Goal: Task Accomplishment & Management: Manage account settings

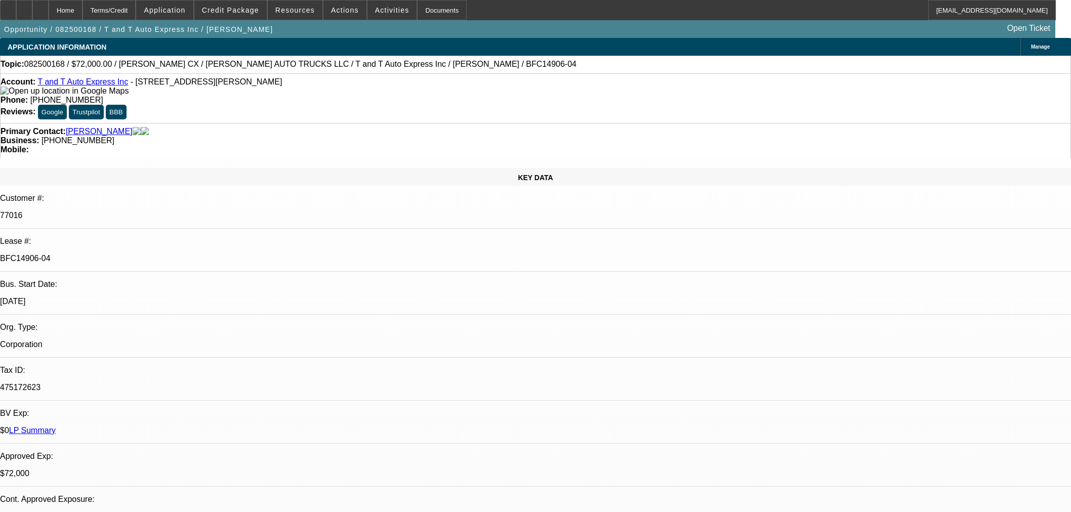
select select "0"
select select "2"
select select "0.1"
select select "4"
select select "0"
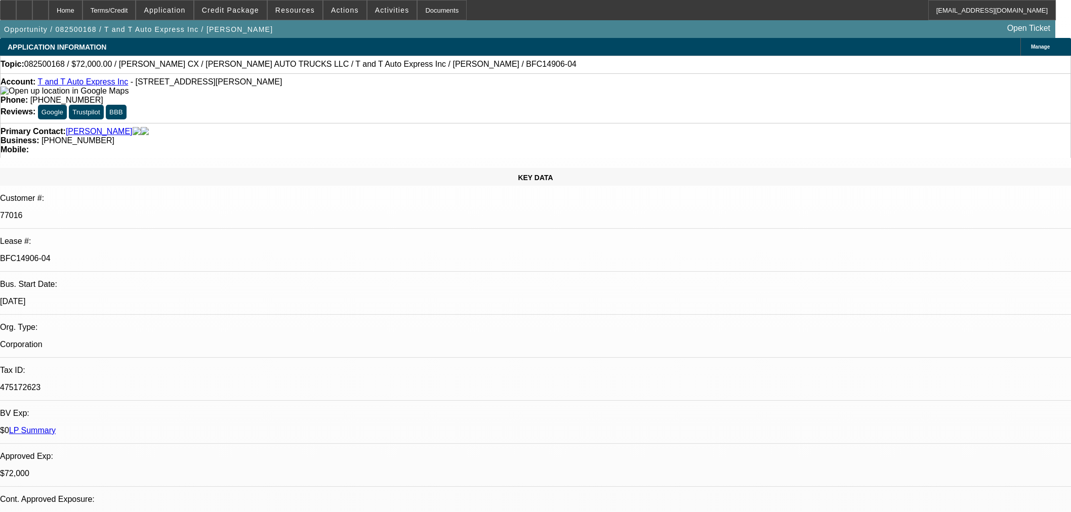
select select "2"
select select "0.1"
select select "4"
select select "0"
select select "2"
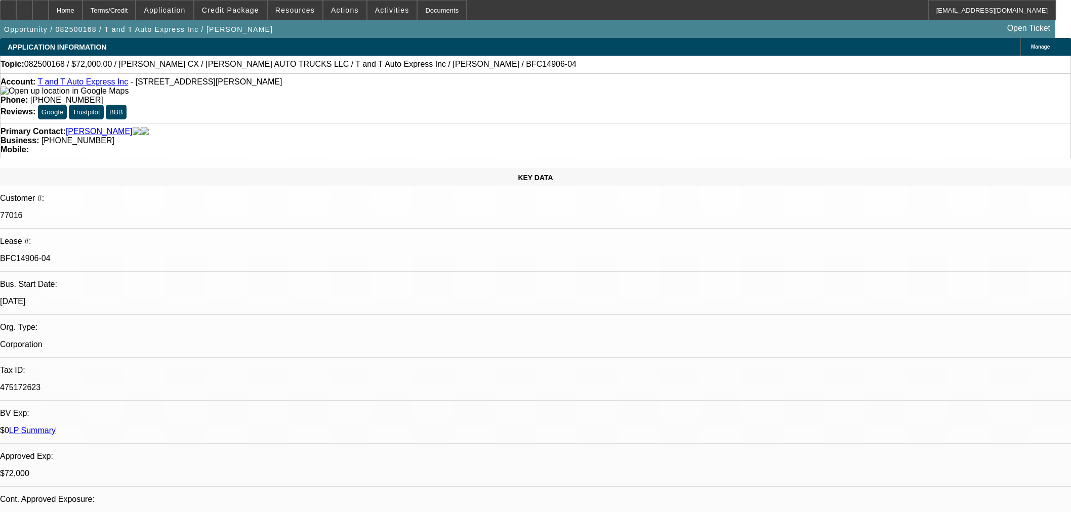
select select "0.1"
select select "4"
select select "0.15"
select select "2"
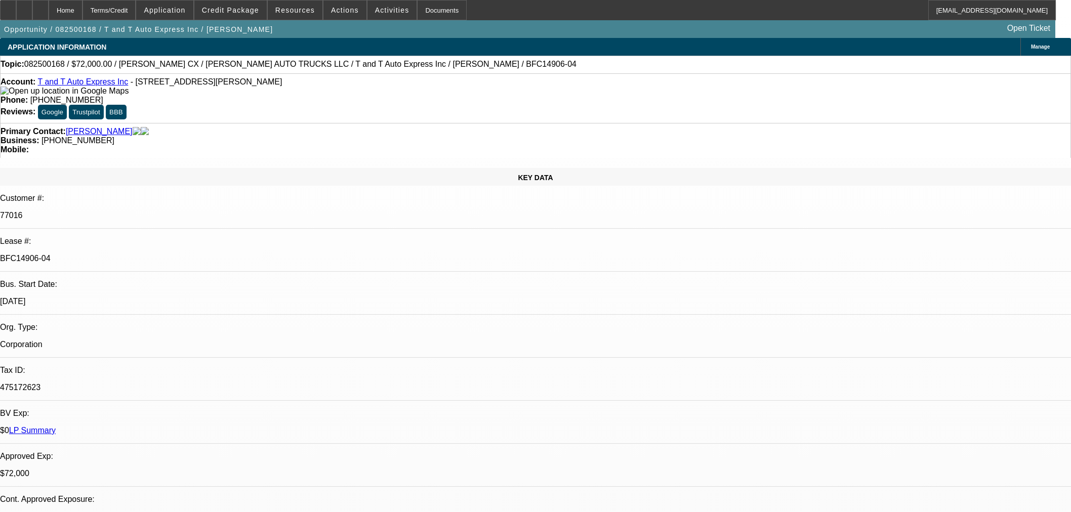
select select "0"
select select "6"
click at [49, 13] on div at bounding box center [40, 10] width 16 height 20
select select "0"
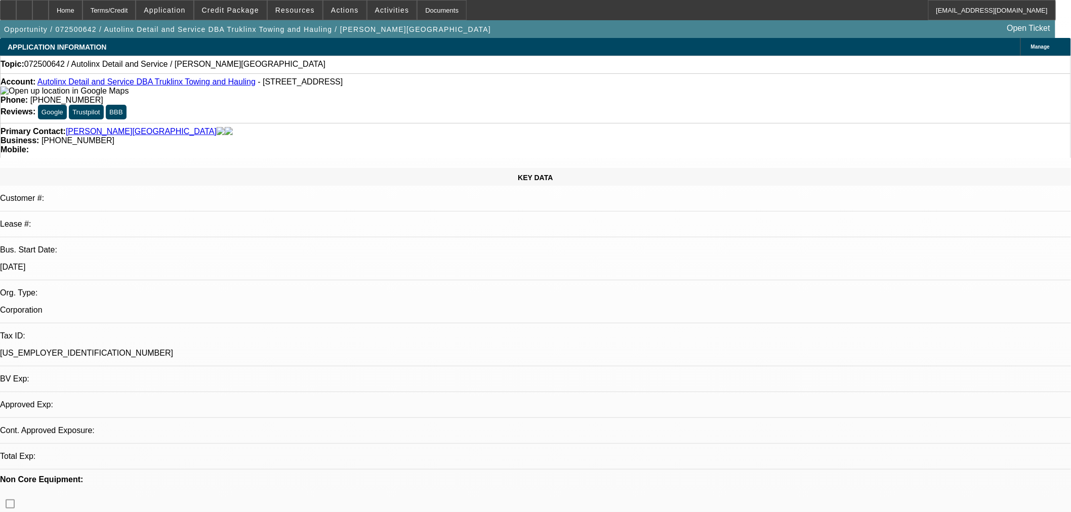
select select "0"
select select "2"
select select "0.1"
select select "4"
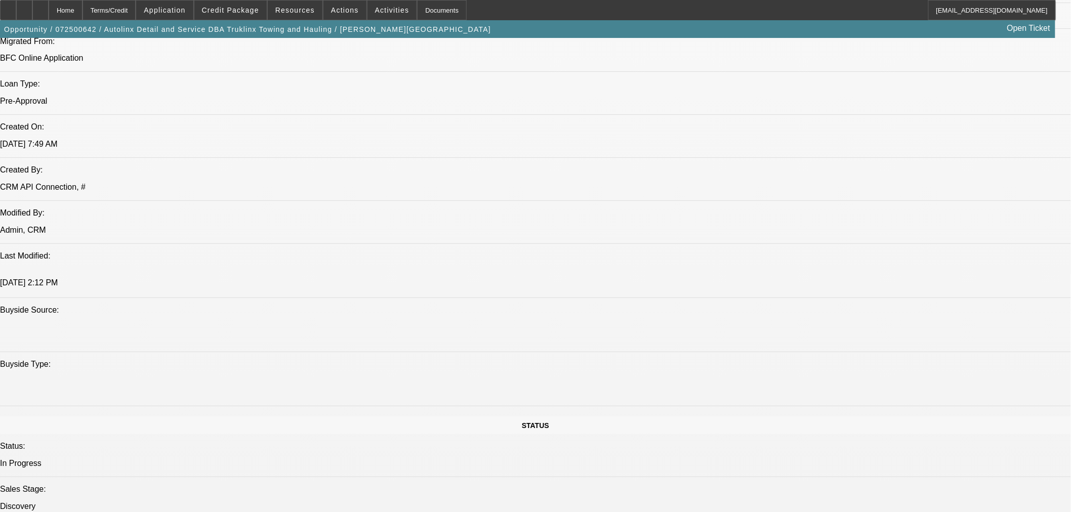
scroll to position [844, 0]
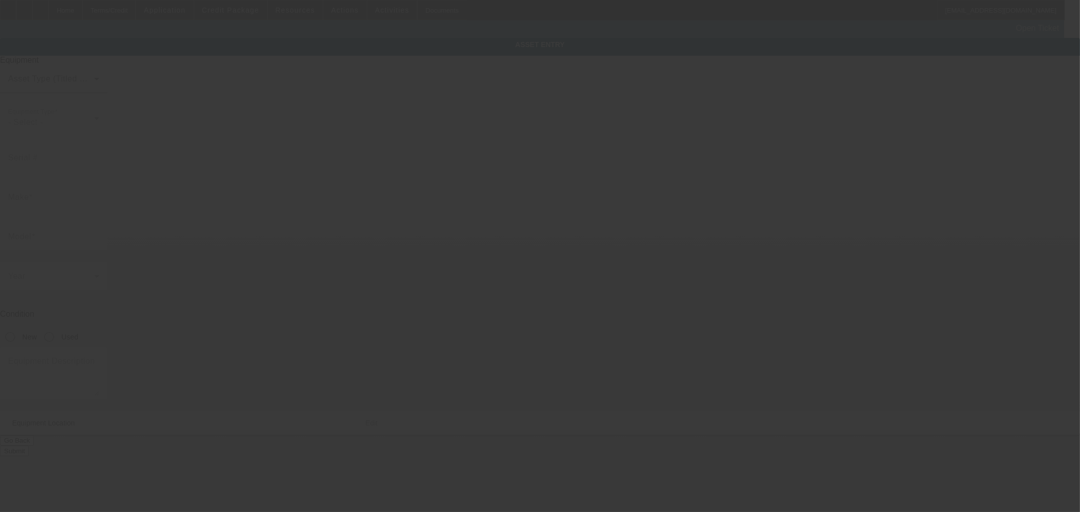
type input "107 Union Street"
type input "Suite 3"
type input "Leominster"
type input "01453"
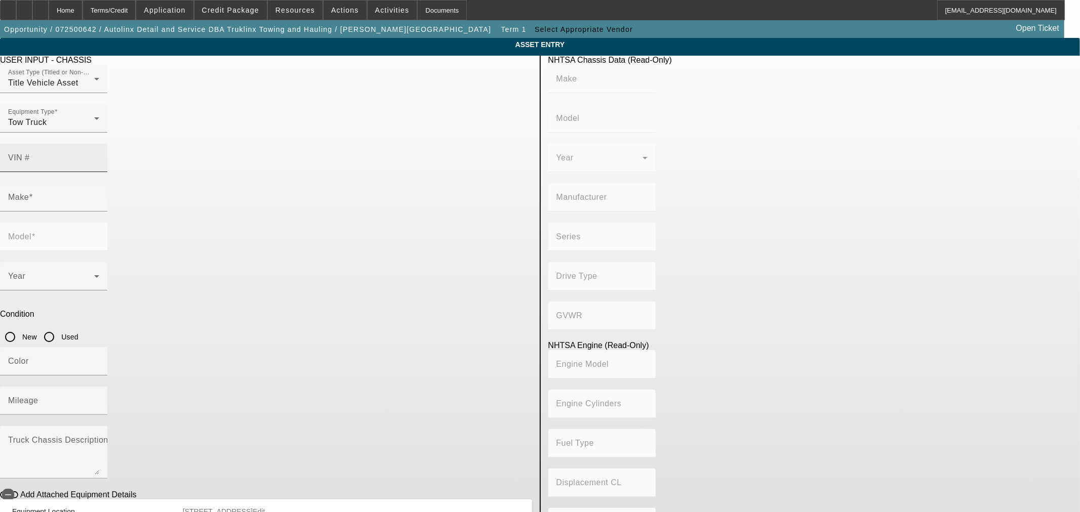
click at [99, 156] on input "VIN #" at bounding box center [53, 162] width 91 height 12
paste input "1FDFF6KT4MDA14335"
type input "1FDFF6KT4MDA14335"
type input "FORD"
type input "F-600"
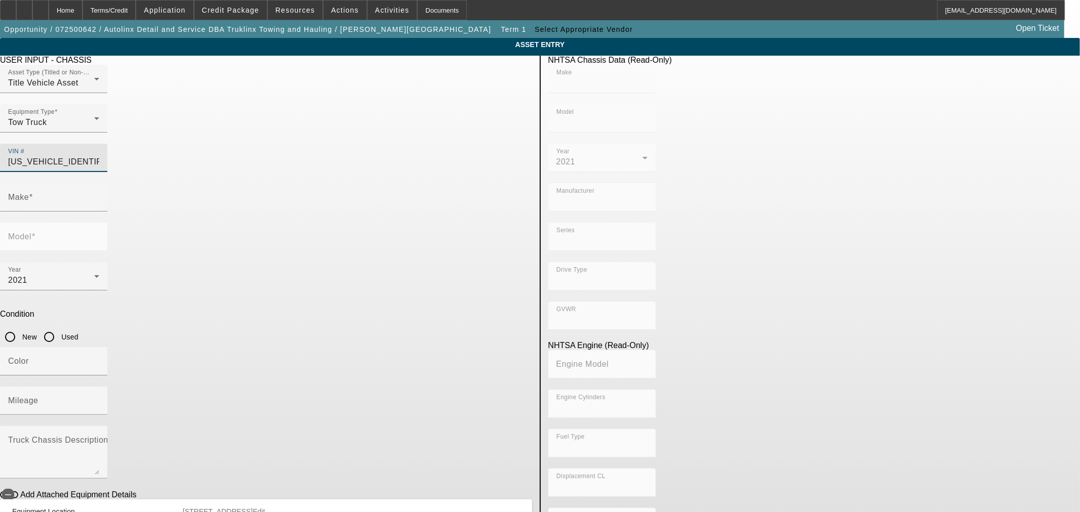
type input "FORD MOTOR COMPANY"
type input "F-Series Super Duty - Dual Rear Wheel"
type input "4x2"
type input "Class 6: 19,501 - 26,000 lb (8,845 - 11,794 kg)"
type input "8"
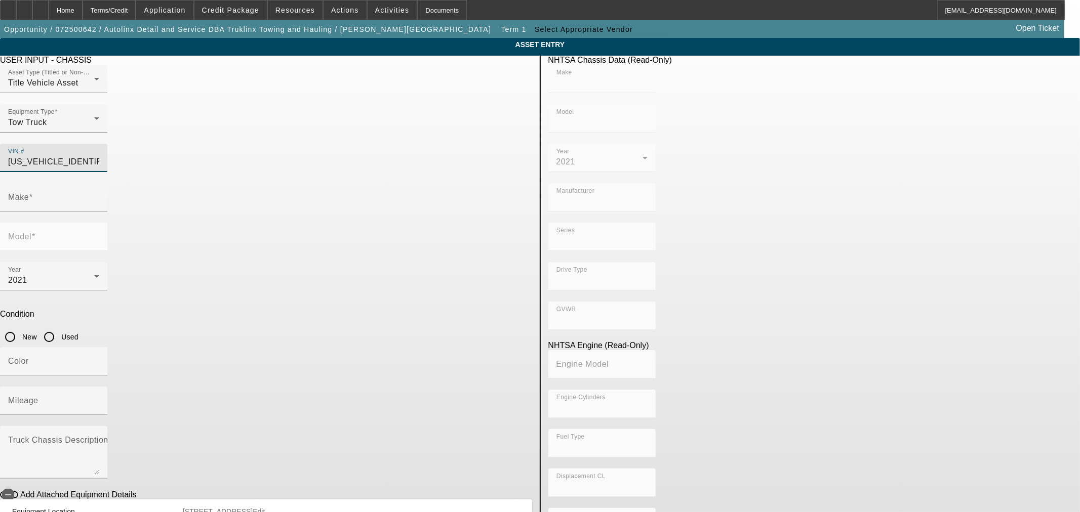
type input "Diesel"
type input "408.85908543470"
type input "6.7"
type input "FORD"
type input "F-600"
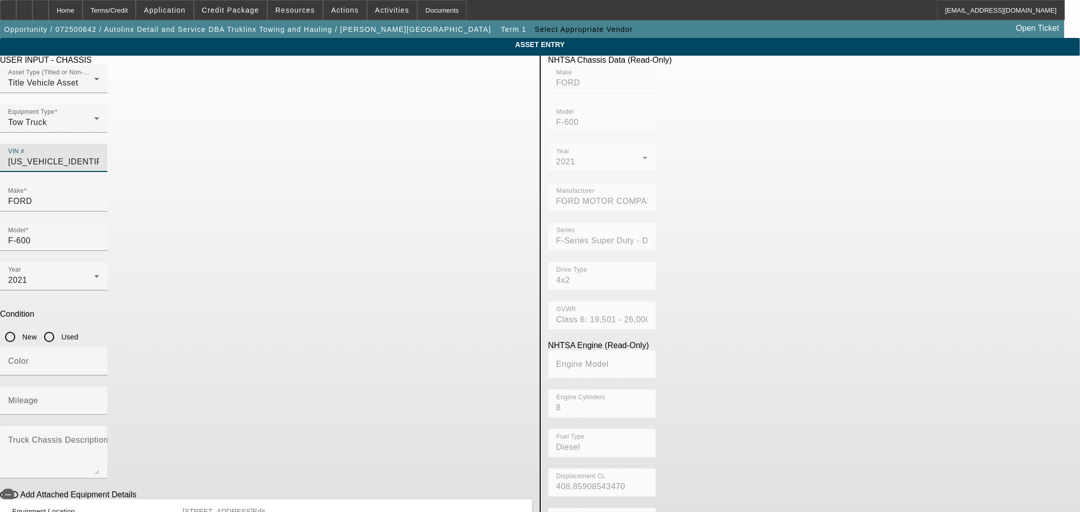
type input "1FDFF6KT4MDA14335"
type input "FORD"
type input "F-600"
type input "FORD MOTOR COMPANY"
type input "F-Series Super Duty - Dual Rear Wheel"
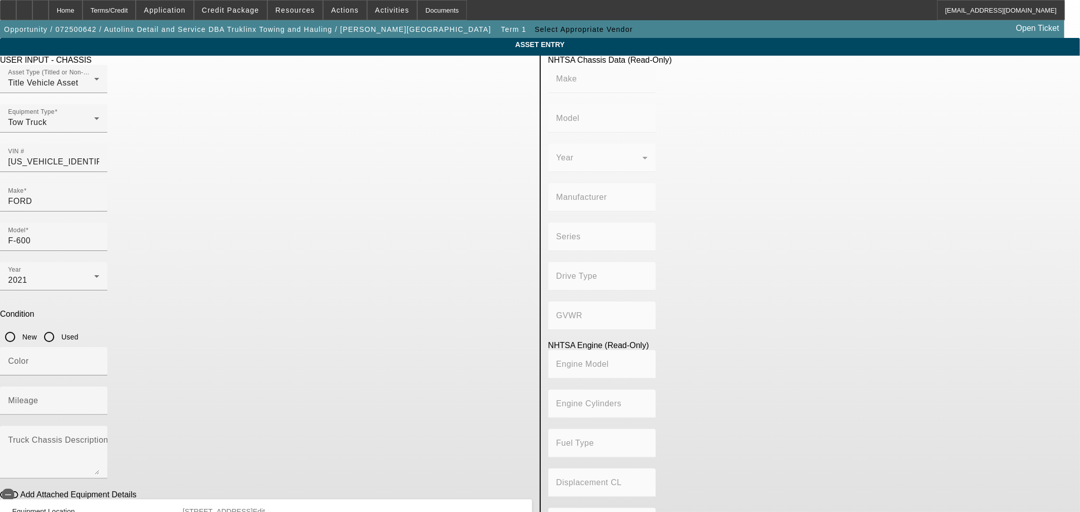
type input "4x2"
type input "Class 6: 19,501 - 26,000 lb (8,845 - 11,794 kg)"
type input "8"
type input "Diesel"
type input "408.85908543470"
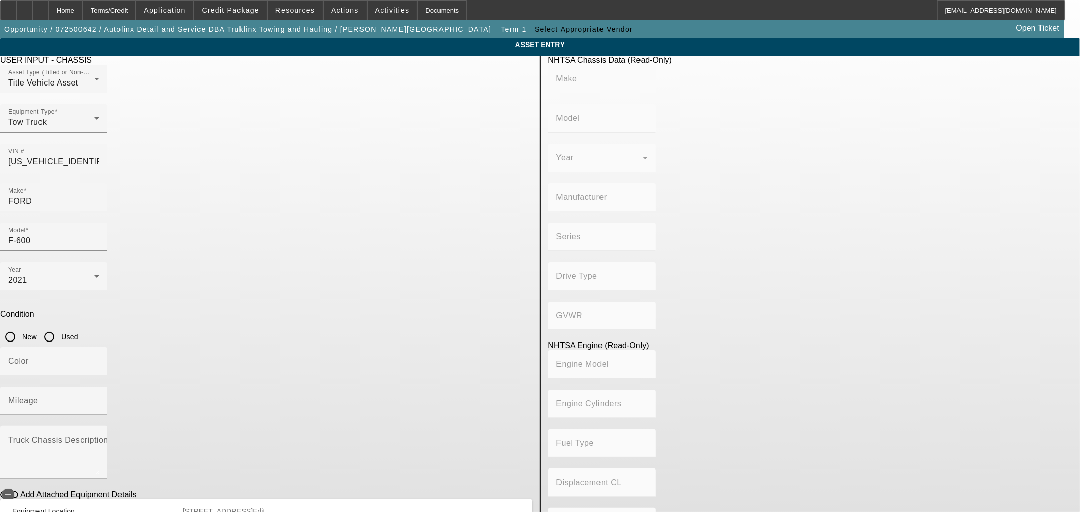
type input "6.7"
click at [107, 172] on div at bounding box center [53, 177] width 107 height 11
click at [99, 156] on input "1FDFF6KT4MDA14335" at bounding box center [53, 162] width 91 height 12
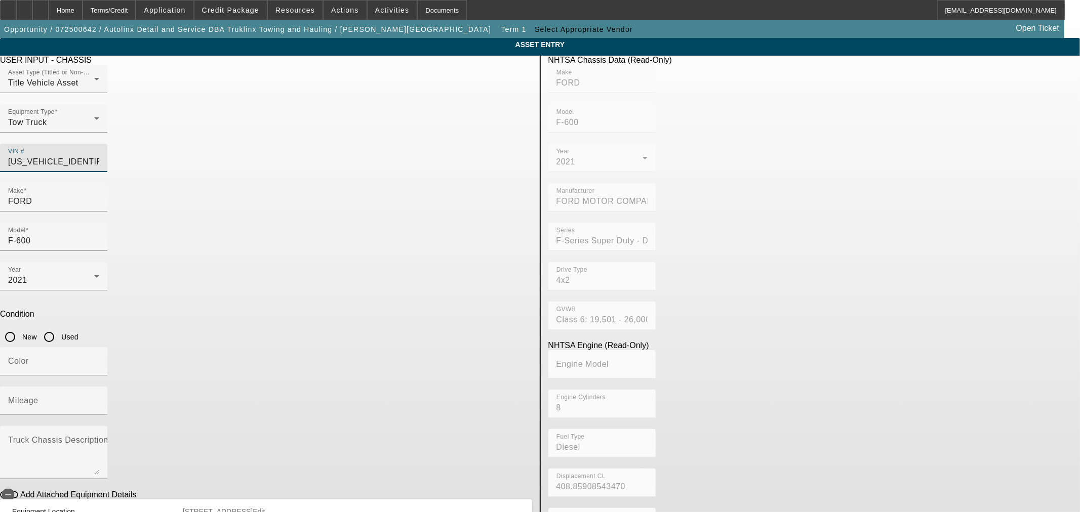
paste input "8MDA14337"
type input "1FDFF6KT8MDA14337"
type input "FORD"
type input "F-600"
type input "FORD MOTOR COMPANY"
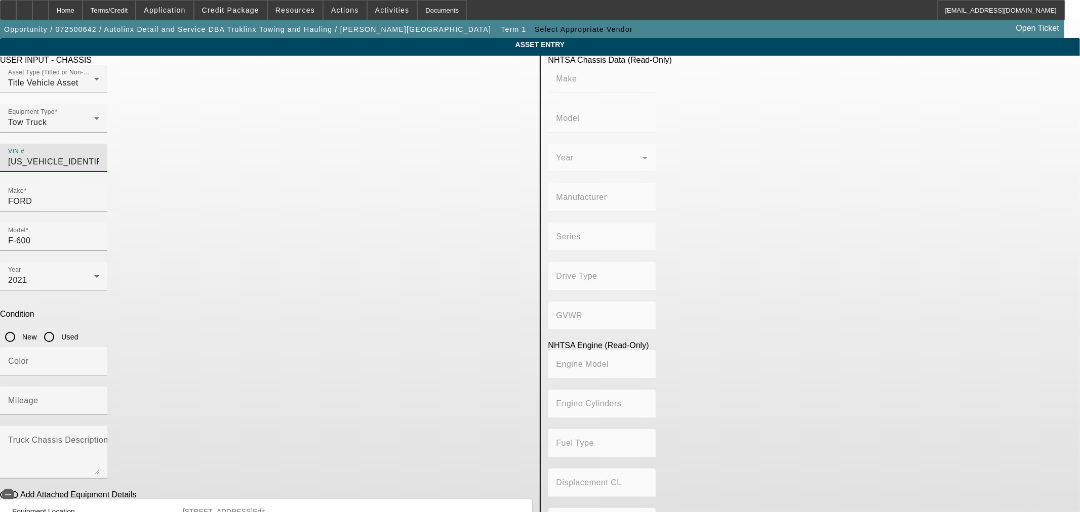
type input "F-Series Super Duty - Dual Rear Wheel"
type input "4x2"
type input "Class 6: 19,501 - 26,000 lb (8,845 - 11,794 kg)"
type input "8"
type input "Diesel"
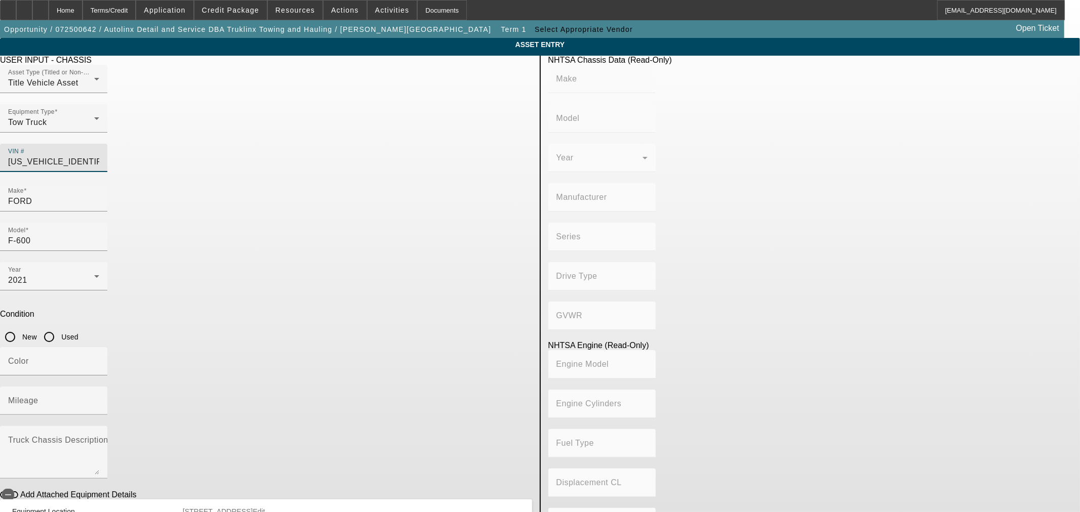
type input "408.85908543470"
type input "6.7"
type input "1FDFF6KT8MDA14337"
type input "FORD"
type input "F-600"
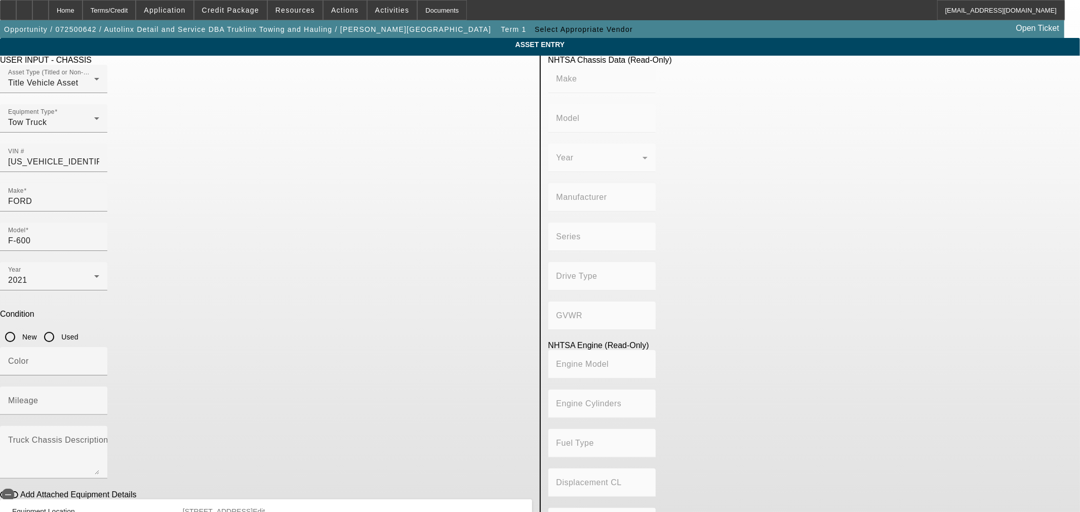
type input "FORD MOTOR COMPANY"
type input "F-Series Super Duty - Dual Rear Wheel"
type input "4x2"
type input "Class 6: 19,501 - 26,000 lb (8,845 - 11,794 kg)"
type input "8"
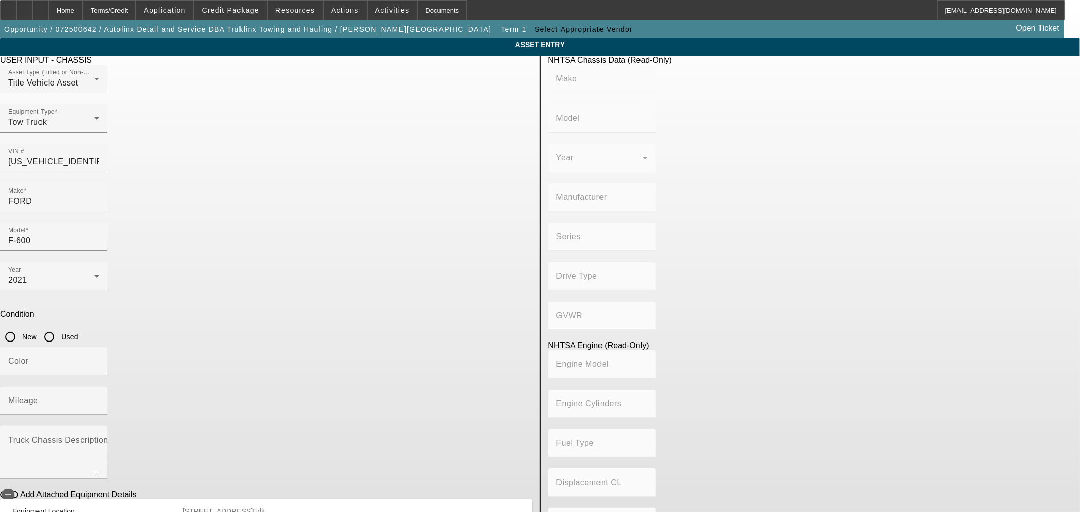
type input "Diesel"
type input "408.85908543470"
type input "6.7"
click at [99, 156] on input "1FDFF6KT8MDA14337" at bounding box center [53, 162] width 91 height 12
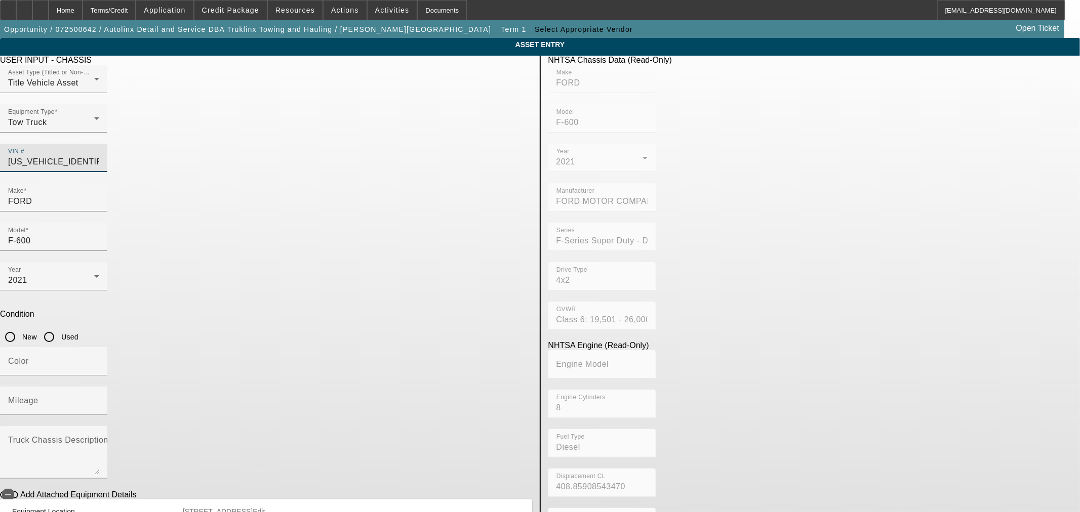
click at [99, 156] on input "1FDFF6KT8MDA14337" at bounding box center [53, 162] width 91 height 12
paste input "1MDA14373"
type input "1FDFF6KT1MDA14373"
type input "FORD"
type input "F-600"
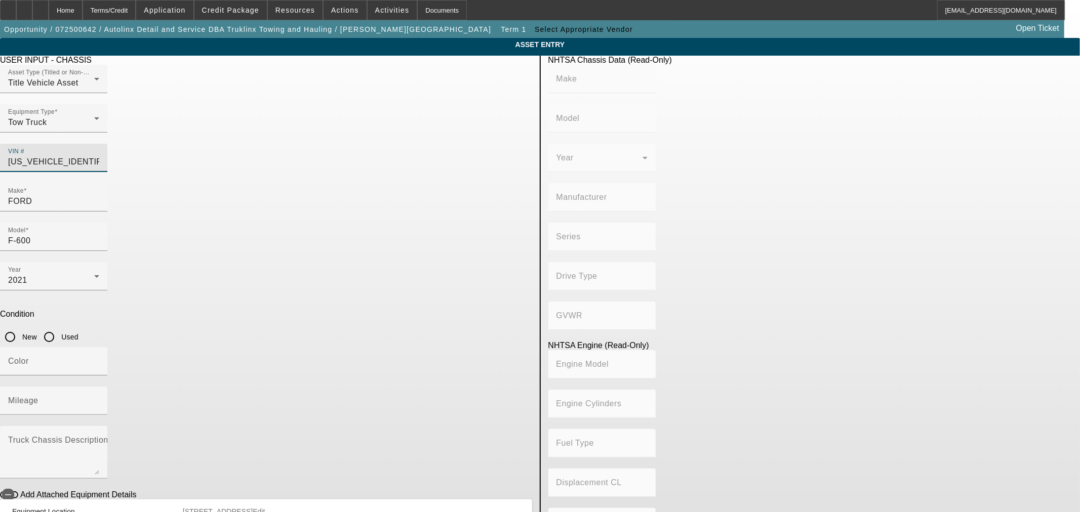
type input "FORD MOTOR COMPANY"
type input "F-Series Super Duty - Dual Rear Wheel"
type input "4x2"
type input "Class 6: 19,501 - 26,000 lb (8,845 - 11,794 kg)"
type input "8"
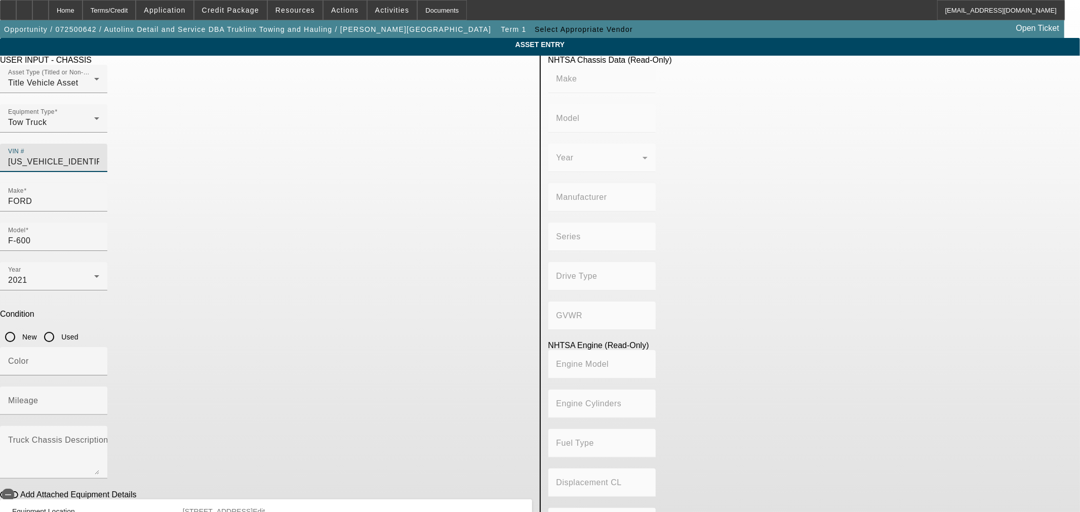
type input "Diesel"
type input "408.85908543470"
type input "6.7"
type input "1FDFF6KT1MDA14373"
type input "FORD"
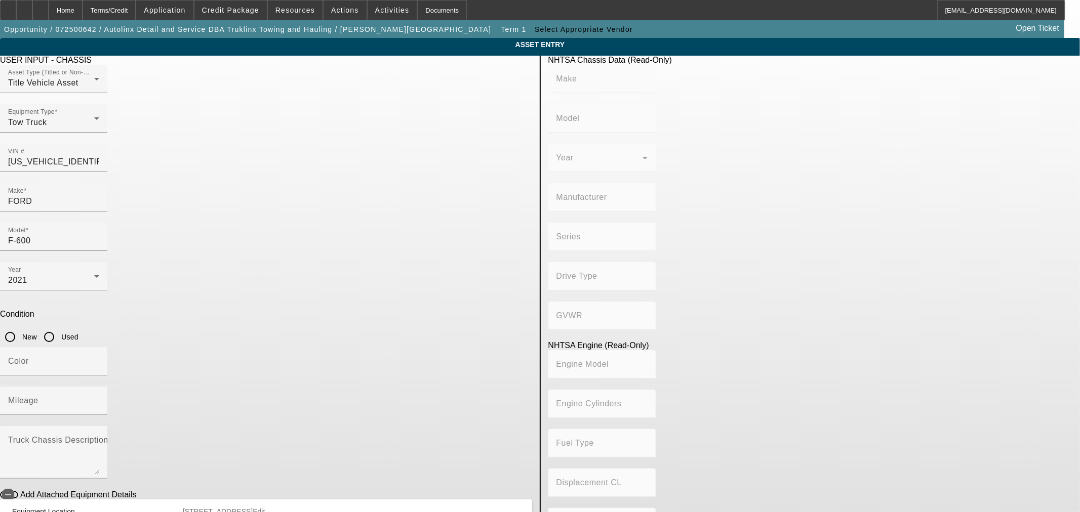
type input "F-600"
type input "FORD MOTOR COMPANY"
type input "F-Series Super Duty - Dual Rear Wheel"
type input "4x2"
type input "Class 6: 19,501 - 26,000 lb (8,845 - 11,794 kg)"
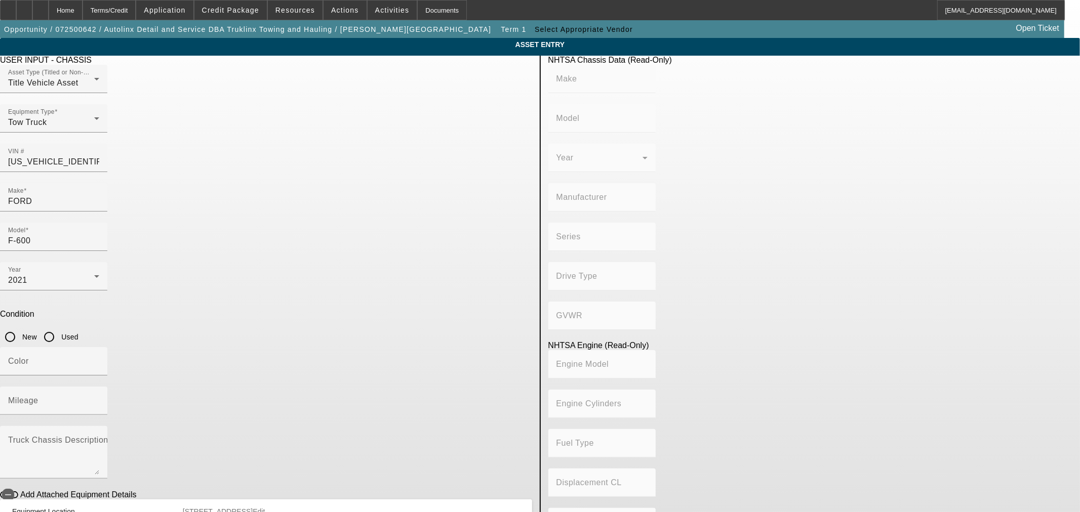
type input "8"
type input "Diesel"
type input "408.85908543470"
type input "6.7"
click at [99, 156] on input "1FDFF6KT1MDA14373" at bounding box center [53, 162] width 91 height 12
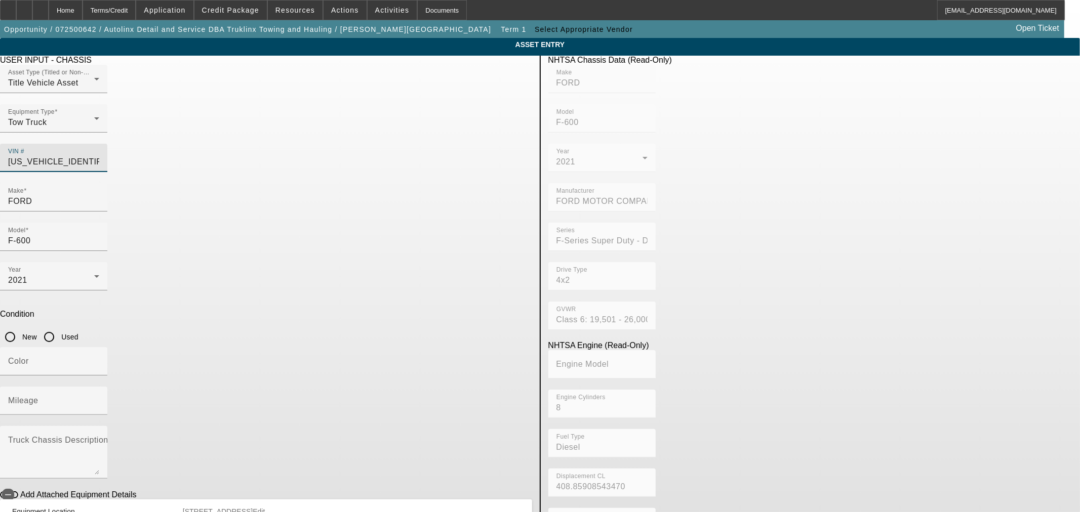
click at [99, 156] on input "1FDFF6KT1MDA14373" at bounding box center [53, 162] width 91 height 12
paste input "2MDA14351"
type input "1FDFF6KT2MDA14351"
type input "FORD"
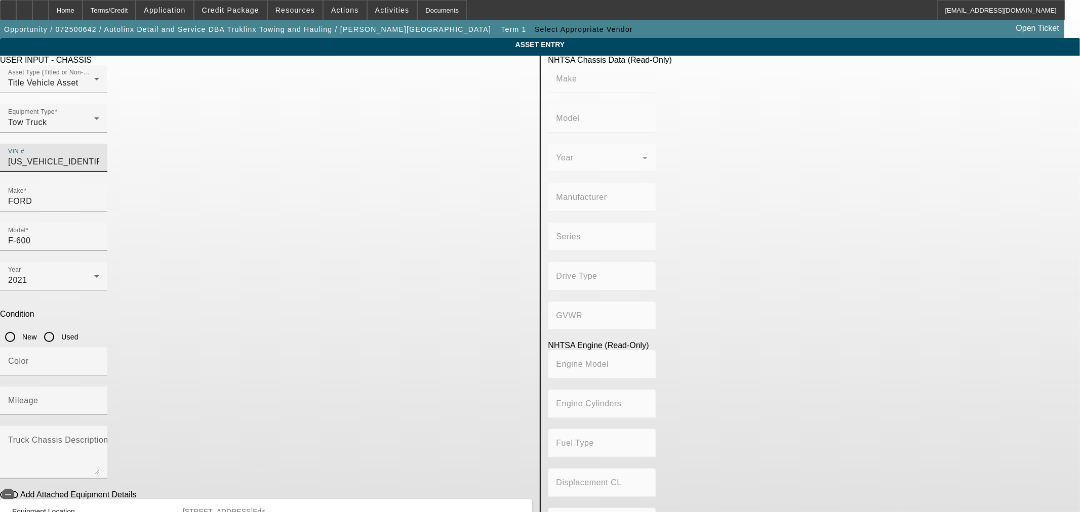
type input "F-600"
type input "FORD MOTOR COMPANY"
type input "F-Series Super Duty - Dual Rear Wheel"
type input "4x2"
type input "Class 6: 19,501 - 26,000 lb (8,845 - 11,794 kg)"
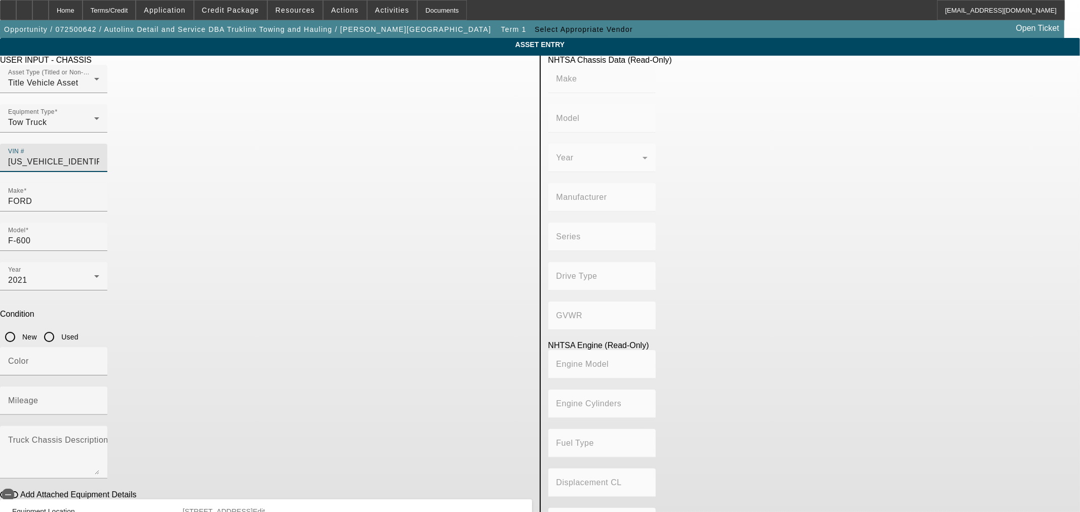
type input "8"
type input "Diesel"
type input "408.85908543470"
type input "6.7"
type input "1FDFF6KT2MDA14351"
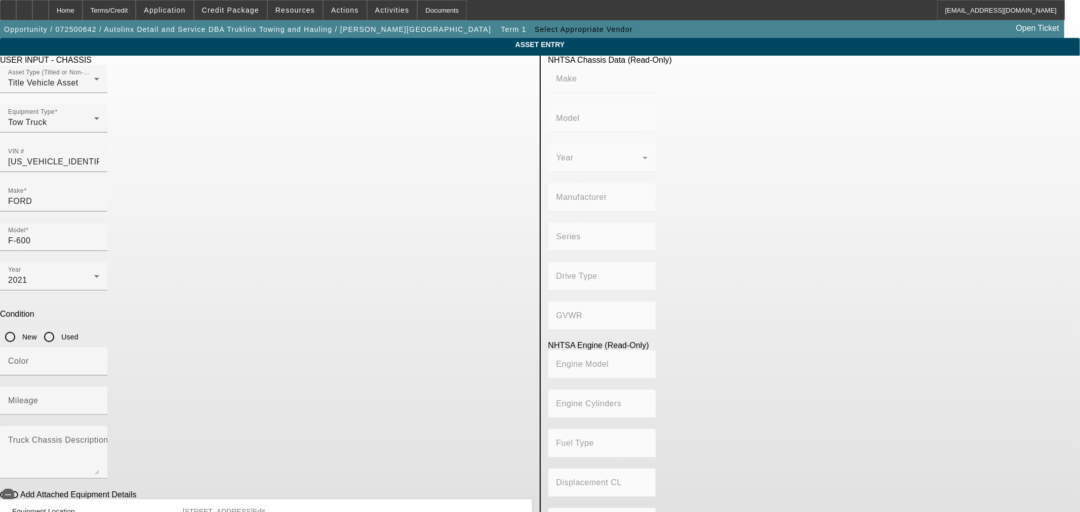
type input "FORD"
type input "F-600"
type input "FORD MOTOR COMPANY"
type input "F-Series Super Duty - Dual Rear Wheel"
type input "4x2"
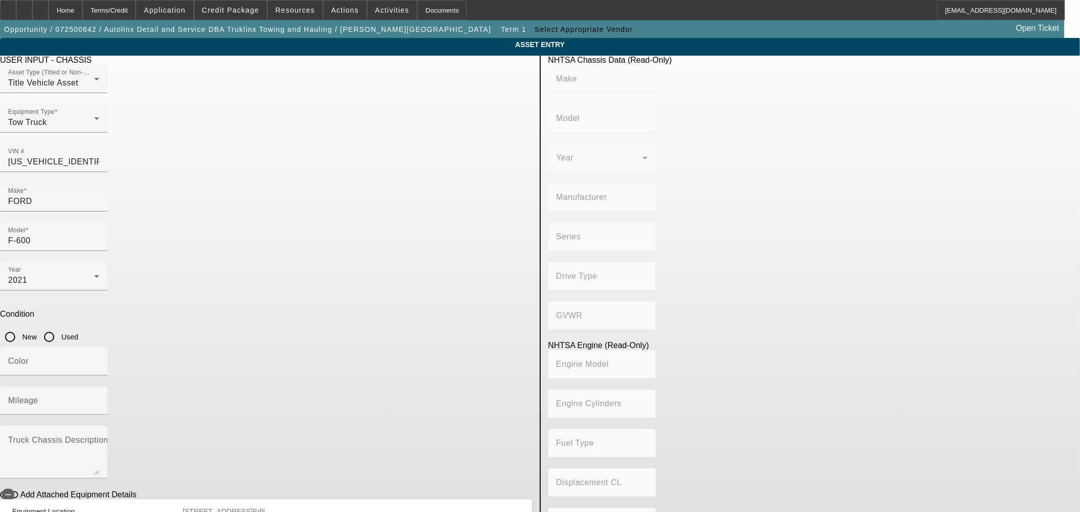
type input "Class 6: 19,501 - 26,000 lb (8,845 - 11,794 kg)"
type input "8"
type input "Diesel"
type input "408.85908543470"
type input "6.7"
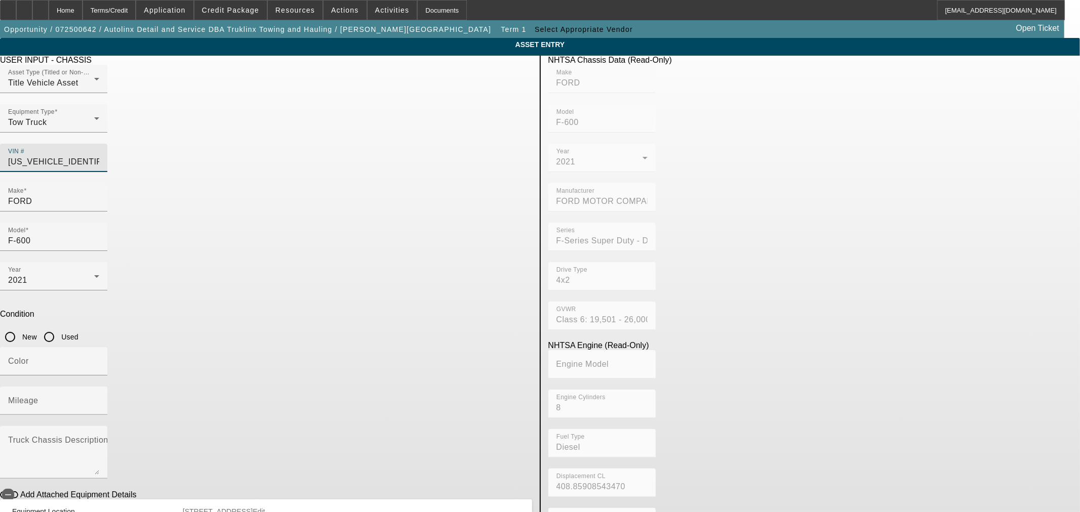
click at [99, 156] on input "1FDFF6KT2MDA14351" at bounding box center [53, 162] width 91 height 12
paste input "XMDA14369"
type input "1FDFF6KTXMDA14369"
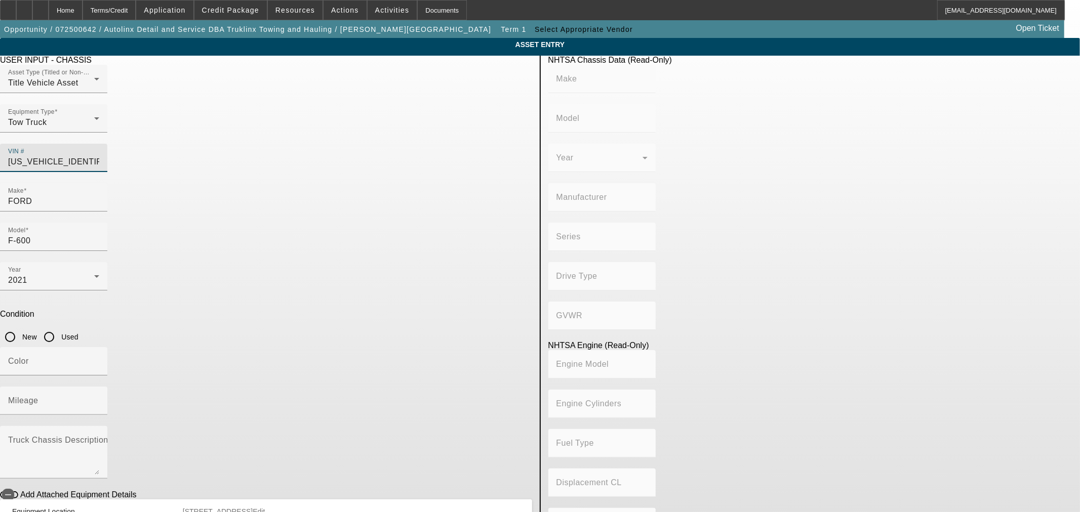
type input "FORD"
type input "F-600"
type input "FORD MOTOR COMPANY"
type input "F-Series Super Duty - Dual Rear Wheel"
type input "4x2"
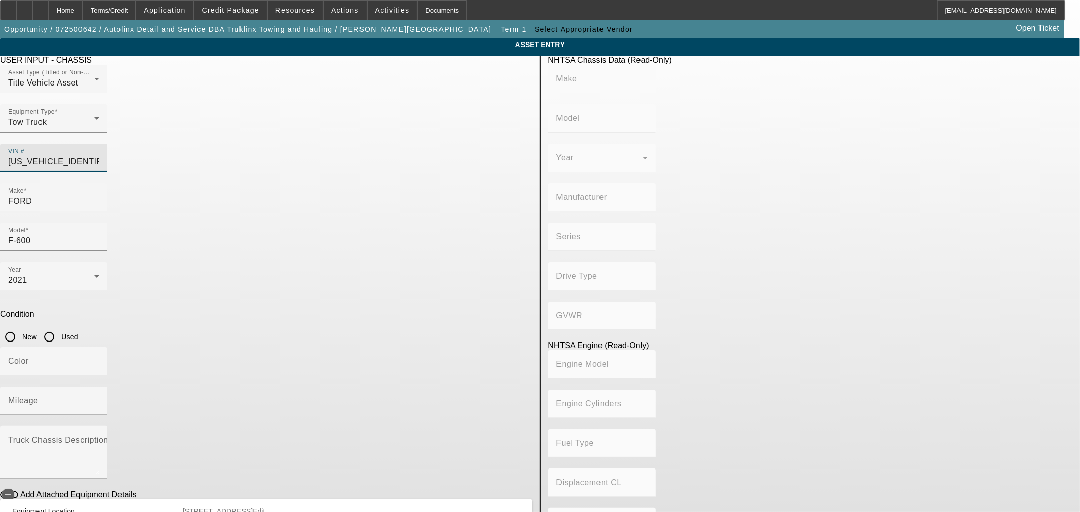
type input "Class 6: 19,501 - 26,000 lb (8,845 - 11,794 kg)"
type input "8"
type input "Diesel"
type input "408.85908543470"
type input "6.7"
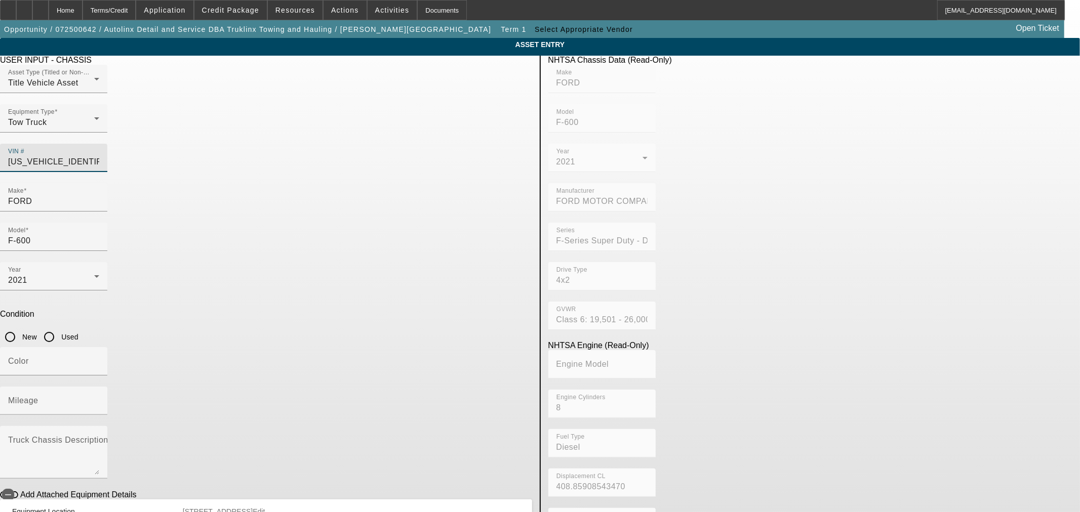
type input "1FDFF6KTXMDA14369"
click at [945, 204] on app-asset-collateral-manage "ASSET ENTRY Delete asset USER INPUT - CHASSIS Asset Type (Titled or Non-Titled)…" at bounding box center [540, 319] width 1080 height 562
click at [99, 156] on input "1FDFF6KTXMDA14369" at bounding box center [53, 162] width 91 height 12
paste input "8MDA14404"
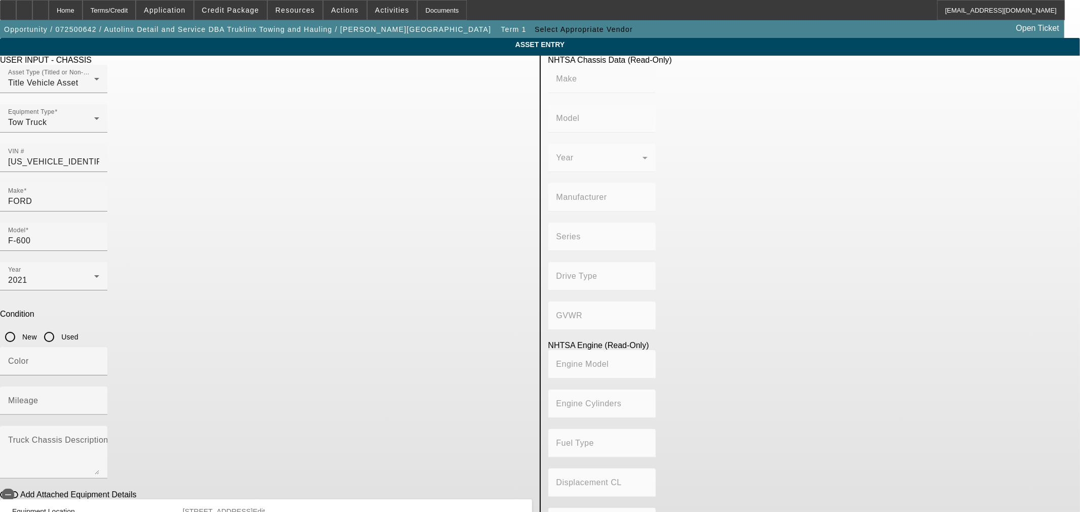
click at [858, 182] on app-asset-collateral-manage "ASSET ENTRY Delete asset USER INPUT - CHASSIS Asset Type (Titled or Non-Titled)…" at bounding box center [540, 319] width 1080 height 562
click at [99, 156] on input "1FDFF6KT8MDA14404" at bounding box center [53, 162] width 91 height 12
paste input "4MDA14402"
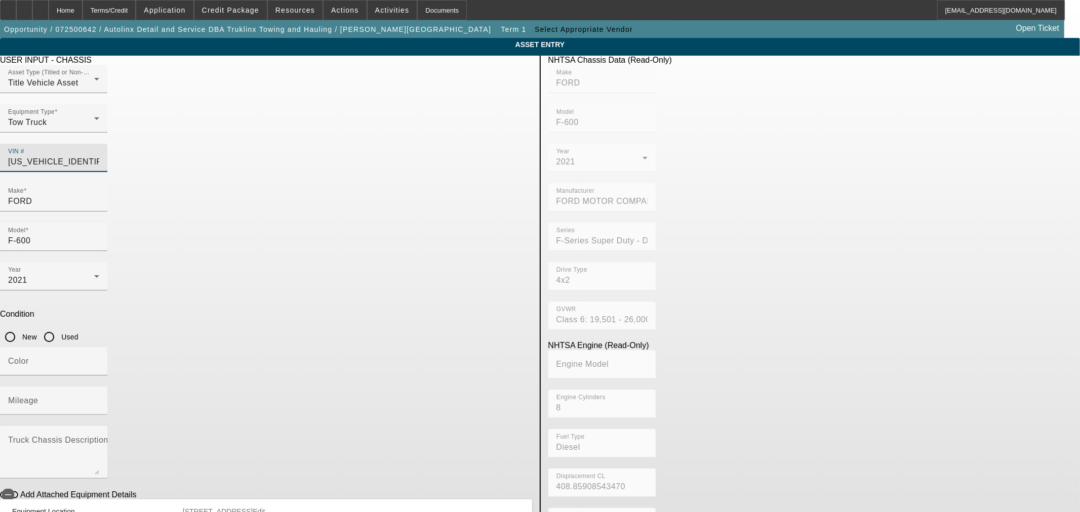
click at [99, 156] on input "1FDFF6KT4MDA14402" at bounding box center [53, 162] width 91 height 12
paste input "3MDA14391"
click at [99, 148] on div "VIN # 1FDFF6KT3MDA14391" at bounding box center [53, 158] width 91 height 28
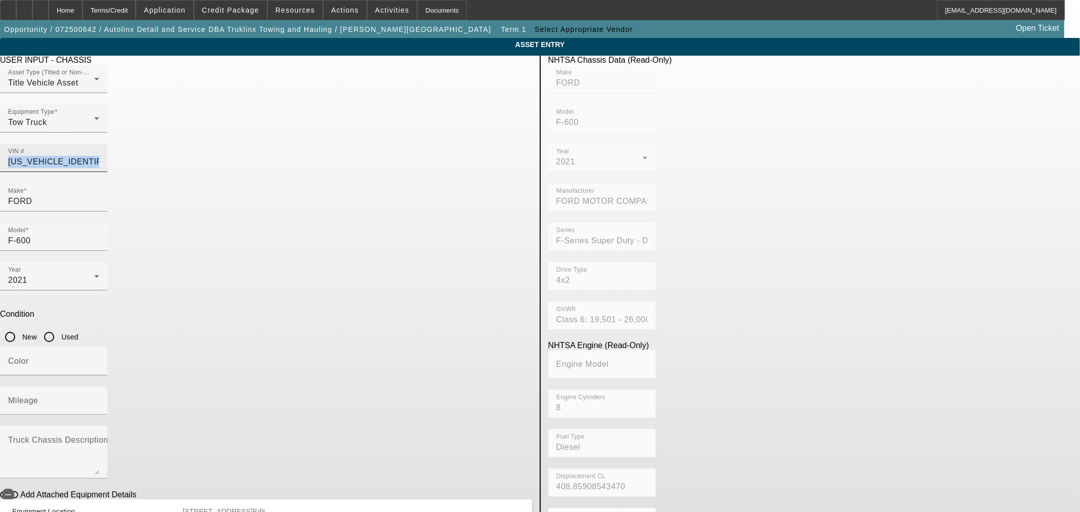
click at [99, 148] on div "VIN # 1FDFF6KT3MDA14391" at bounding box center [53, 158] width 91 height 28
paste input "1FDFF6KT0MDA14400"
click at [99, 156] on input "1FDFF6KT3MDA143911FDFF6KT0MDA14400" at bounding box center [53, 162] width 91 height 12
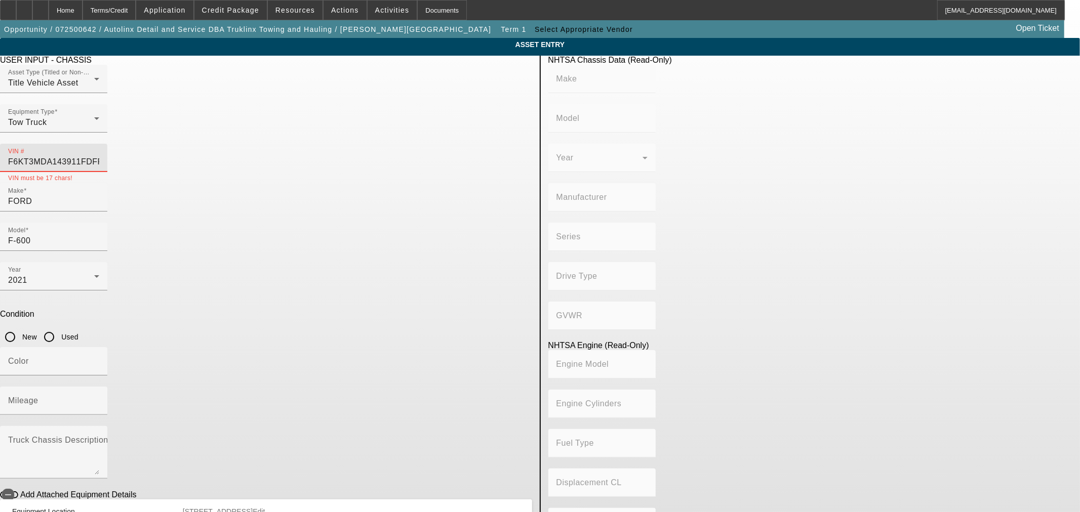
click at [99, 156] on input "1FDFF6KT3MDA143911FDFF6KT0MDA14400" at bounding box center [53, 162] width 91 height 12
paste input
click at [893, 196] on app-asset-collateral-manage "ASSET ENTRY Delete asset USER INPUT - CHASSIS Asset Type (Titled or Non-Titled)…" at bounding box center [540, 319] width 1080 height 562
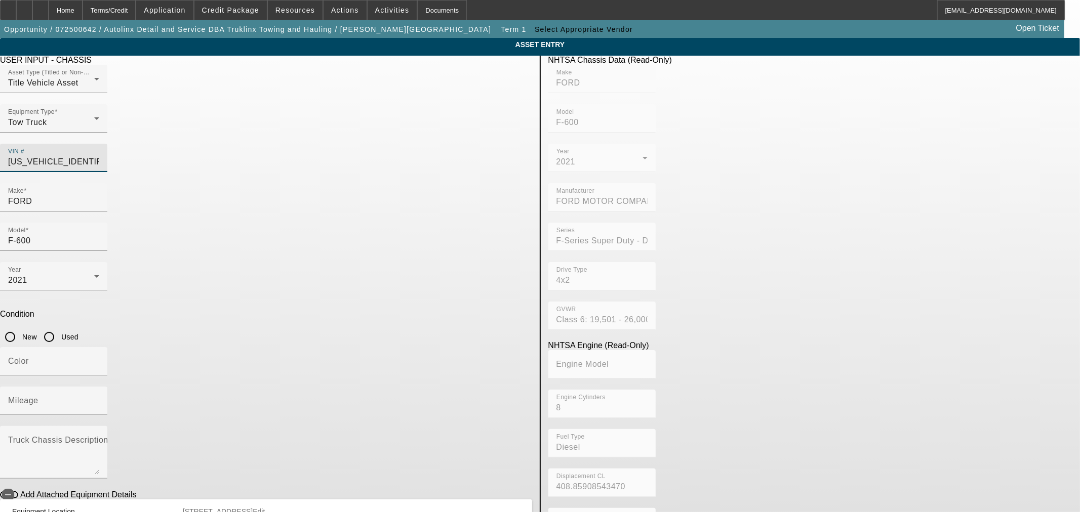
click at [99, 156] on input "1FDFF6KT0MDA14400" at bounding box center [53, 162] width 91 height 12
paste input "M2MDBAA8PS009404"
click at [883, 128] on app-asset-collateral-manage "ASSET ENTRY Delete asset USER INPUT - CHASSIS Asset Type (Titled or Non-Titled)…" at bounding box center [540, 319] width 1080 height 562
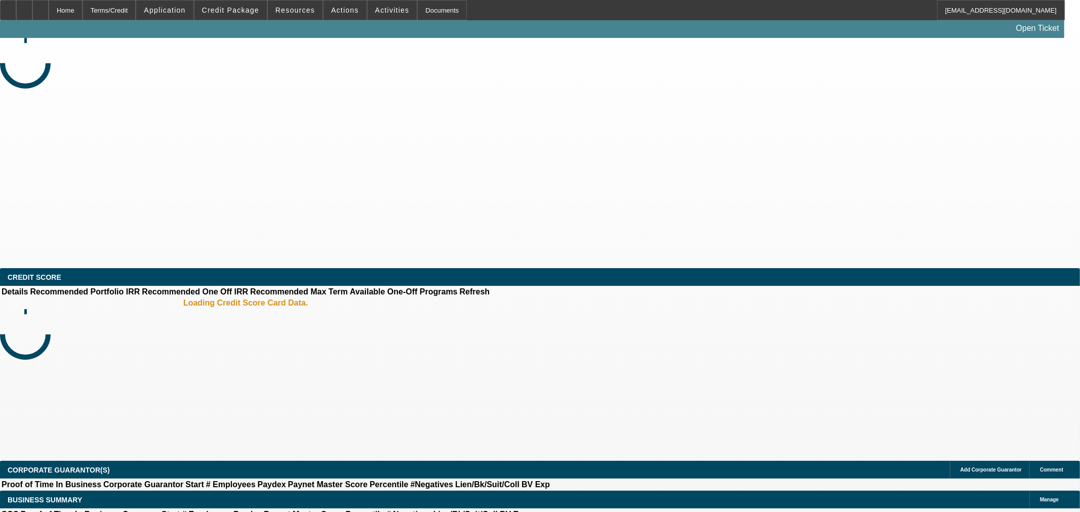
select select "0"
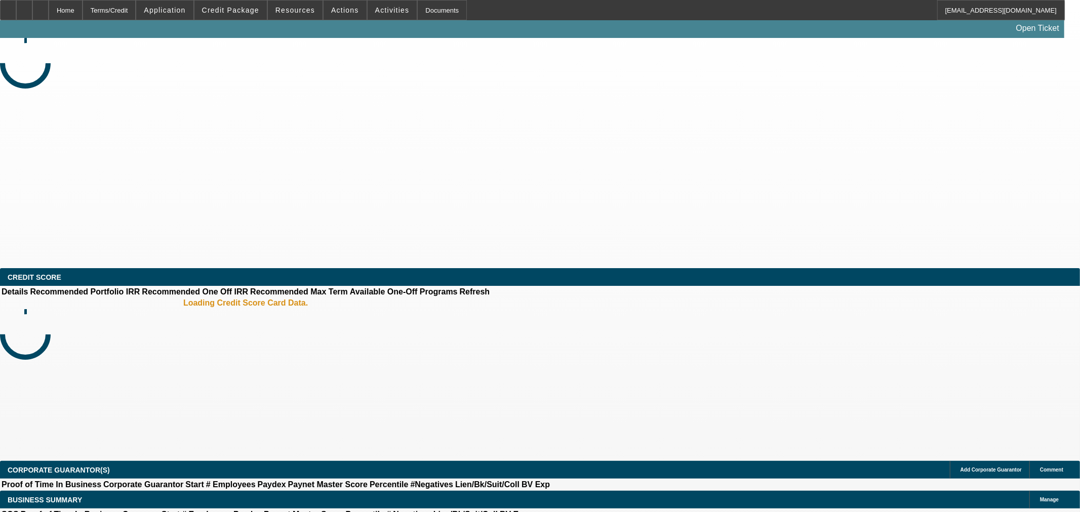
select select "0"
select select "2"
select select "0"
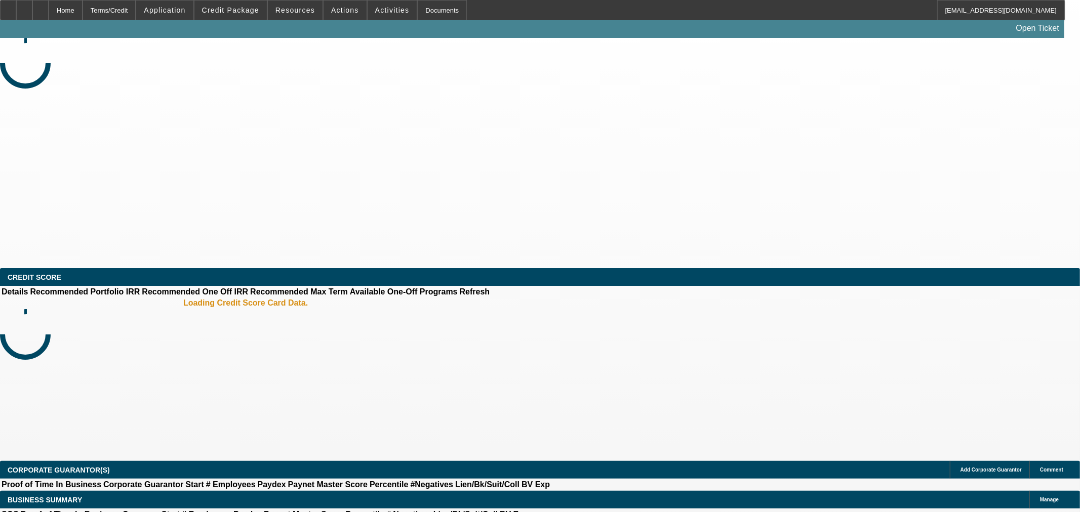
select select "2"
select select "0"
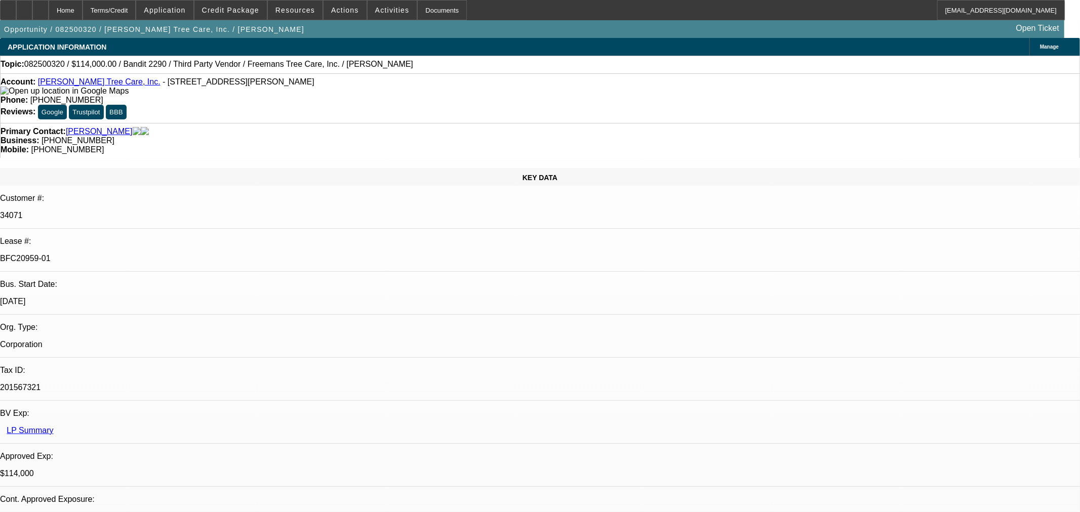
select select "1"
select select "6"
select select "1"
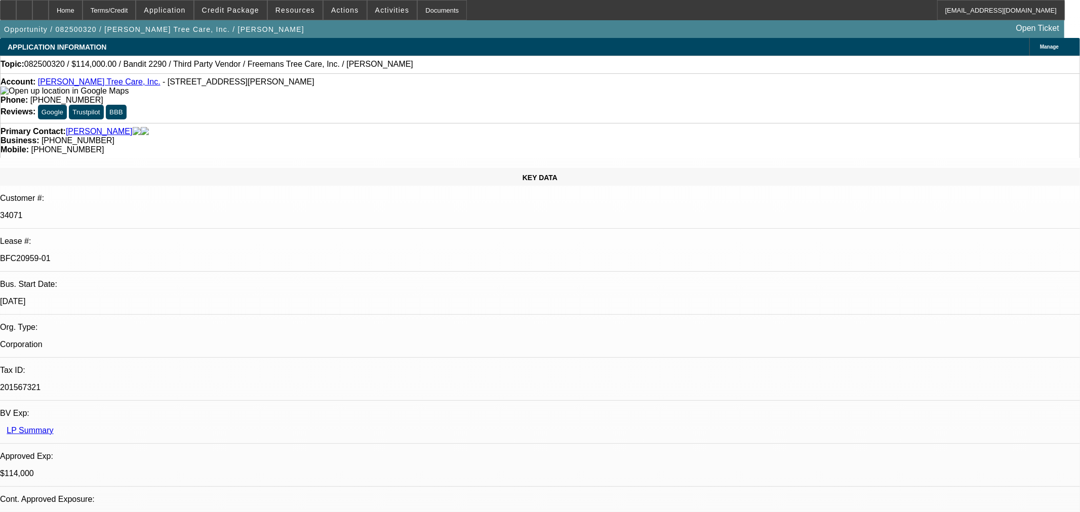
select select "6"
select select "1"
select select "2"
select select "6"
select select "1"
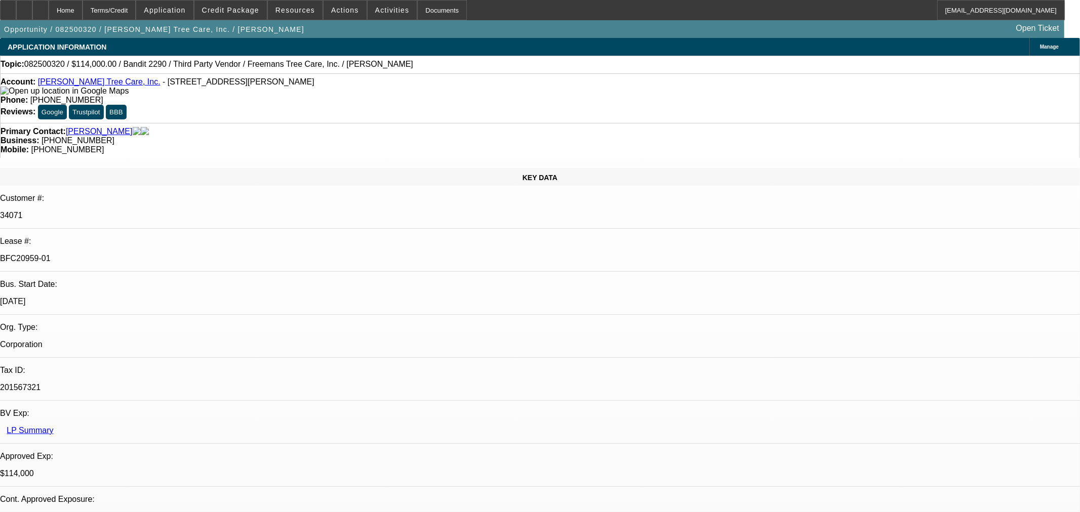
select select "2"
select select "6"
click at [41, 7] on icon at bounding box center [41, 7] width 0 height 0
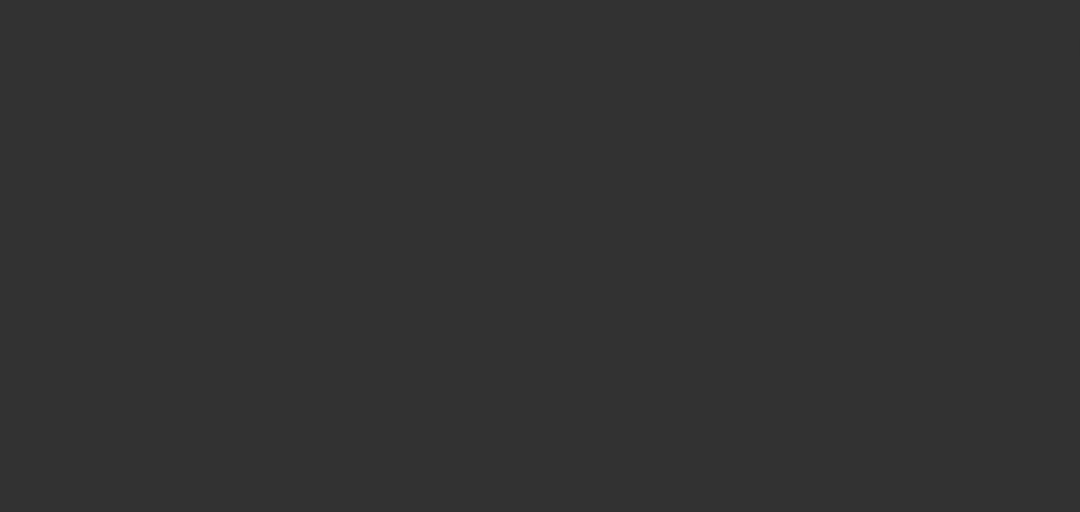
select select "0"
select select "2"
select select "0.1"
select select "4"
select select "0"
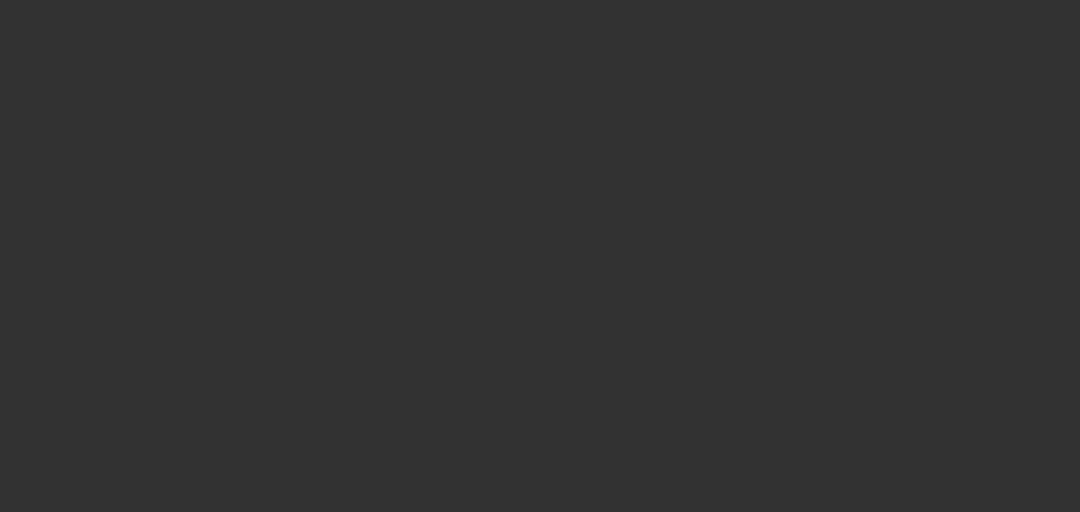
select select "2"
select select "0.1"
select select "4"
select select "0"
select select "2"
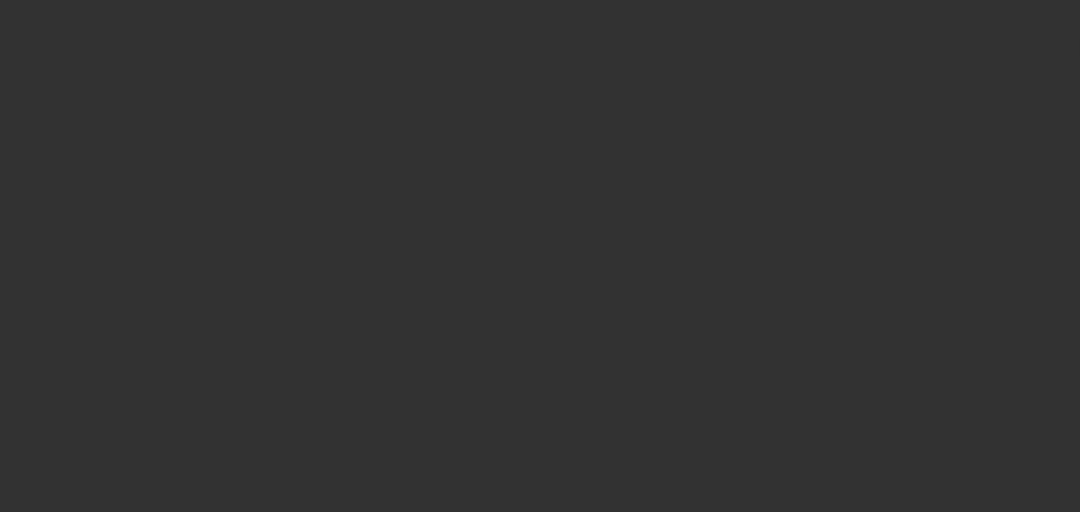
select select "0.1"
select select "4"
select select "0.15"
select select "2"
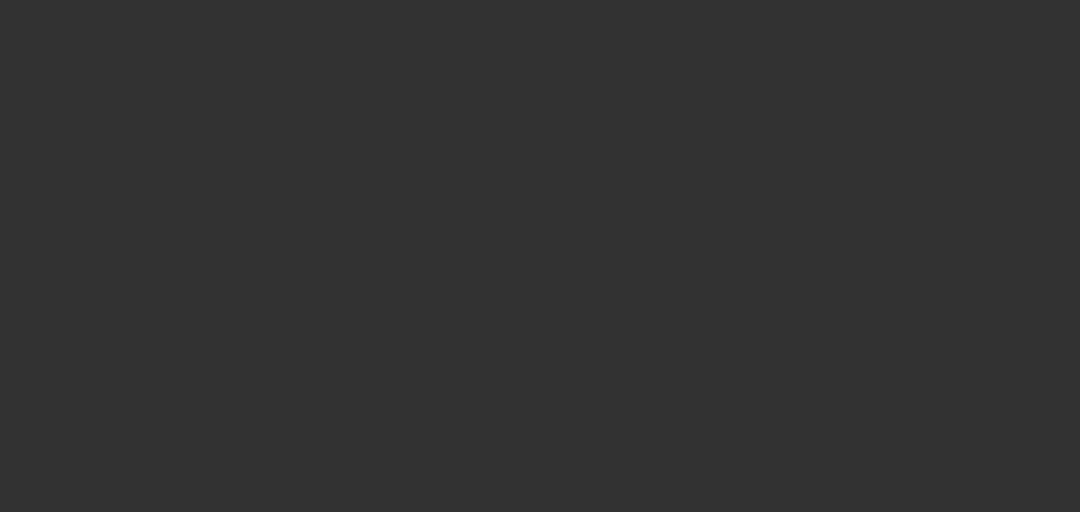
select select "0"
select select "6"
select select "0"
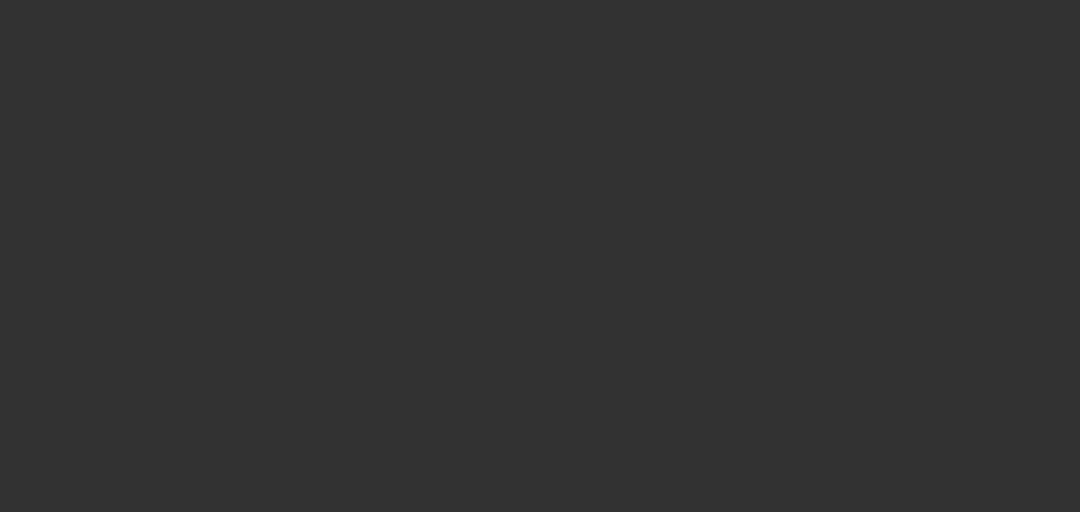
select select "6"
select select "0"
select select "6"
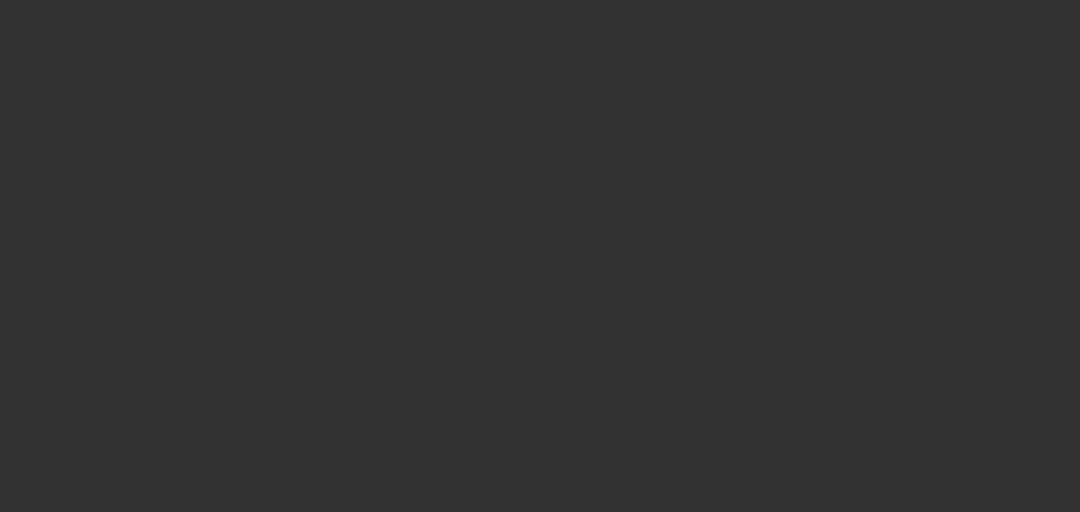
select select "0"
select select "2"
select select "0"
select select "6"
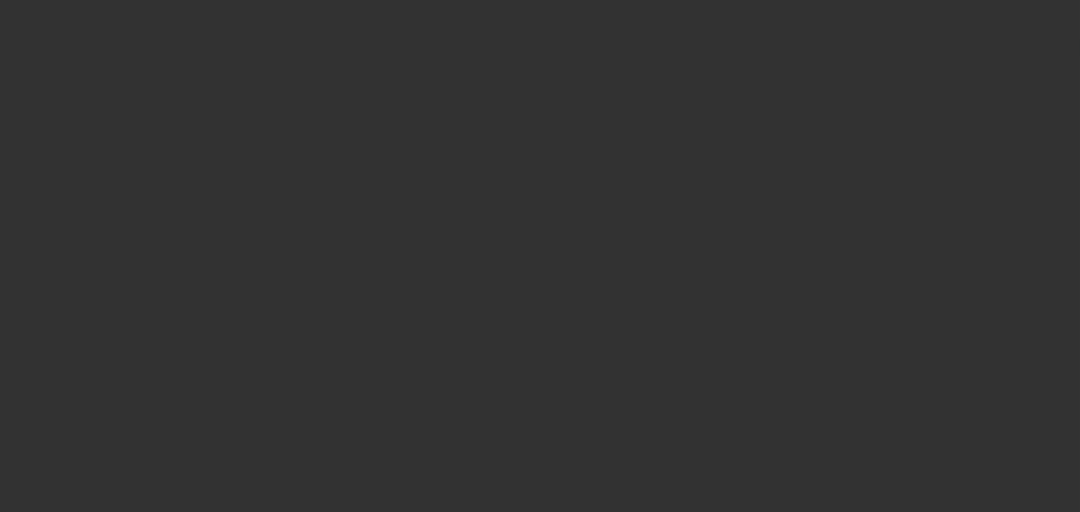
select select "0"
select select "2"
select select "0"
select select "6"
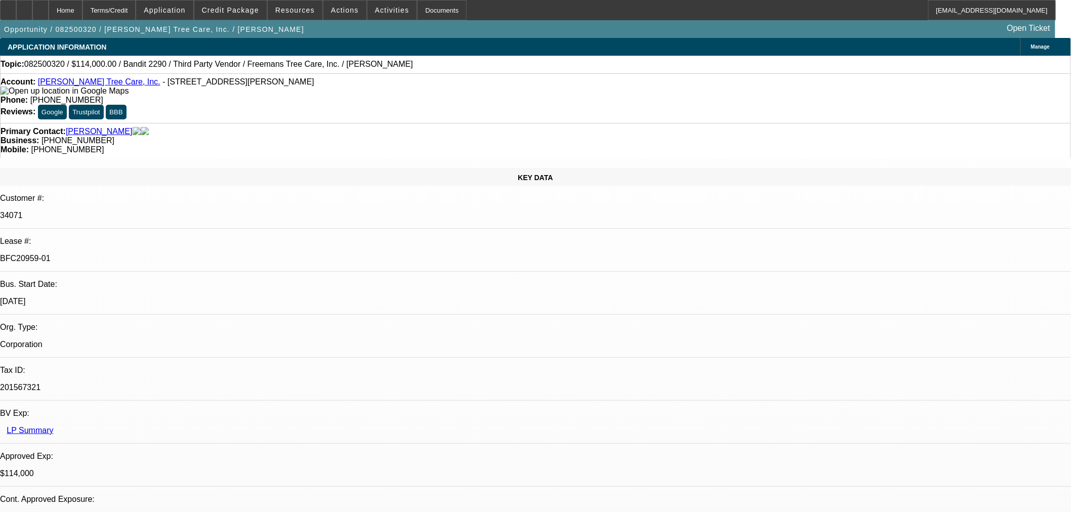
drag, startPoint x: 744, startPoint y: 60, endPoint x: 740, endPoint y: 62, distance: 5.2
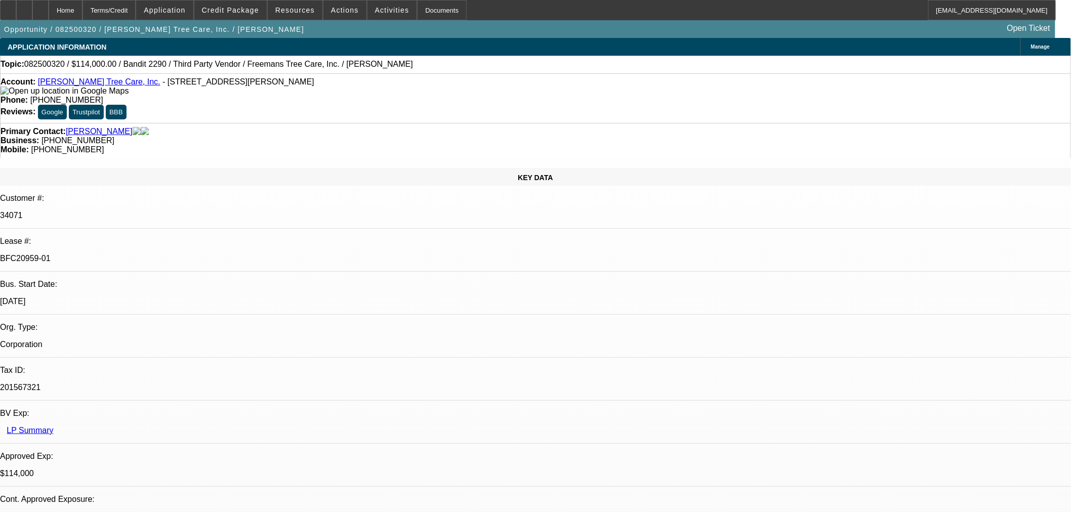
drag, startPoint x: 796, startPoint y: 152, endPoint x: 796, endPoint y: 145, distance: 7.1
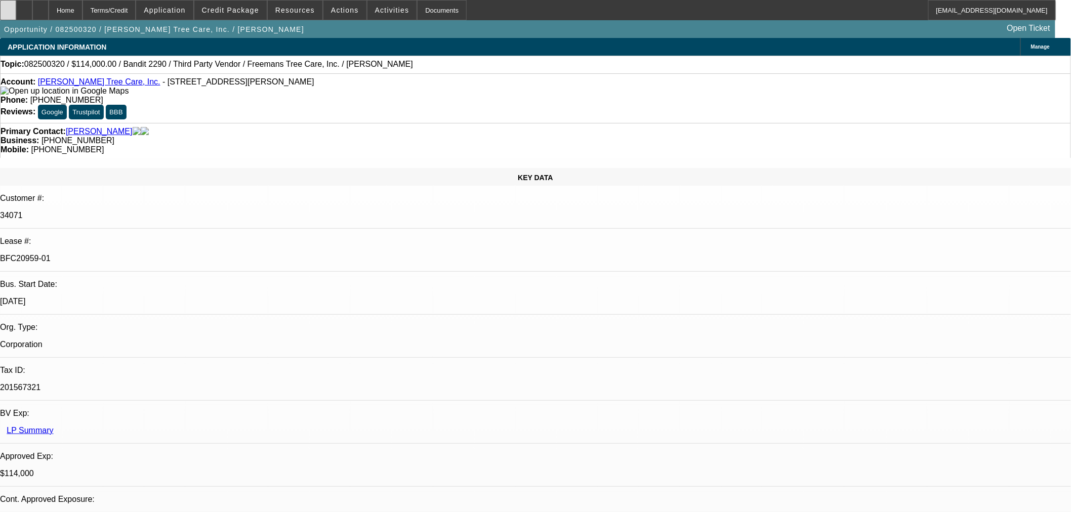
click at [16, 14] on div at bounding box center [8, 10] width 16 height 20
select select "0"
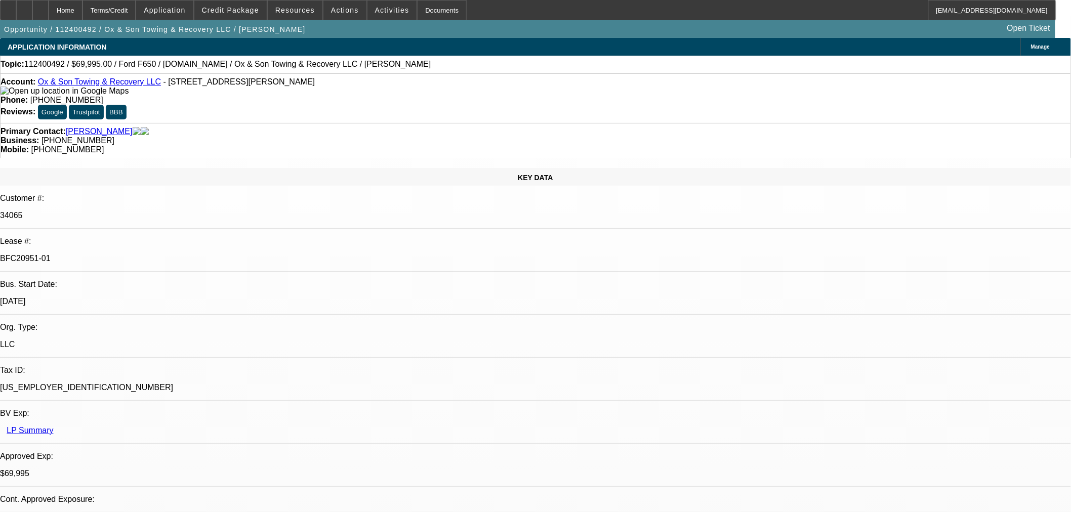
select select "0"
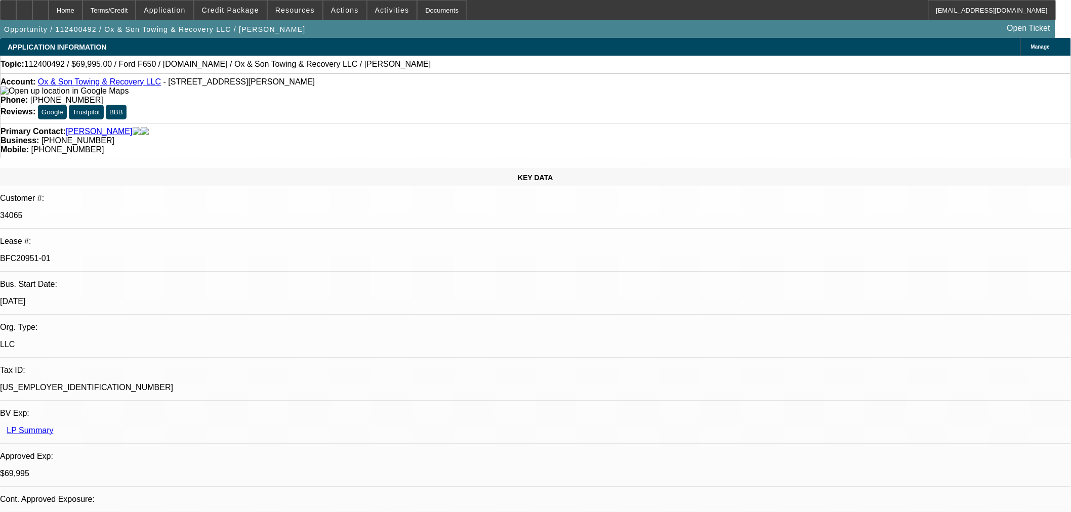
select select "0"
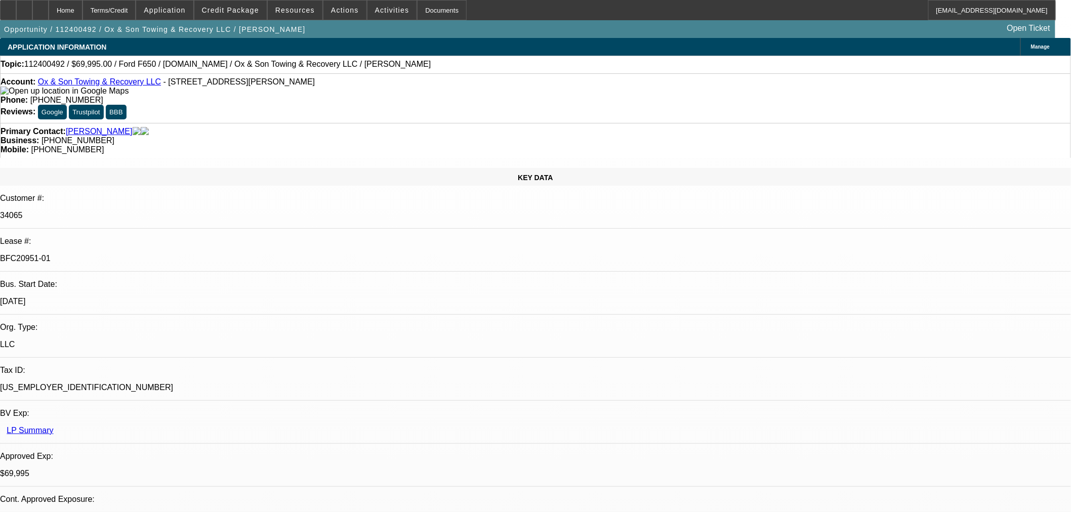
select select "1"
select select "3"
select select "6"
select select "1"
select select "3"
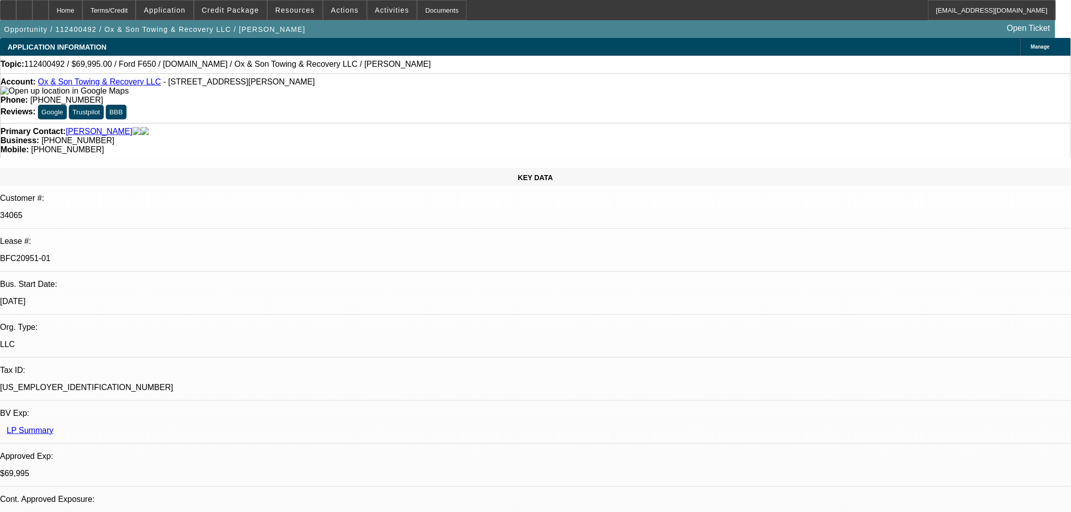
select select "6"
select select "1"
select select "3"
select select "6"
select select "1"
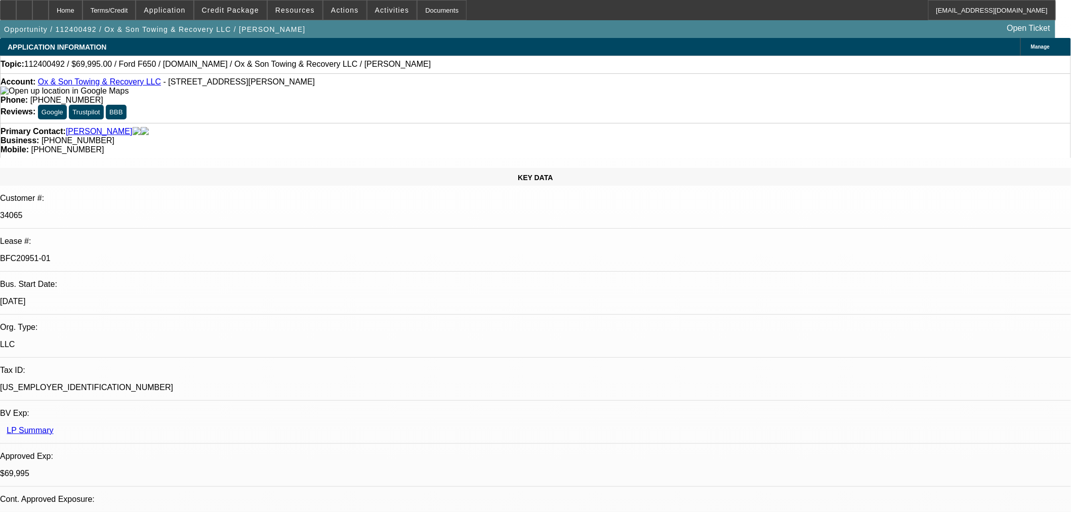
select select "3"
select select "6"
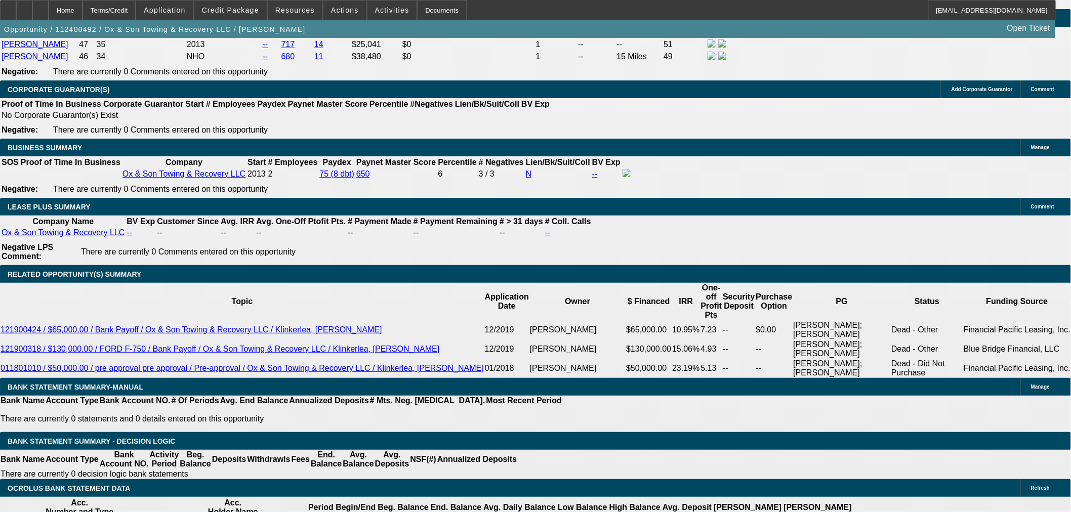
scroll to position [1631, 0]
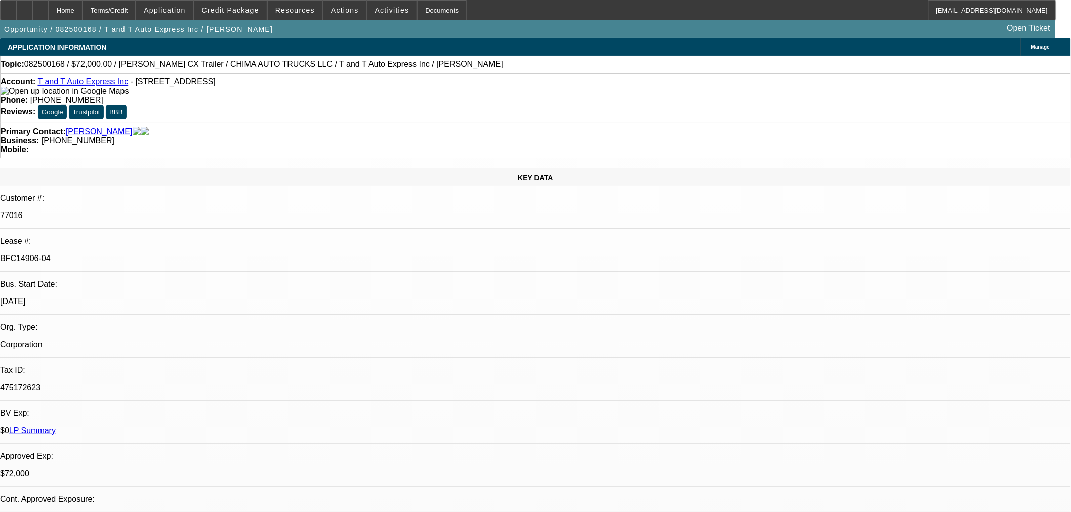
select select "0"
select select "2"
select select "0.1"
select select "4"
select select "0"
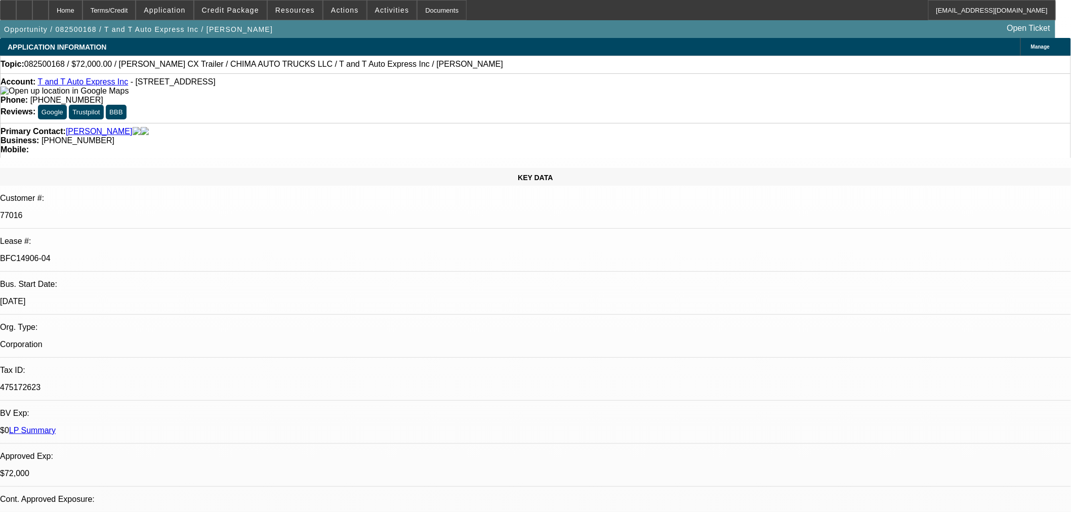
select select "2"
select select "0.1"
select select "4"
select select "0"
select select "2"
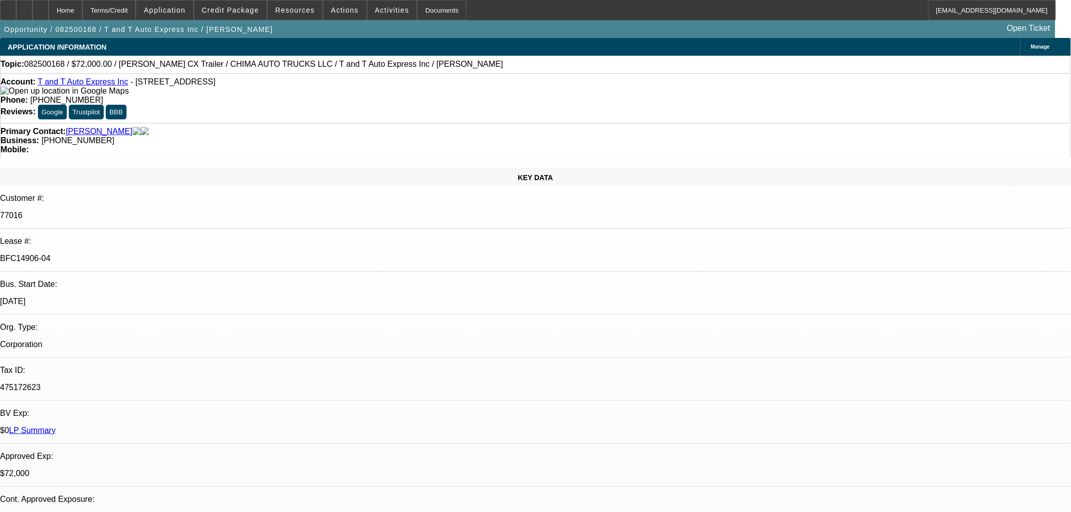
select select "0.1"
select select "4"
select select "0.15"
select select "2"
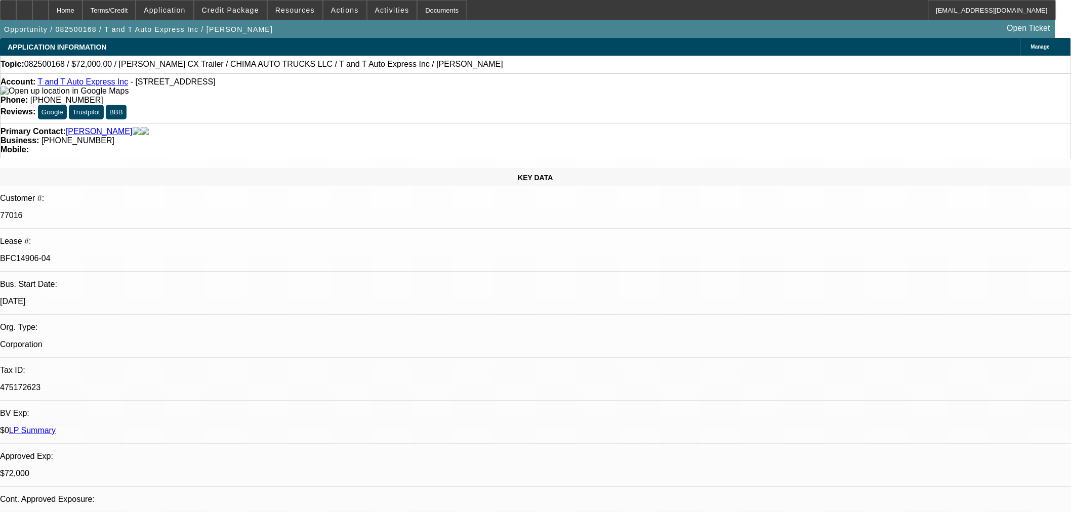
select select "0"
select select "6"
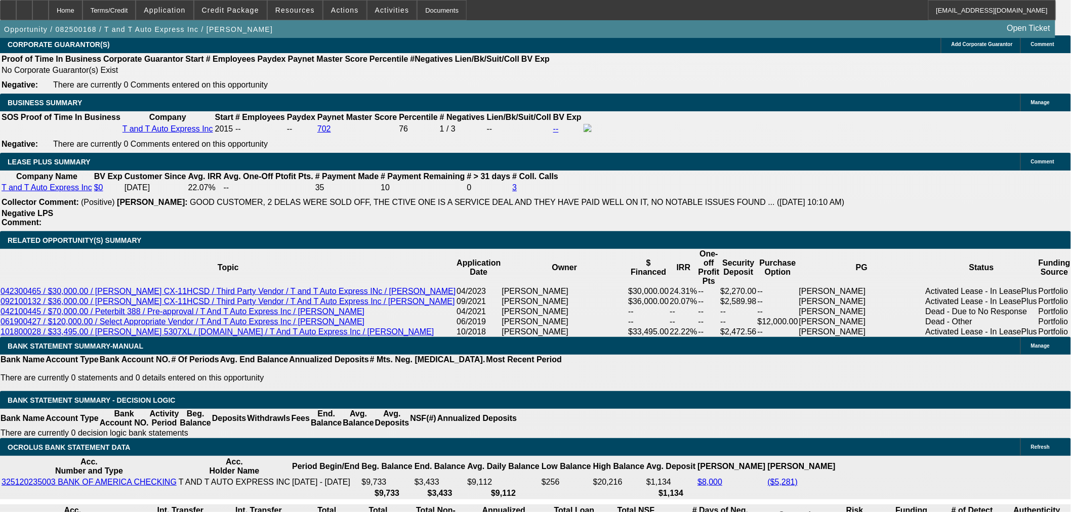
scroll to position [1631, 0]
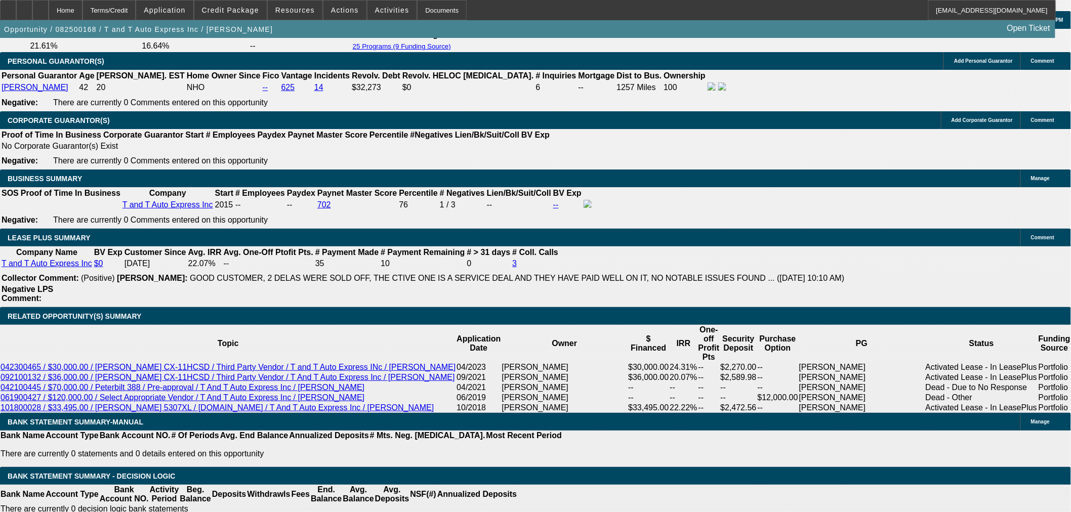
scroll to position [0, 0]
click at [49, 11] on div at bounding box center [40, 10] width 16 height 20
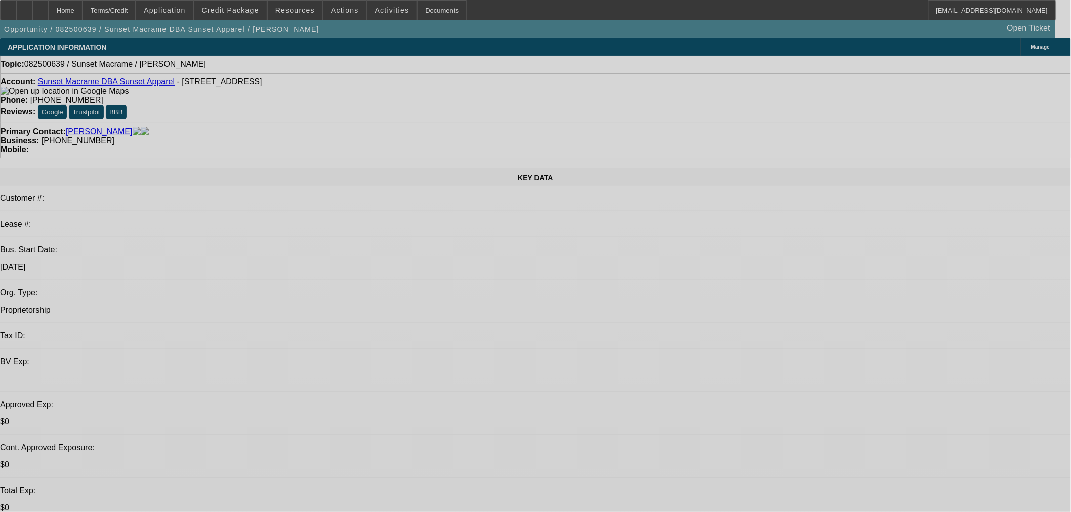
select select "0"
select select "2"
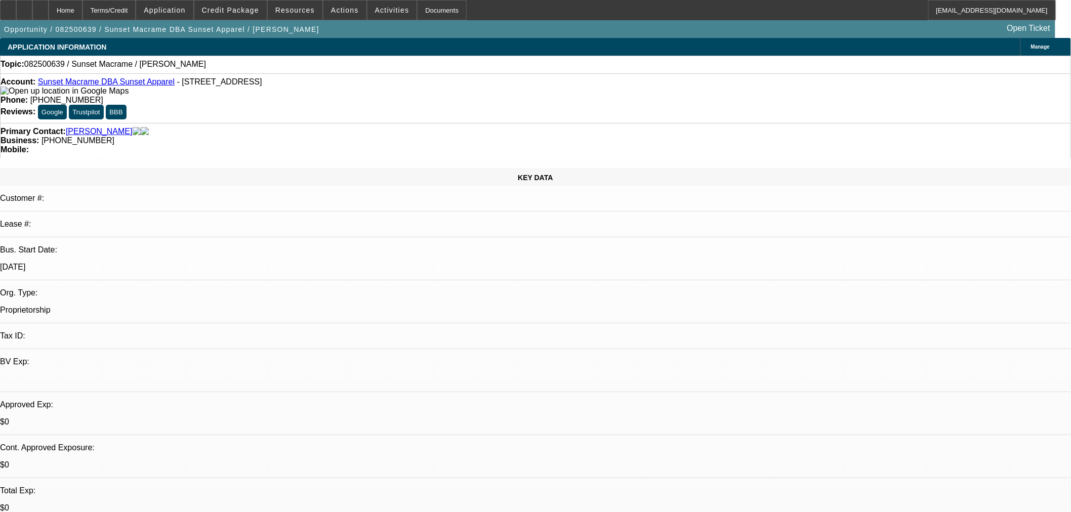
select select "0.1"
select select "4"
click at [244, 14] on span at bounding box center [230, 10] width 72 height 24
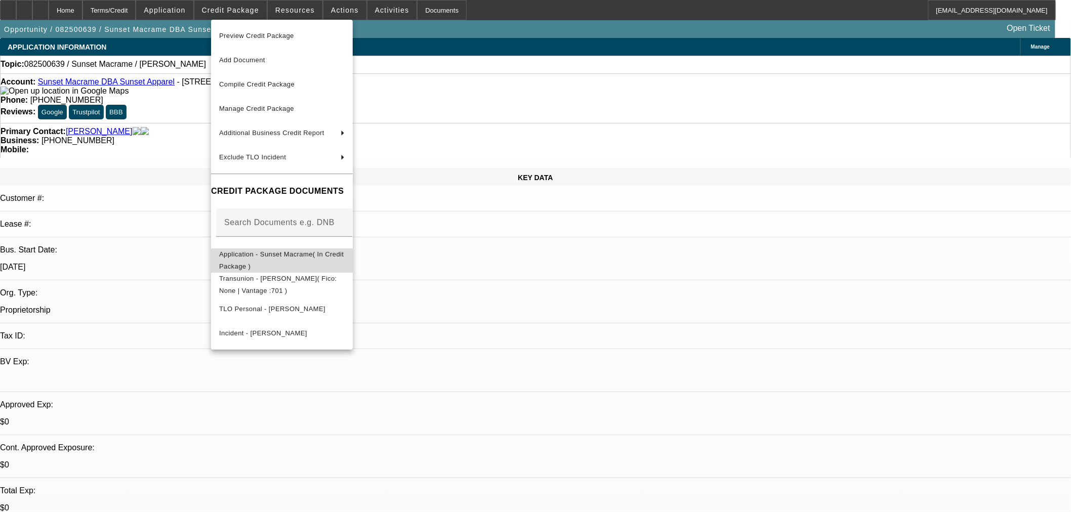
click at [306, 256] on span "Application - Sunset Macrame( In Credit Package )" at bounding box center [281, 260] width 125 height 20
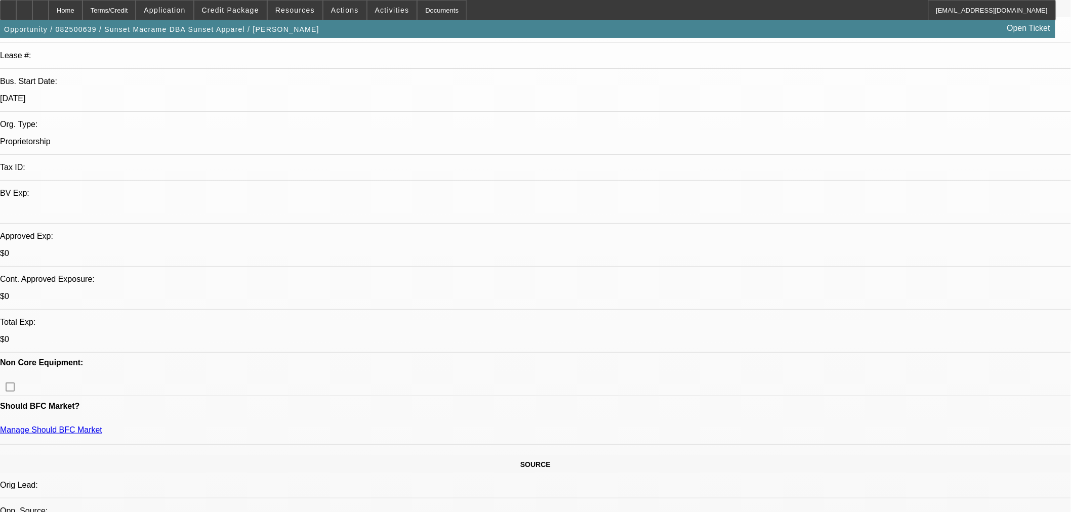
scroll to position [393, 0]
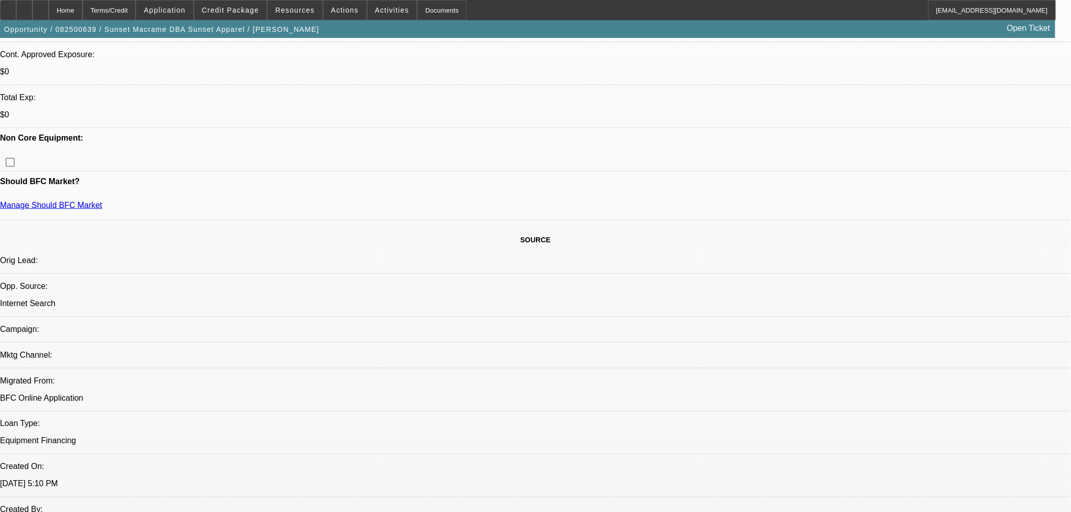
click at [246, 4] on span at bounding box center [230, 10] width 72 height 24
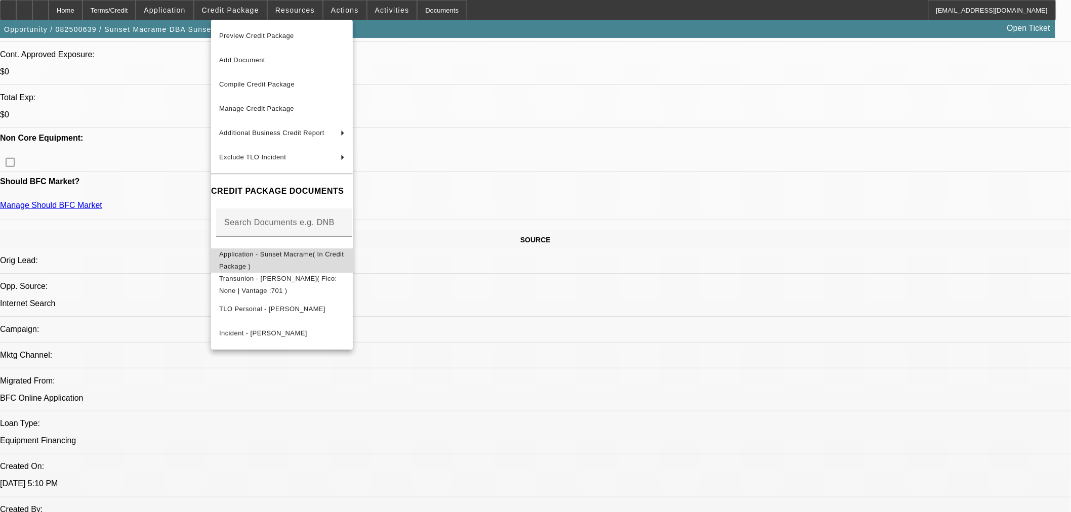
click at [256, 250] on button "Application - Sunset Macrame( In Credit Package )" at bounding box center [282, 260] width 142 height 24
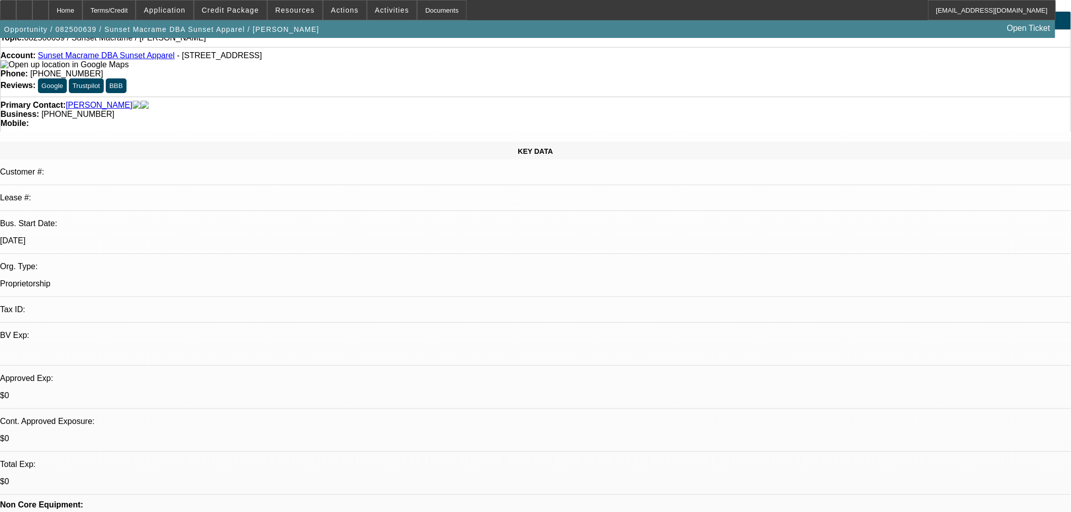
scroll to position [0, 0]
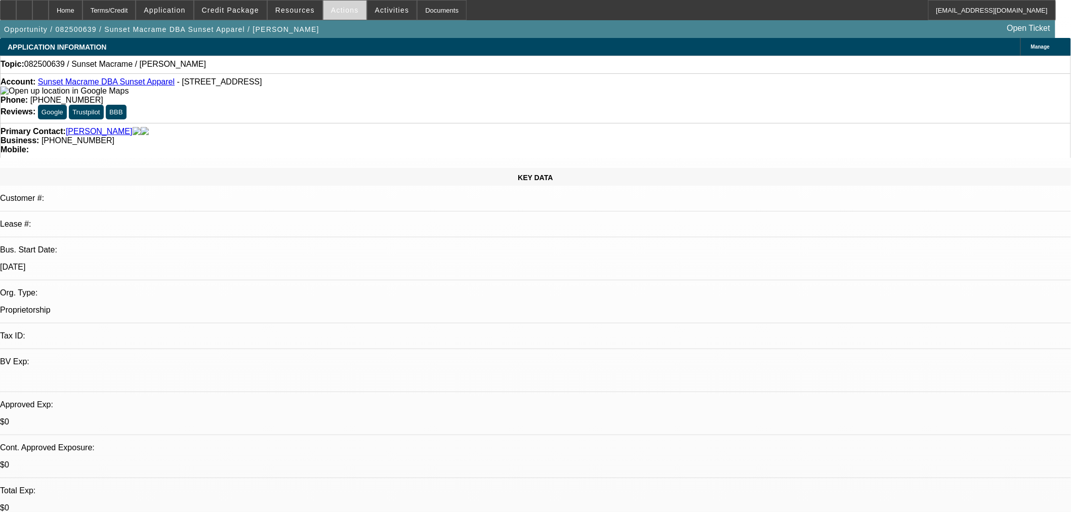
click at [340, 7] on span "Actions" at bounding box center [345, 10] width 28 height 8
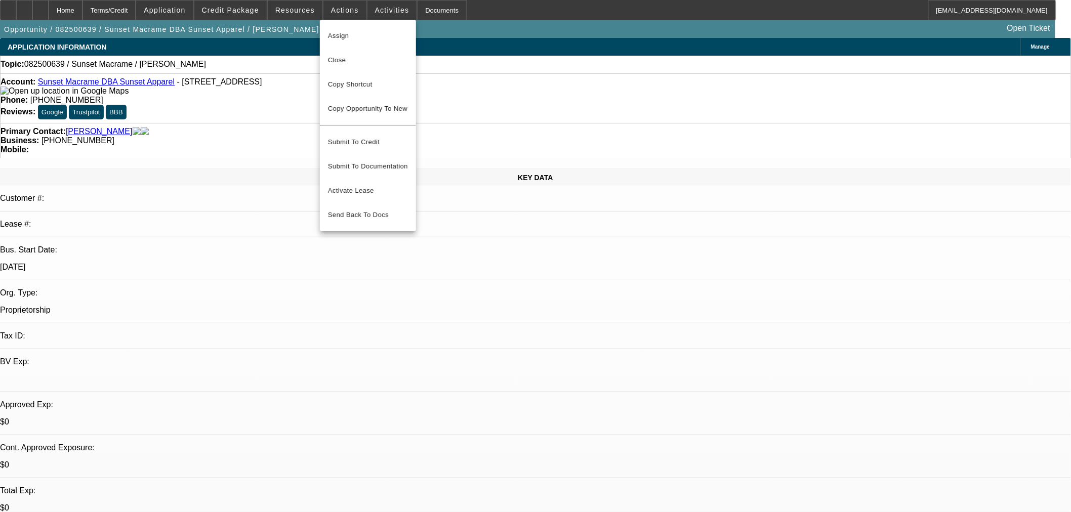
click at [364, 6] on div at bounding box center [535, 256] width 1071 height 512
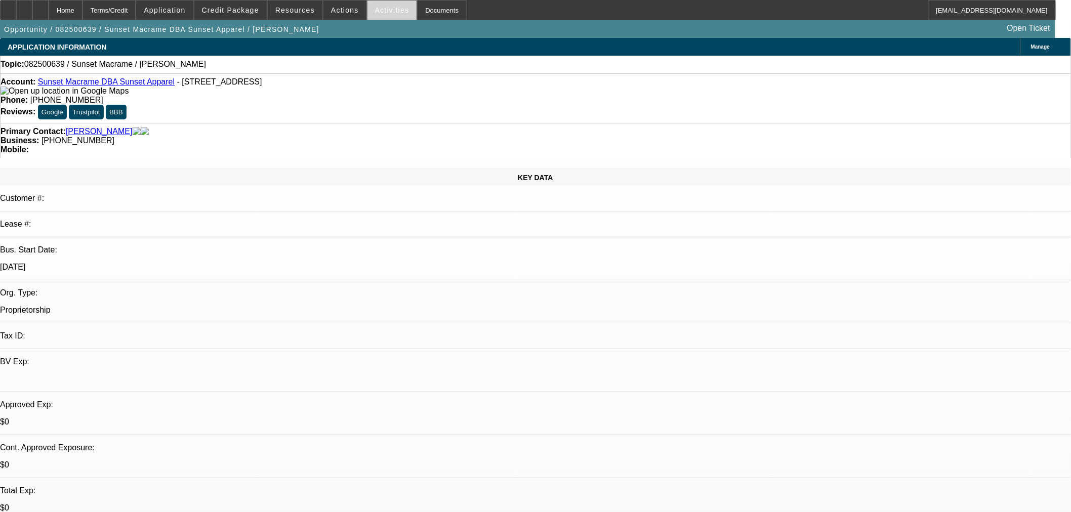
click at [375, 8] on span "Activities" at bounding box center [392, 10] width 34 height 8
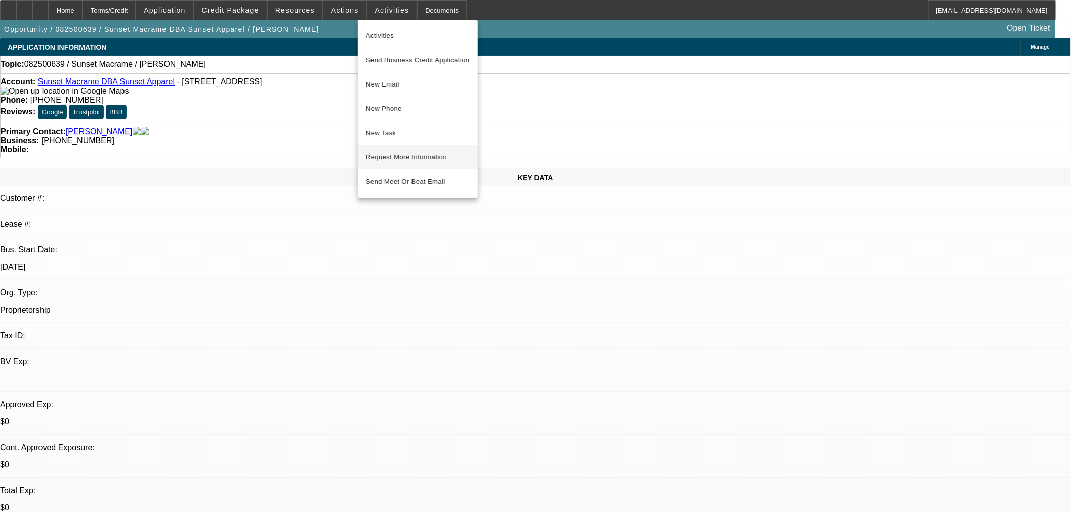
click at [427, 148] on button "Request More Information" at bounding box center [418, 157] width 120 height 24
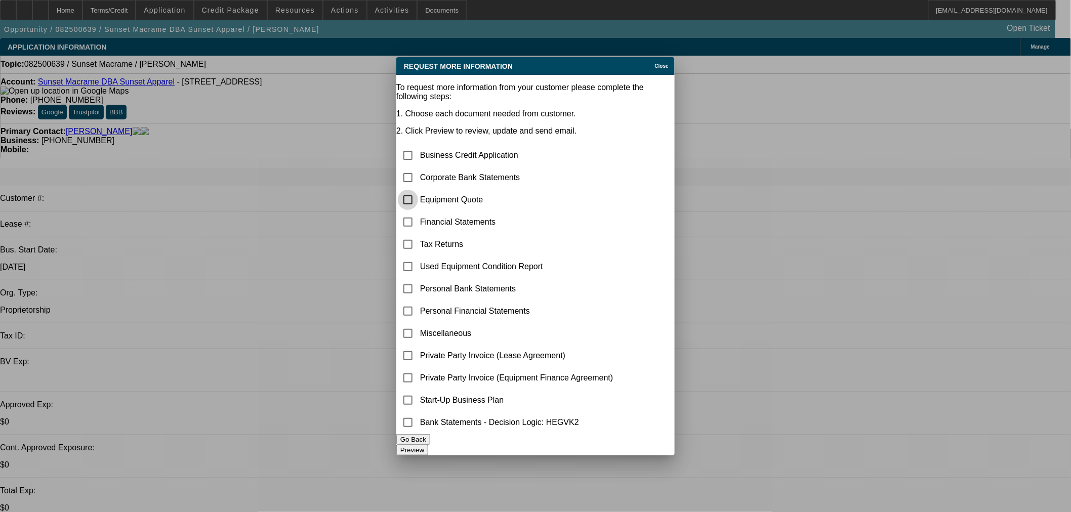
click at [418, 190] on input "checkbox" at bounding box center [408, 200] width 20 height 20
checkbox input "true"
click at [418, 168] on input "checkbox" at bounding box center [408, 178] width 20 height 20
checkbox input "true"
click at [418, 324] on input "checkbox" at bounding box center [408, 334] width 20 height 20
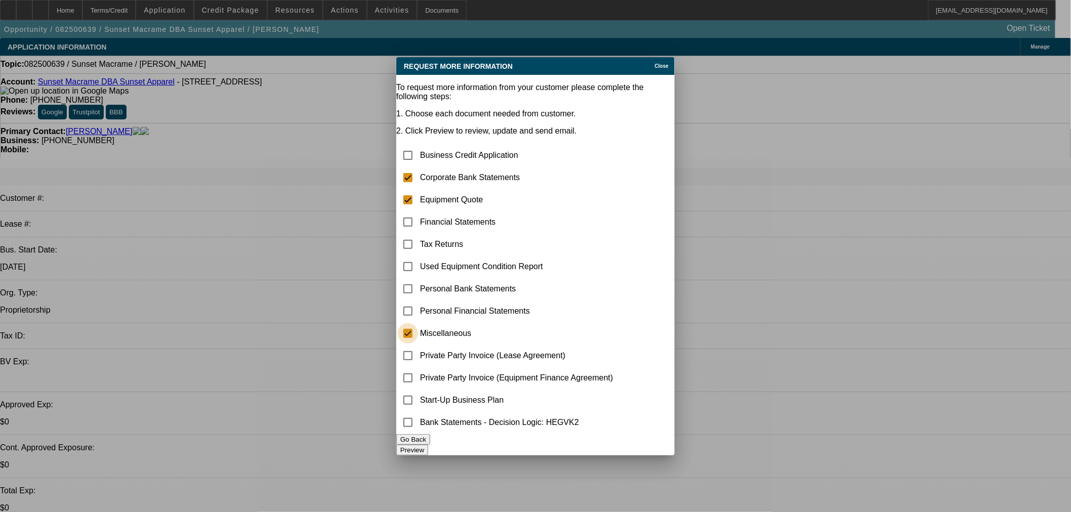
checkbox input "true"
click at [428, 446] on button "Preview" at bounding box center [412, 450] width 32 height 11
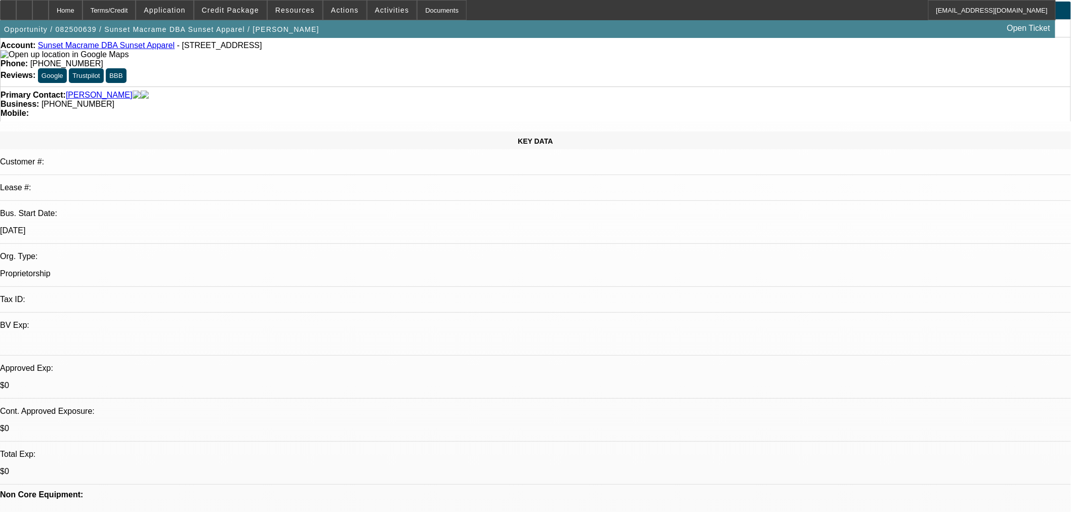
scroll to position [56, 0]
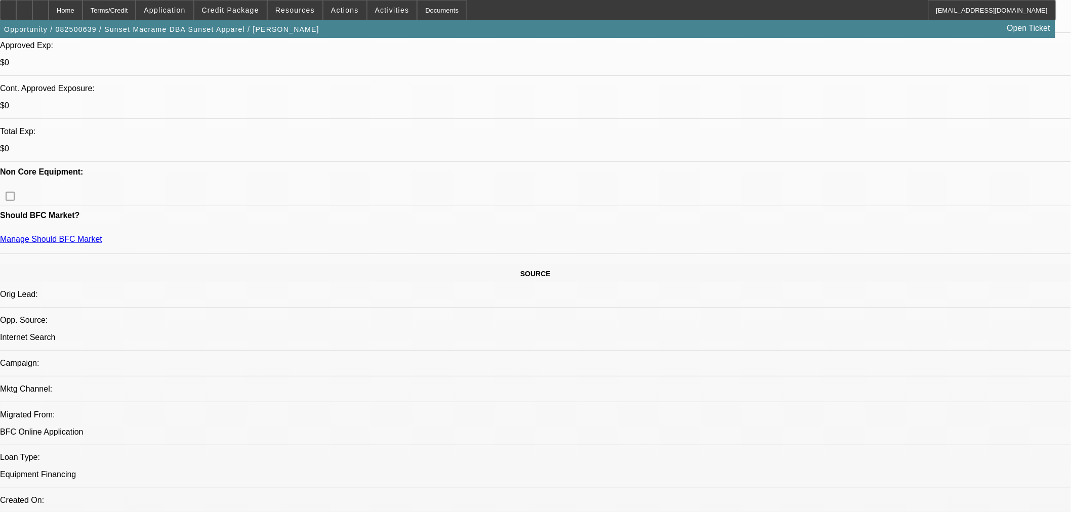
scroll to position [281, 0]
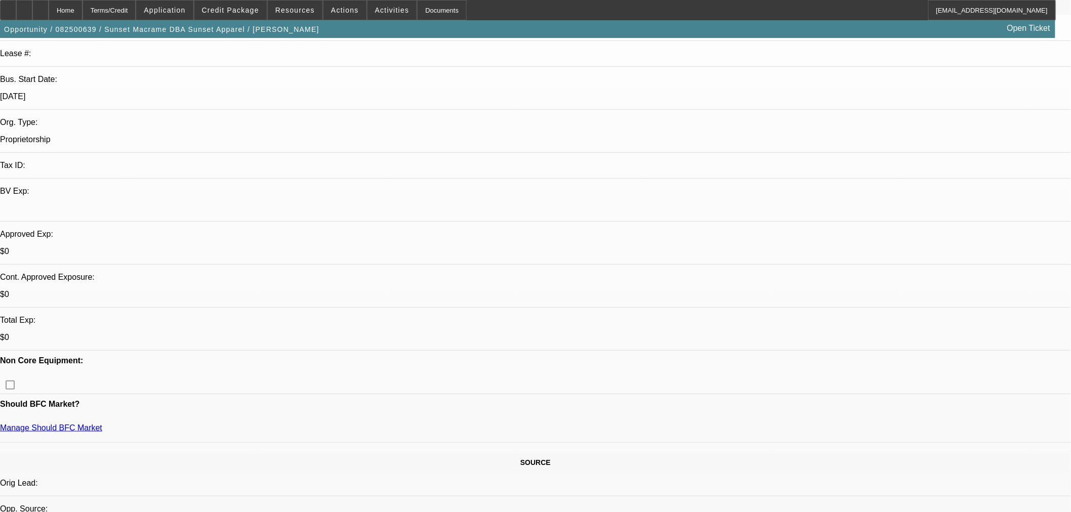
scroll to position [169, 0]
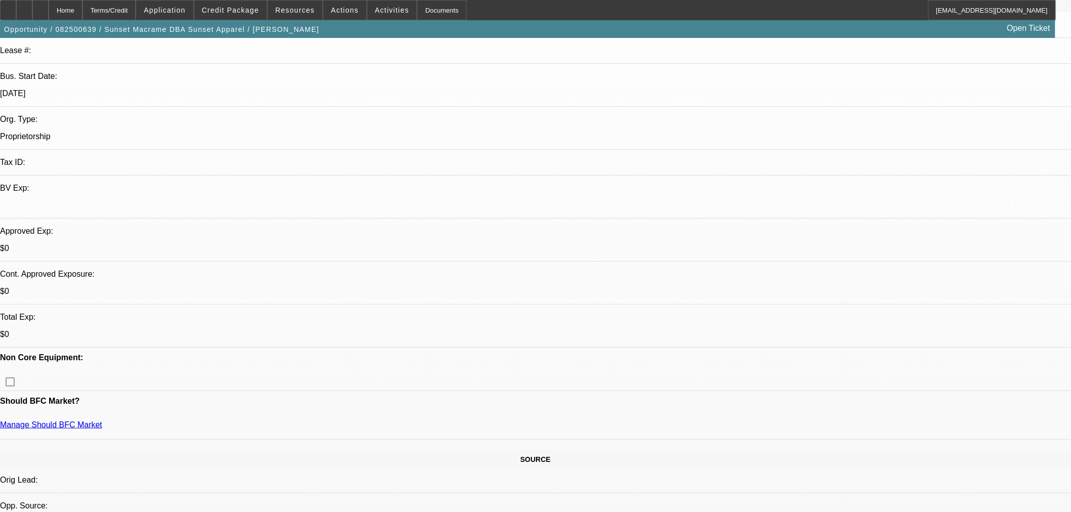
scroll to position [0, 0]
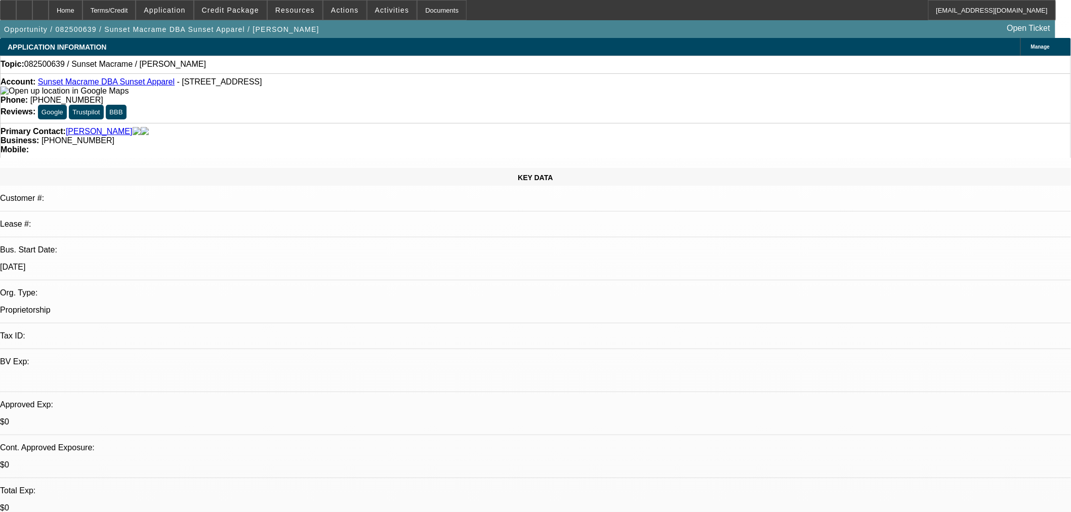
radio input "true"
drag, startPoint x: 866, startPoint y: 220, endPoint x: 871, endPoint y: 215, distance: 7.5
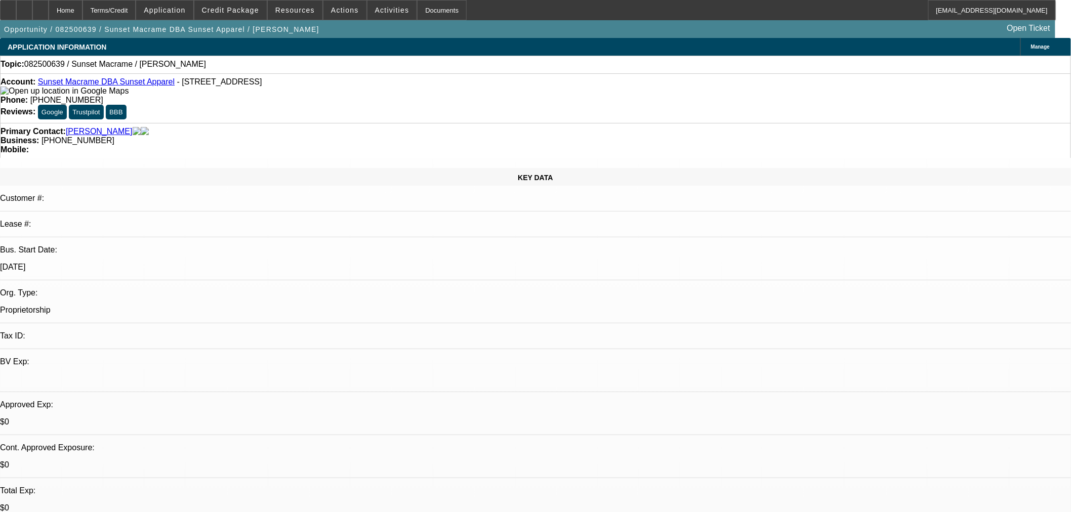
drag, startPoint x: 1046, startPoint y: 213, endPoint x: 1044, endPoint y: 254, distance: 41.0
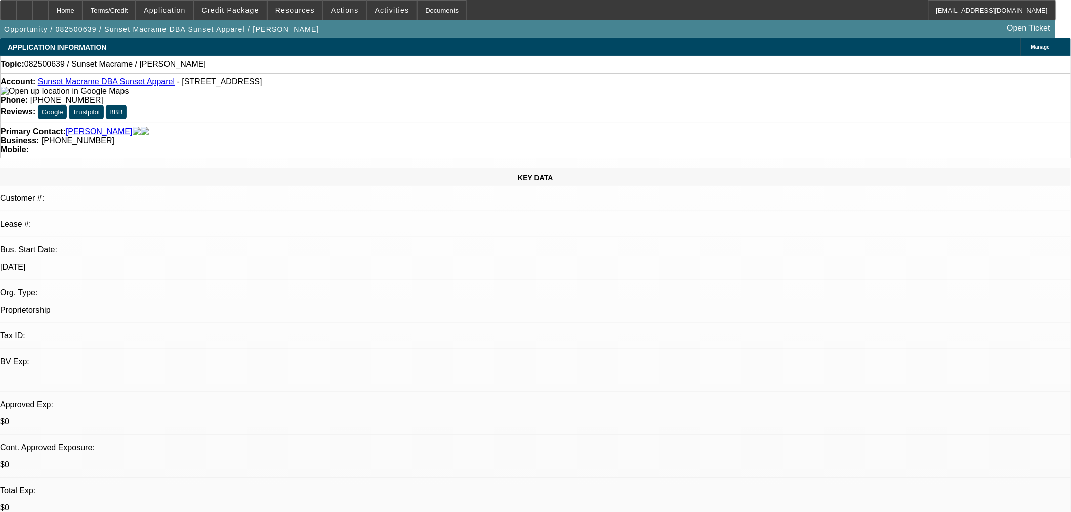
drag, startPoint x: 1045, startPoint y: 210, endPoint x: 1042, endPoint y: 267, distance: 56.8
type textarea "Heard of us from google. Looking to add BAI embroidery machines to expand. Want…"
radio input "true"
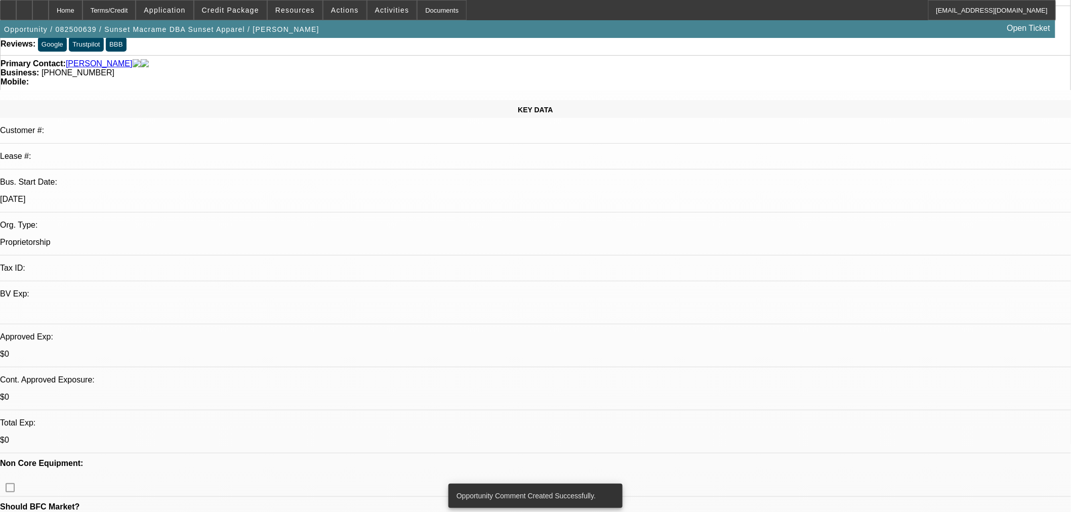
scroll to position [169, 0]
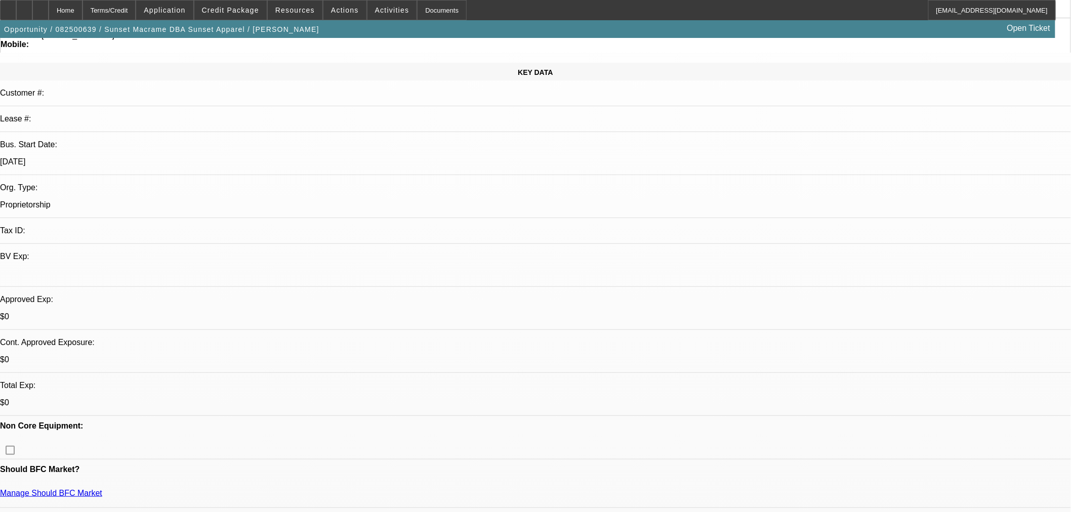
scroll to position [0, 0]
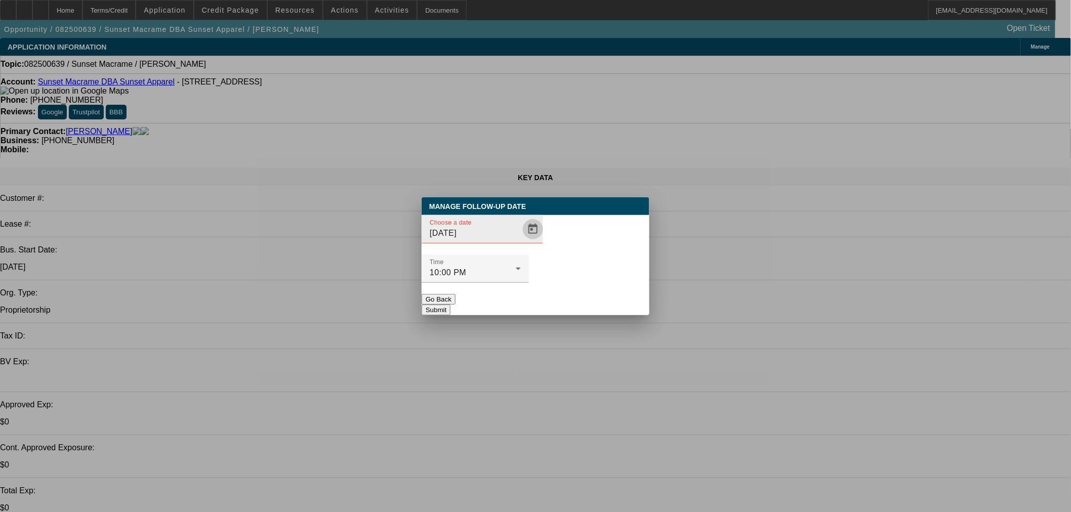
click at [521, 242] on span "Open calendar" at bounding box center [533, 229] width 24 height 24
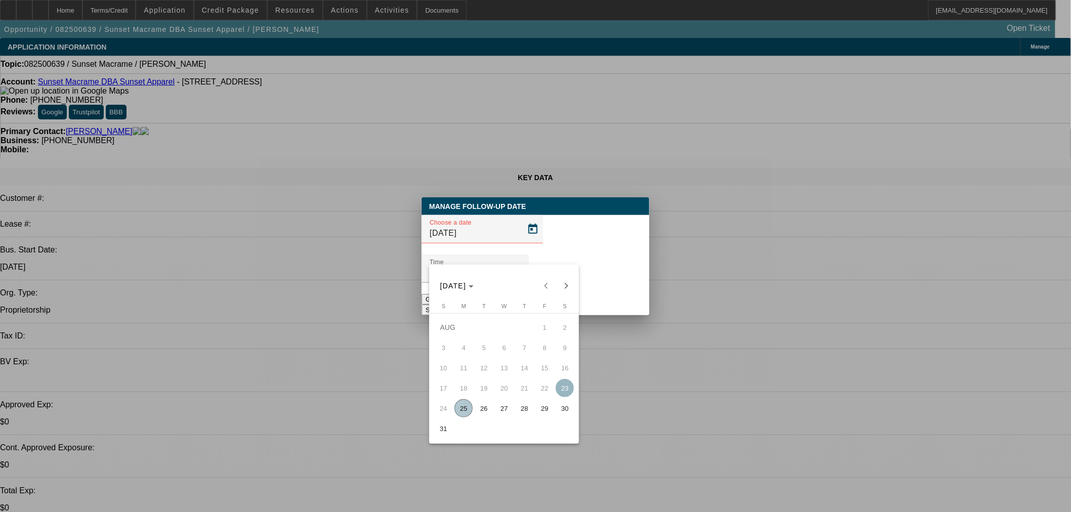
click at [482, 410] on span "26" at bounding box center [484, 409] width 18 height 18
type input "8/26/2025"
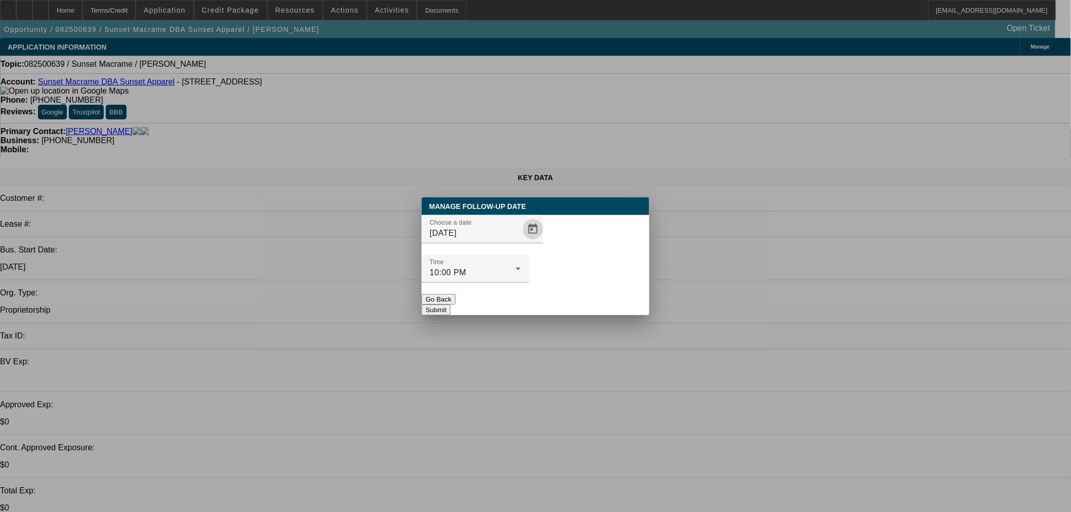
drag, startPoint x: 572, startPoint y: 277, endPoint x: 555, endPoint y: 222, distance: 57.7
click at [572, 273] on div "Manage Follow-Up Date Choose a date 8/26/2025 Time 10:00 PM Go Back Submit" at bounding box center [536, 256] width 228 height 118
click at [451, 305] on button "Submit" at bounding box center [436, 310] width 29 height 11
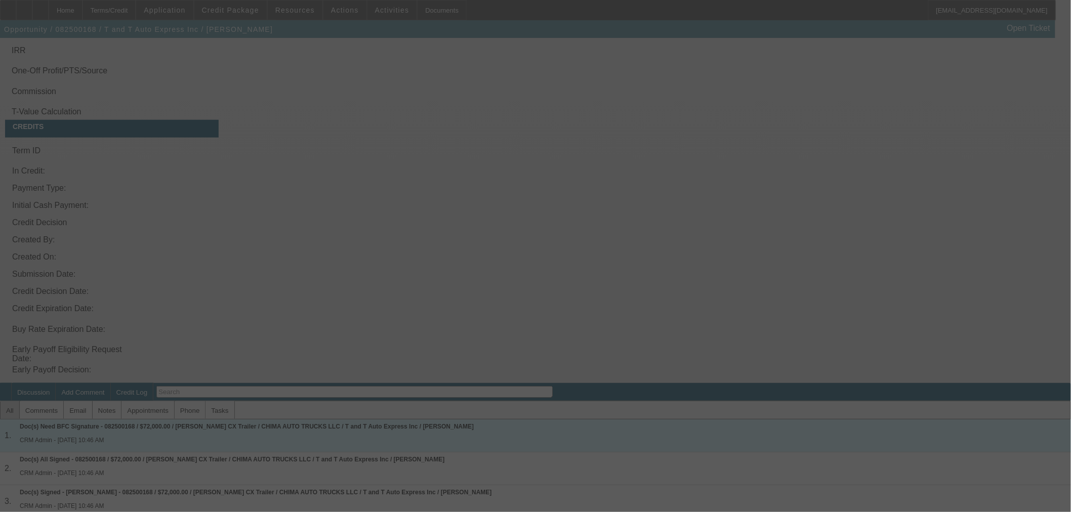
scroll to position [1997, 0]
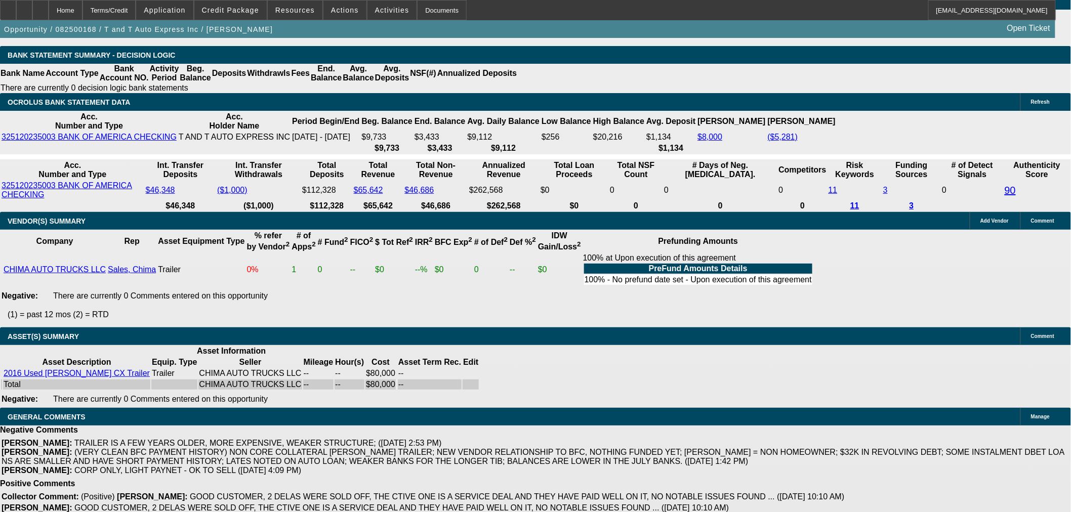
select select "0"
select select "2"
select select "0.1"
select select "4"
select select "0"
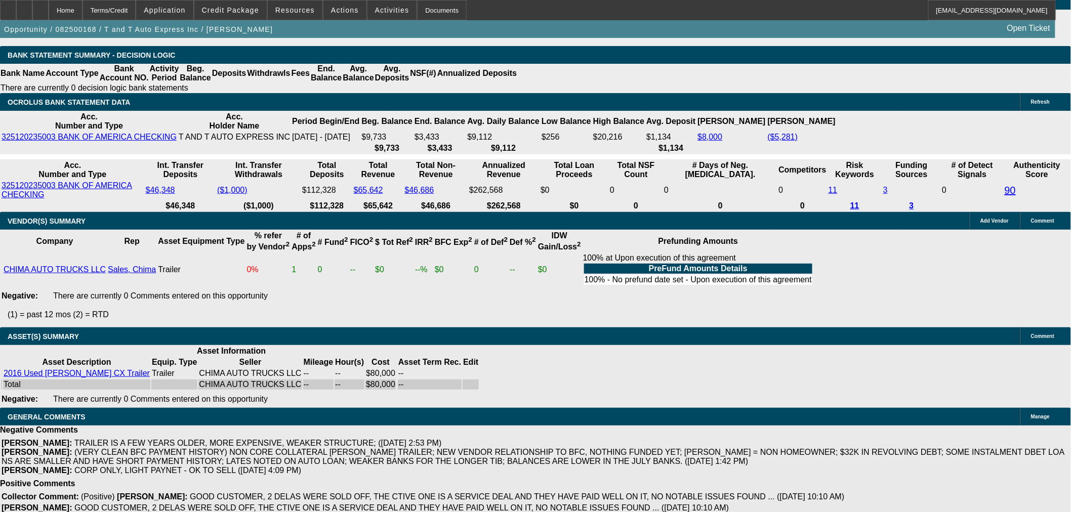
select select "2"
select select "0.1"
select select "4"
select select "0"
select select "2"
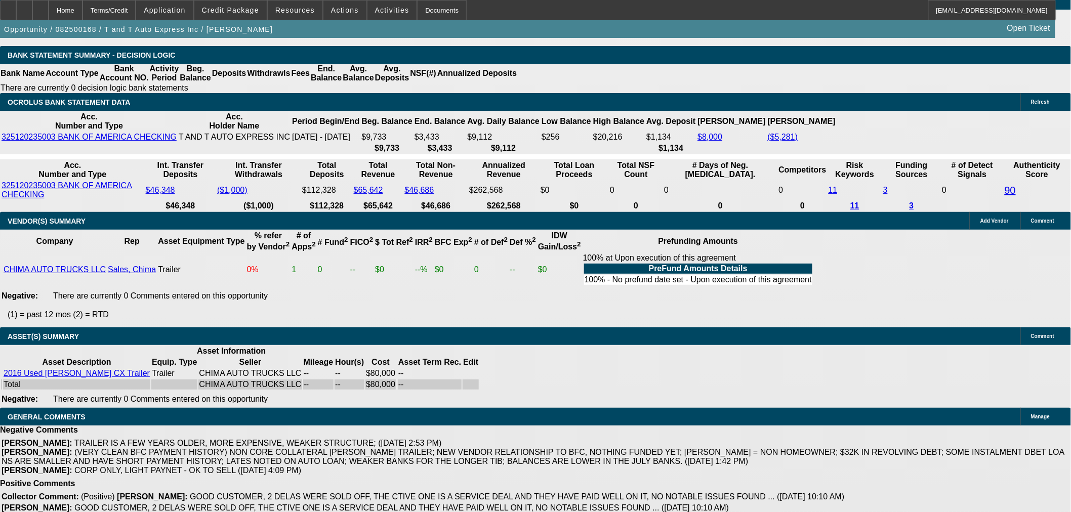
select select "0.1"
select select "4"
select select "0.15"
select select "2"
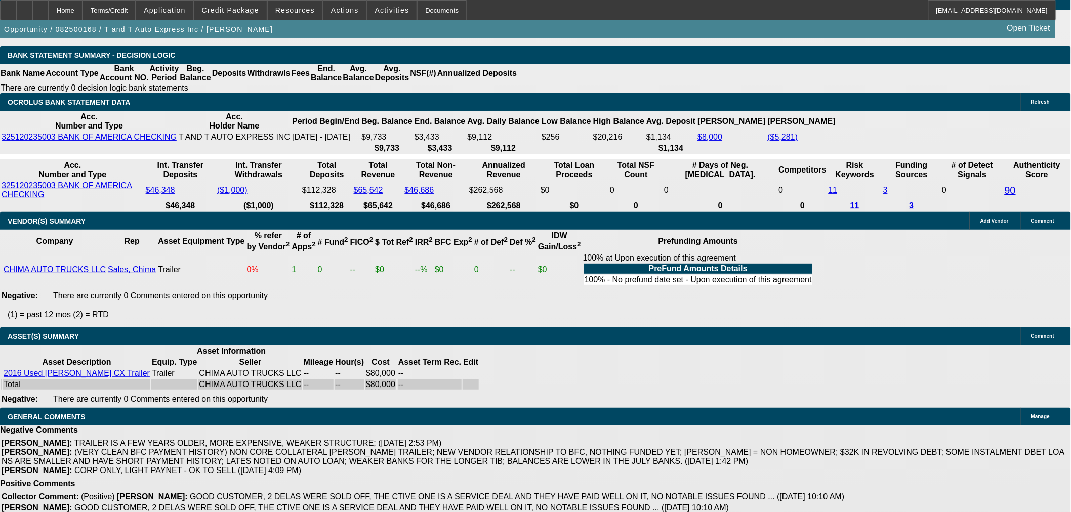
select select "0"
select select "6"
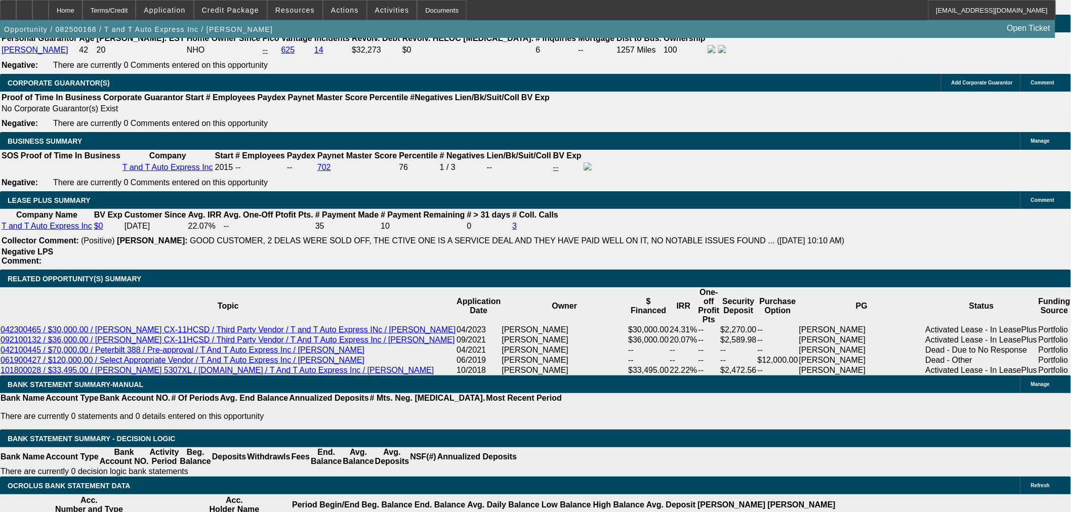
scroll to position [1530, 0]
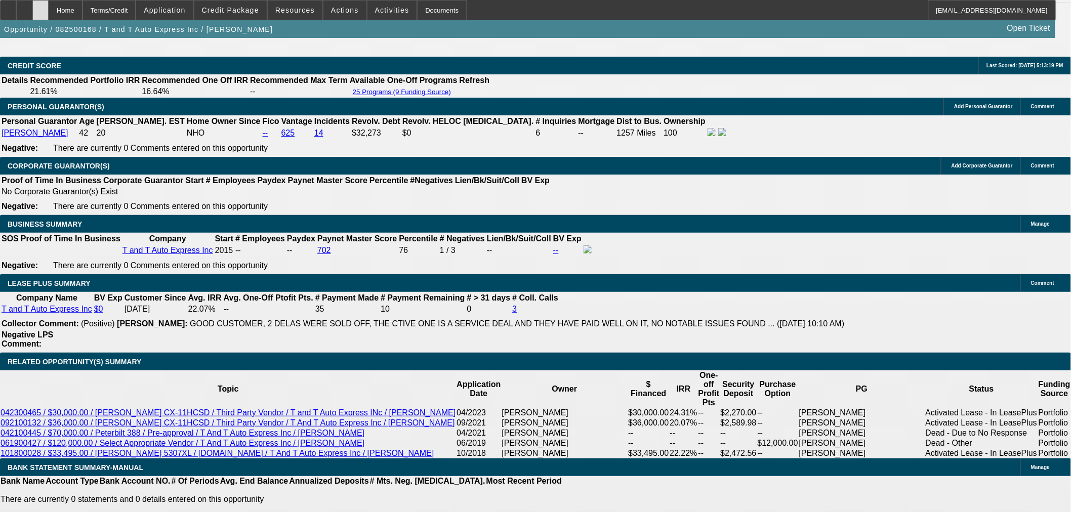
click at [49, 7] on div at bounding box center [40, 10] width 16 height 20
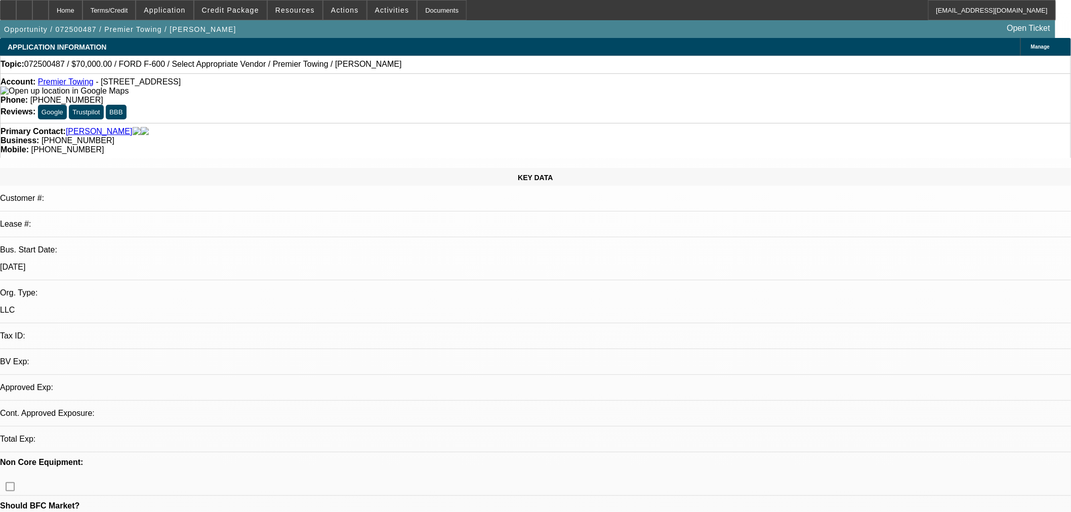
select select "0"
select select "2"
select select "0.1"
select select "4"
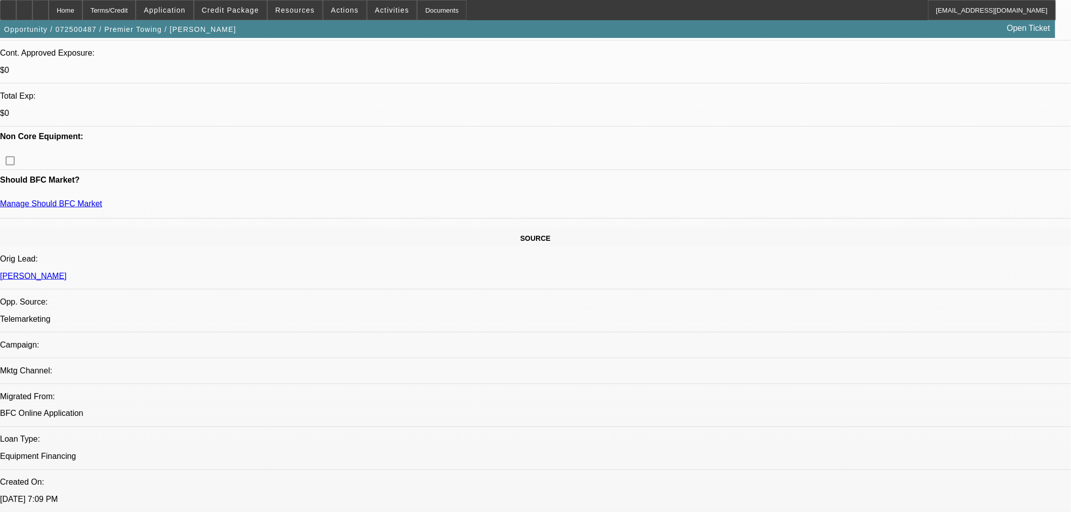
scroll to position [393, 0]
drag, startPoint x: 786, startPoint y: 283, endPoint x: 744, endPoint y: 284, distance: 42.0
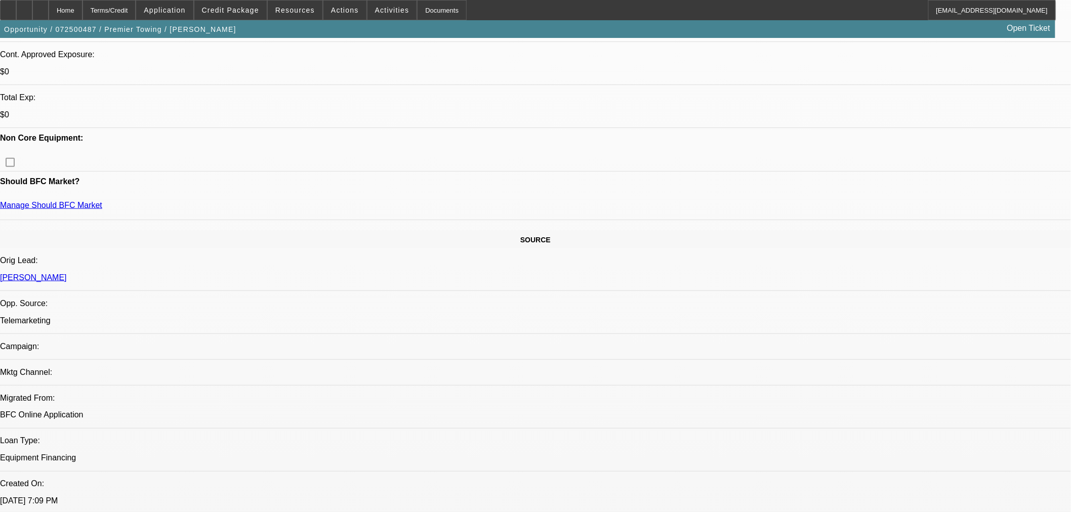
drag, startPoint x: 744, startPoint y: 282, endPoint x: 781, endPoint y: 282, distance: 36.5
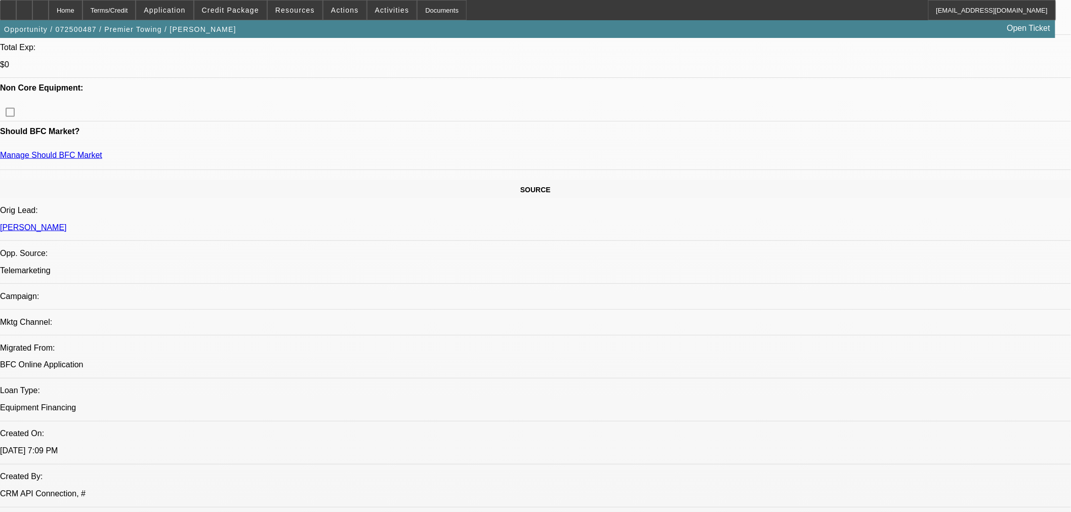
scroll to position [675, 0]
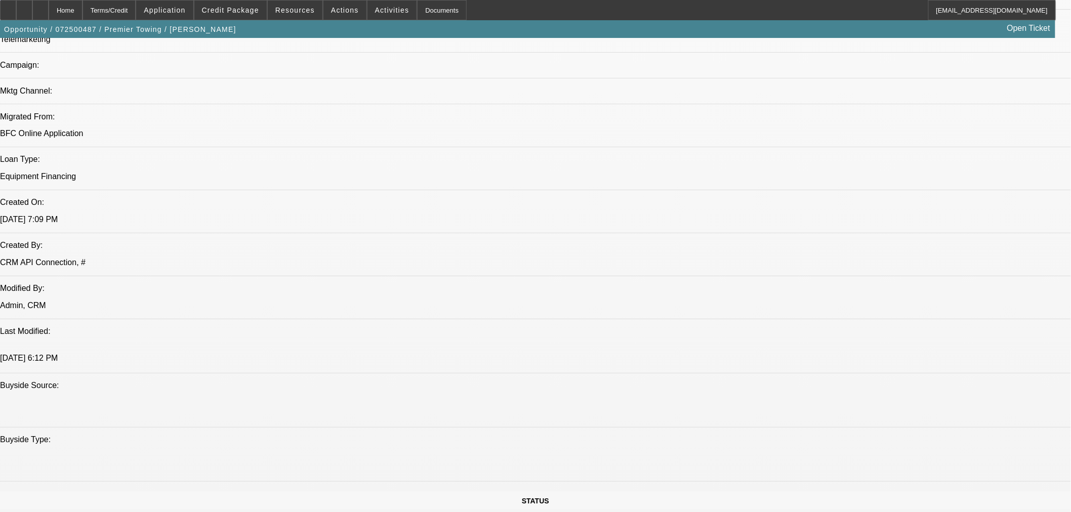
drag, startPoint x: 630, startPoint y: 196, endPoint x: 609, endPoint y: 196, distance: 21.3
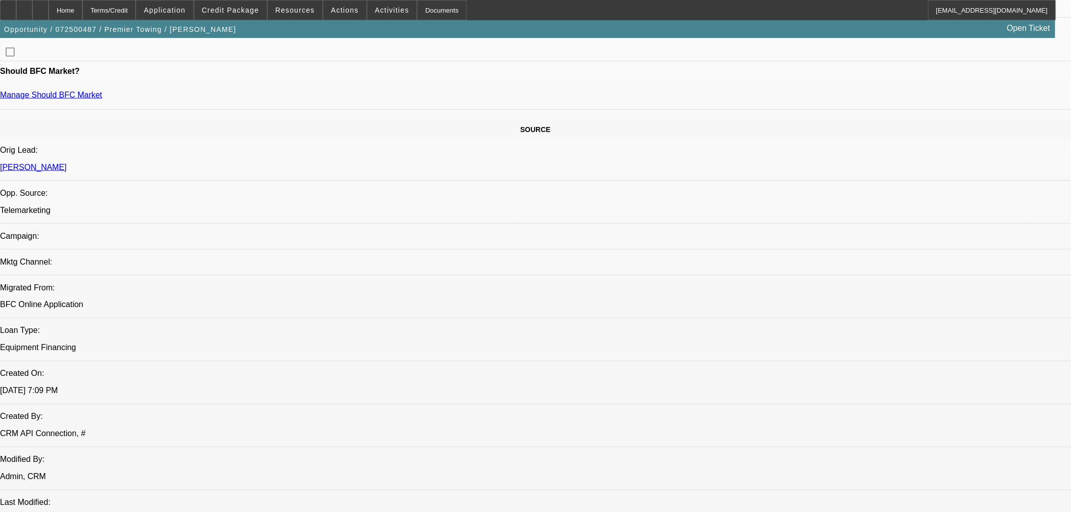
scroll to position [337, 0]
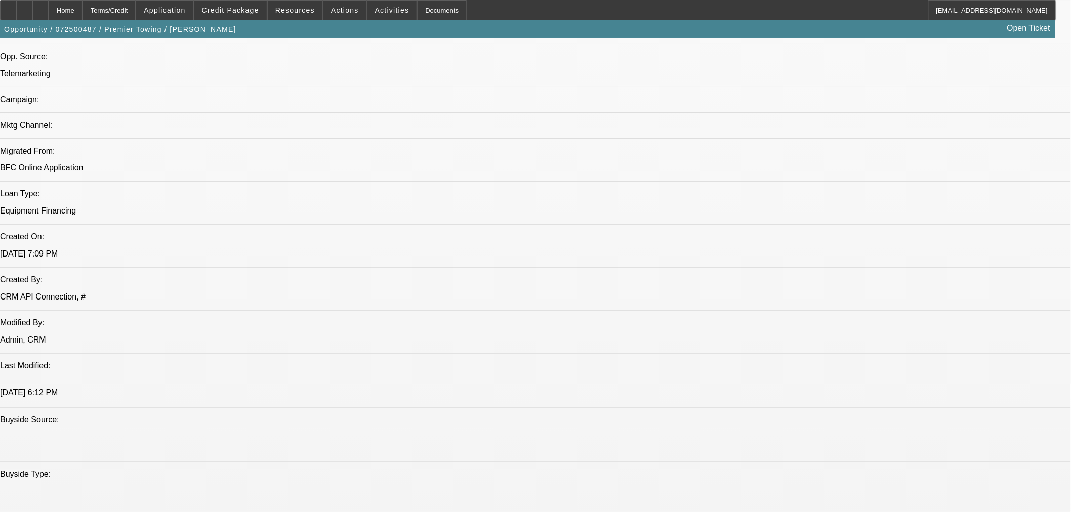
scroll to position [450, 0]
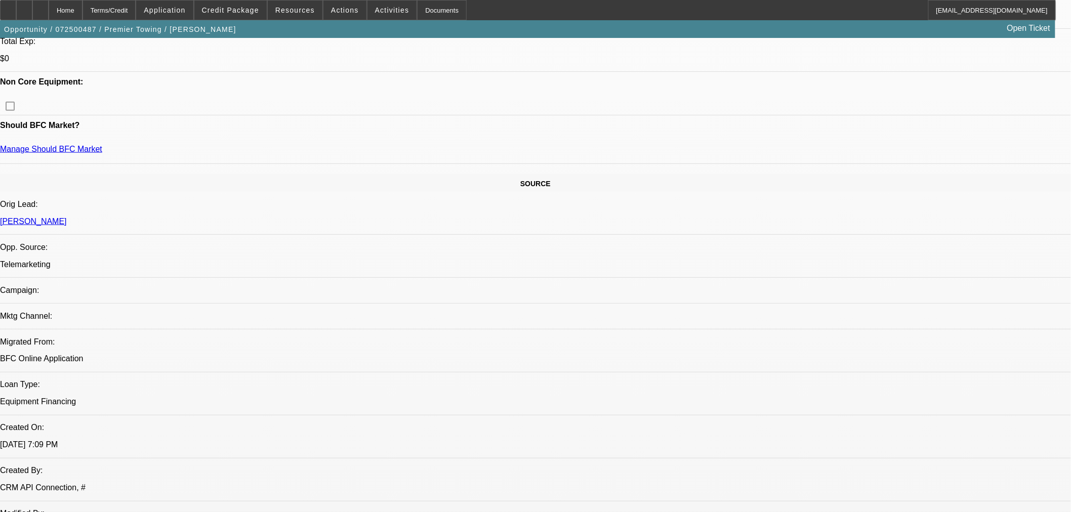
drag, startPoint x: 210, startPoint y: 375, endPoint x: 192, endPoint y: 370, distance: 17.9
drag, startPoint x: 183, startPoint y: 372, endPoint x: 215, endPoint y: 380, distance: 32.3
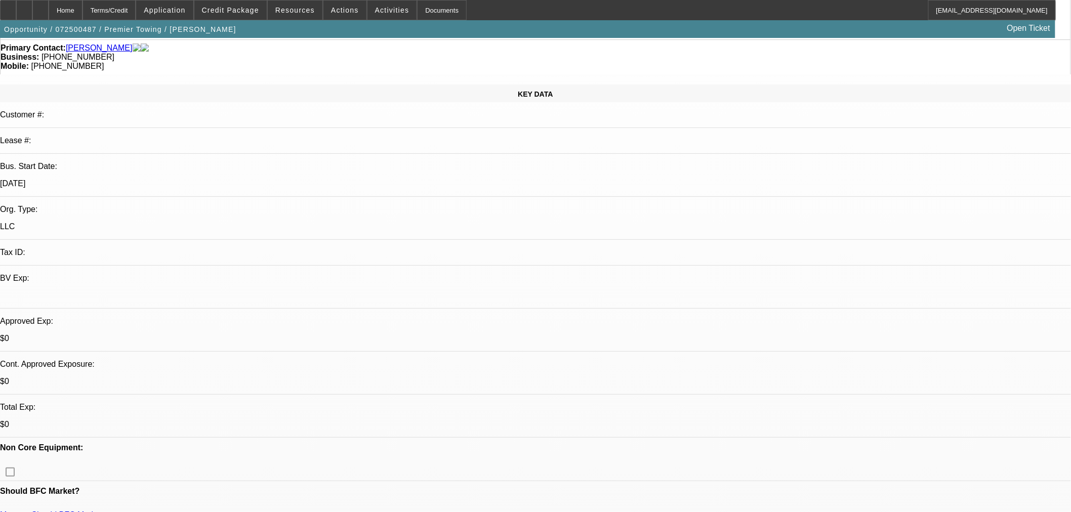
scroll to position [56, 0]
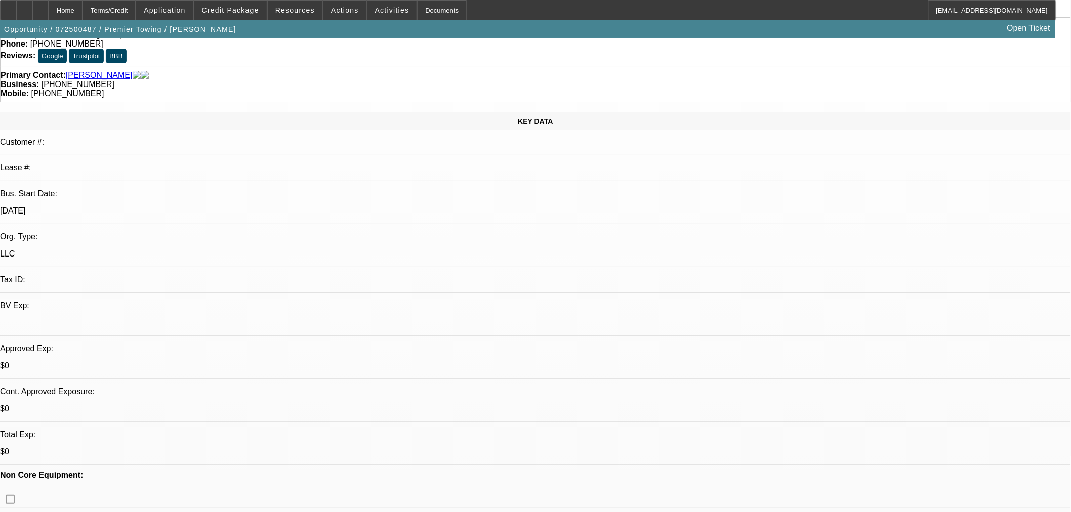
radio input "true"
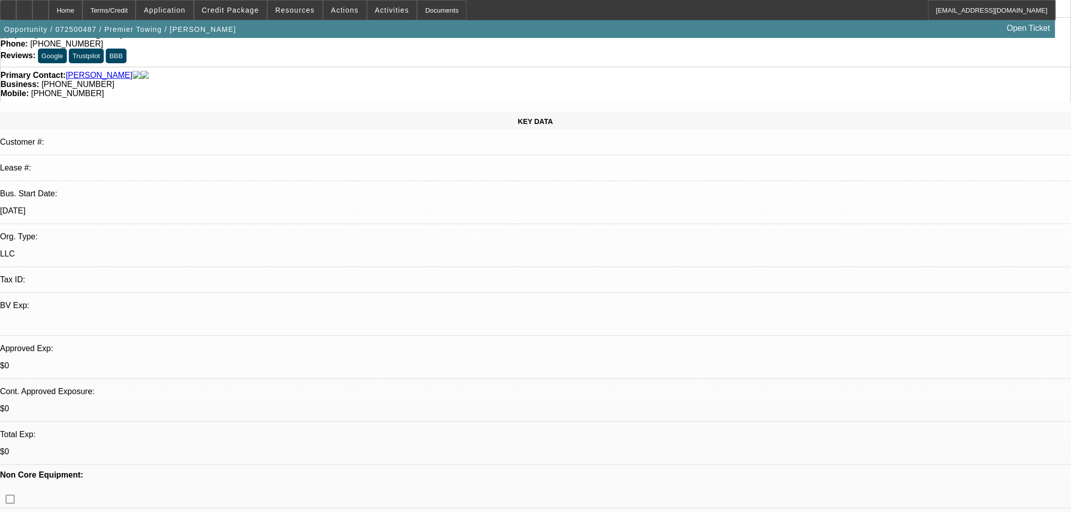
drag, startPoint x: 1028, startPoint y: 198, endPoint x: 1011, endPoint y: 196, distance: 17.3
type textarea "Understands we can help with towing related equip. Wanted to refi escalade for …"
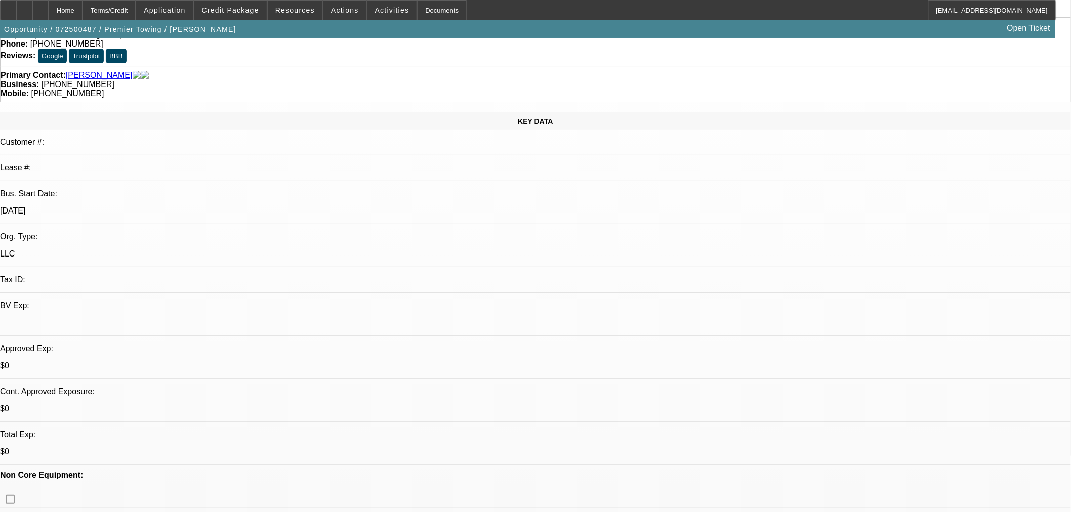
radio input "true"
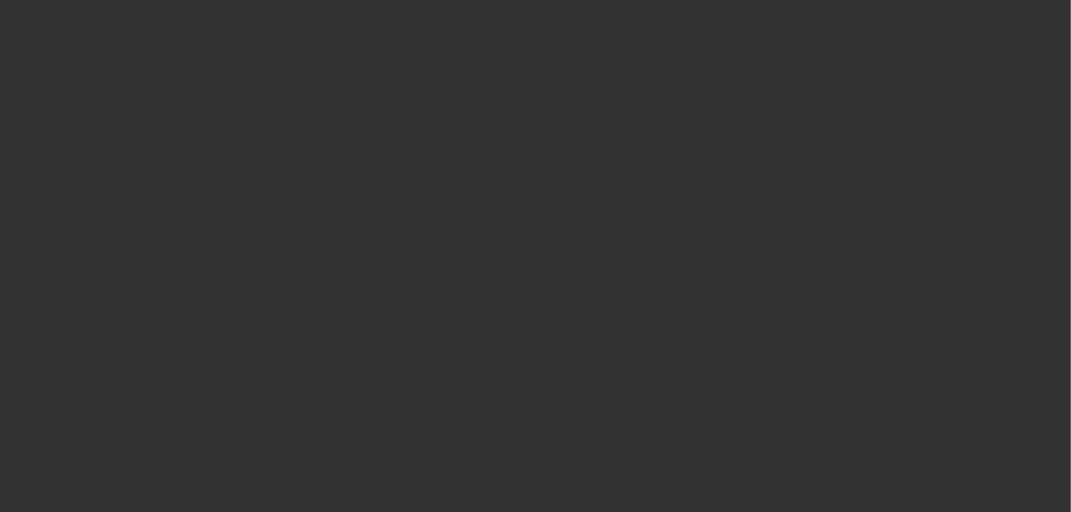
scroll to position [0, 0]
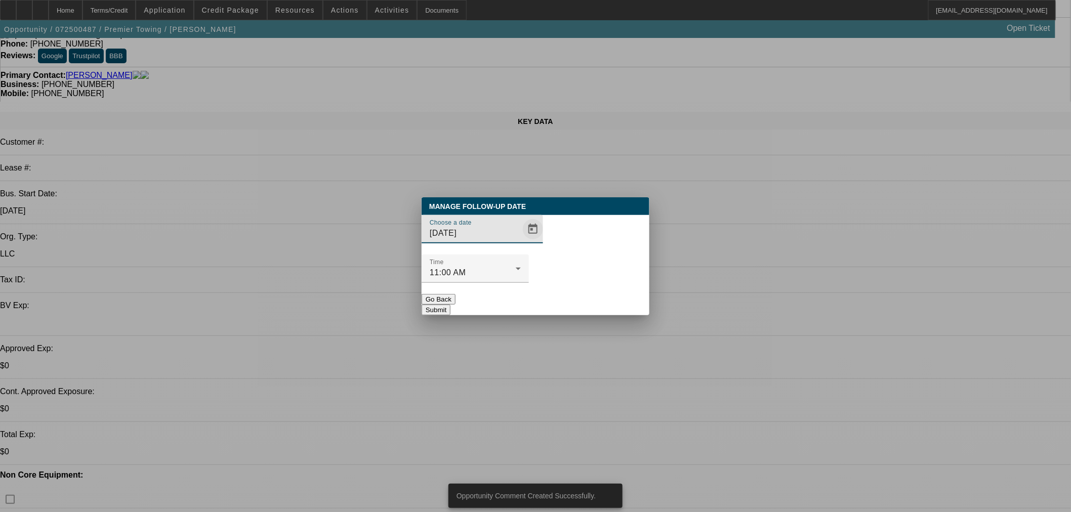
click at [524, 242] on span "Open calendar" at bounding box center [533, 229] width 24 height 24
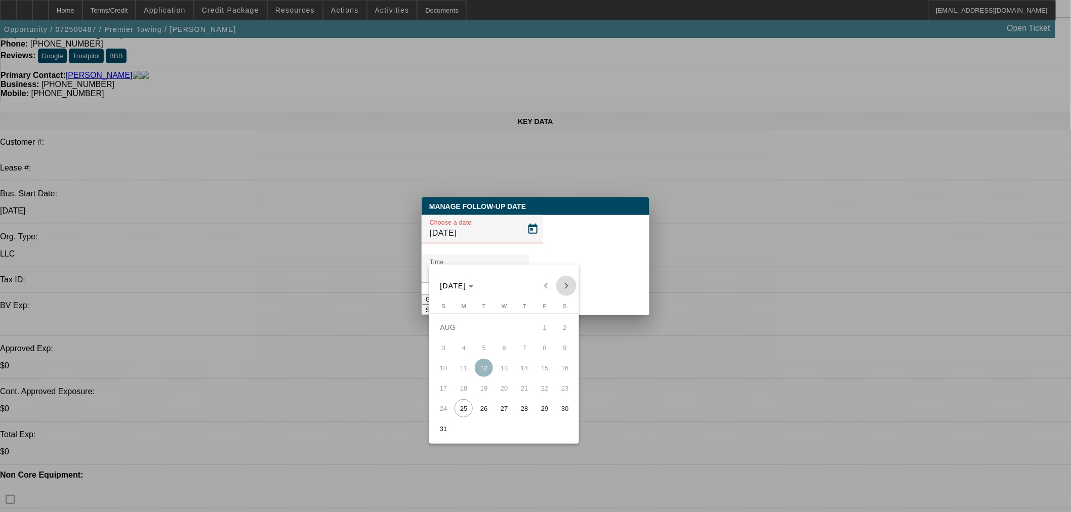
click at [565, 287] on span "Next month" at bounding box center [566, 286] width 20 height 20
click at [566, 290] on div "SEP 2025 SEP 2025" at bounding box center [504, 286] width 145 height 20
click at [499, 406] on span "24" at bounding box center [504, 409] width 18 height 18
type input "9/24/2025"
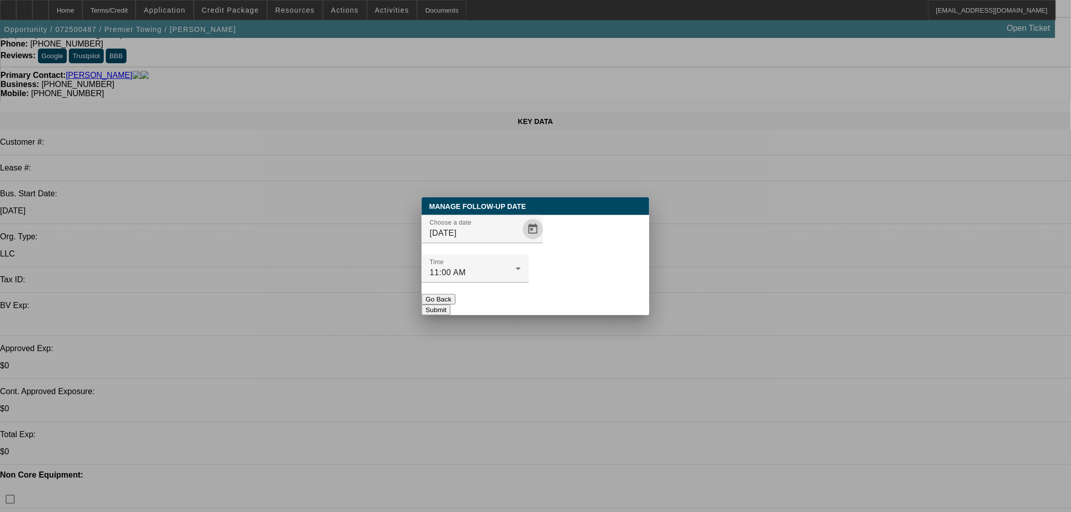
drag, startPoint x: 611, startPoint y: 272, endPoint x: 603, endPoint y: 278, distance: 9.7
click at [529, 283] on div at bounding box center [475, 288] width 107 height 11
click at [451, 305] on button "Submit" at bounding box center [436, 310] width 29 height 11
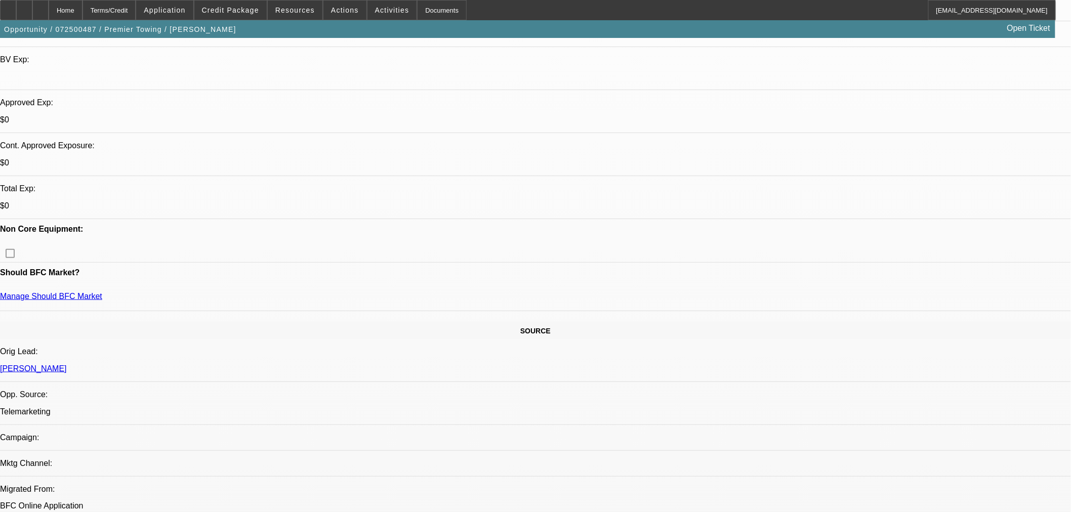
scroll to position [450, 0]
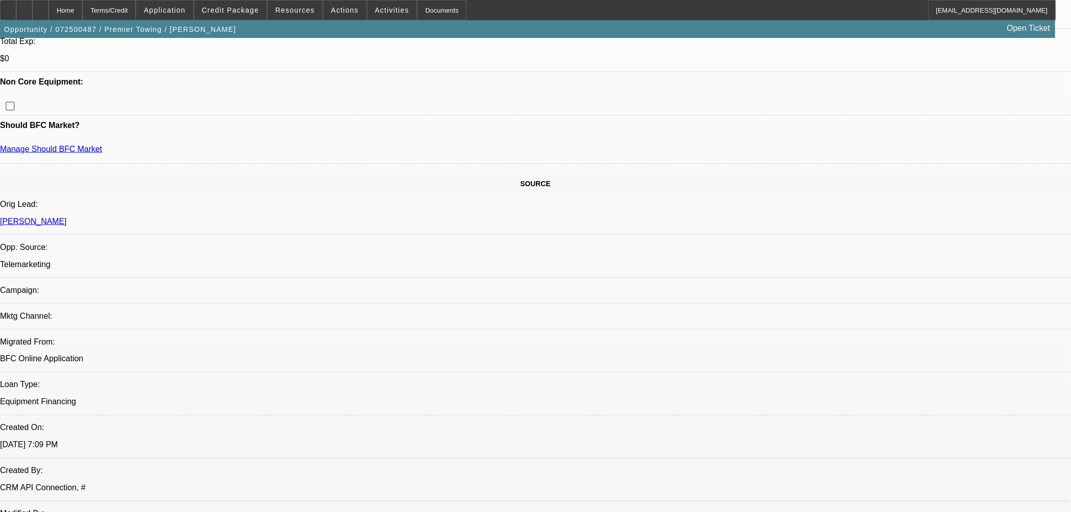
drag, startPoint x: 816, startPoint y: 99, endPoint x: 817, endPoint y: 113, distance: 14.7
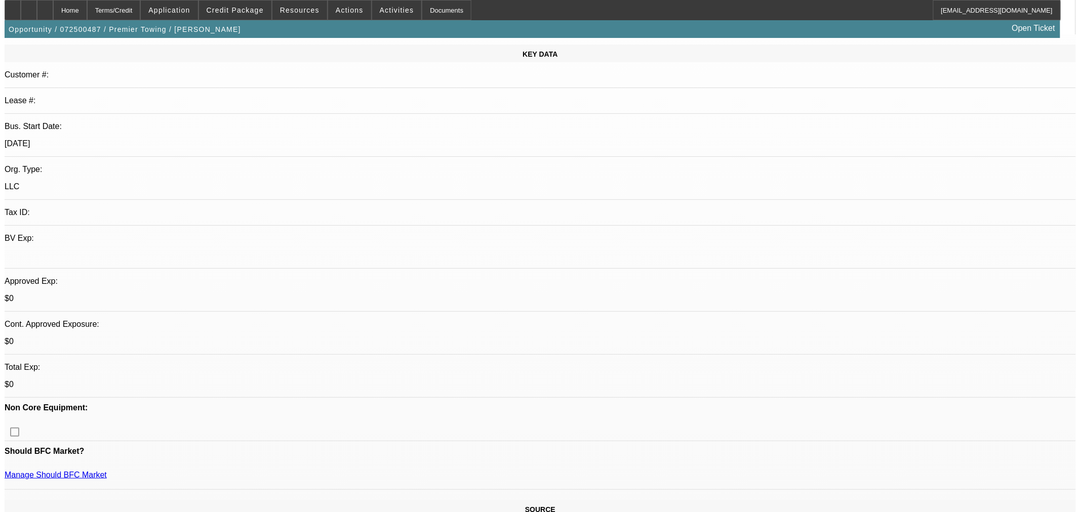
scroll to position [0, 0]
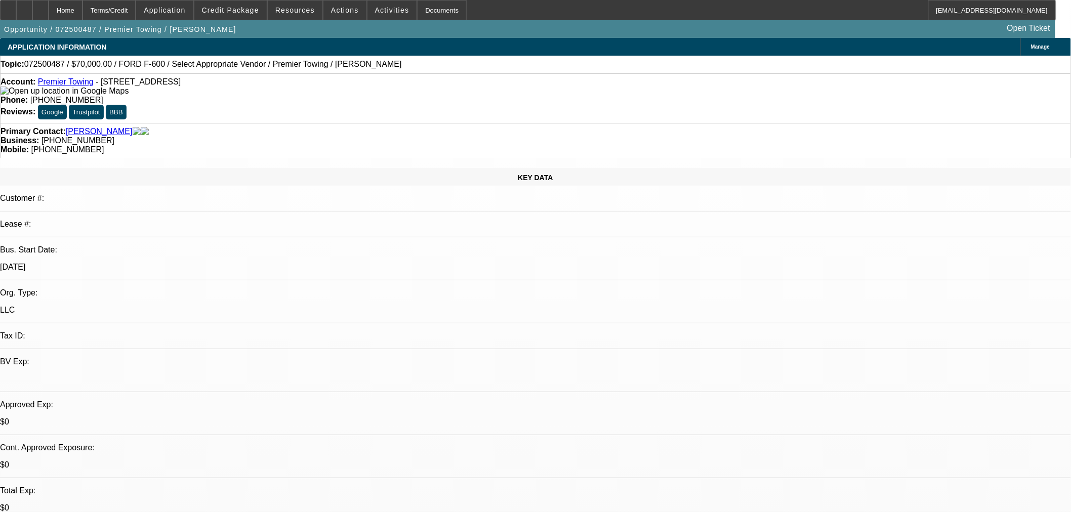
click at [334, 13] on span "Actions" at bounding box center [345, 10] width 28 height 8
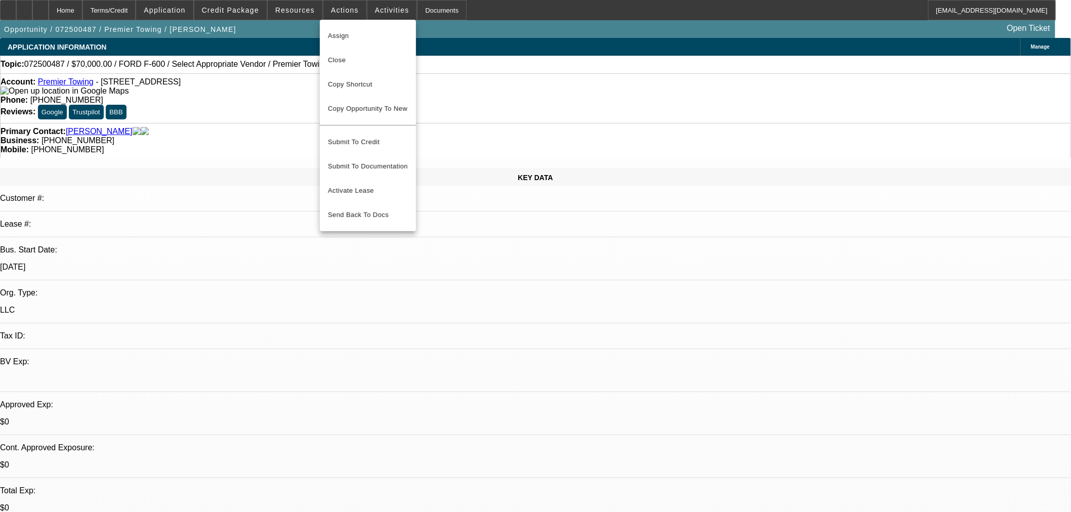
drag, startPoint x: 365, startPoint y: 62, endPoint x: 437, endPoint y: 86, distance: 76.2
click at [365, 62] on span "Close" at bounding box center [368, 60] width 80 height 12
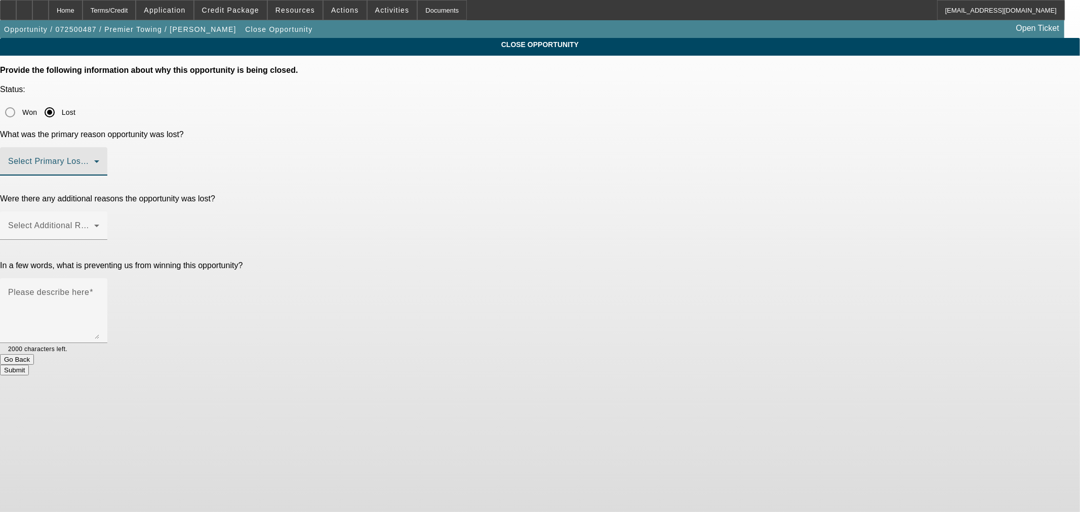
click at [94, 160] on span at bounding box center [51, 166] width 86 height 12
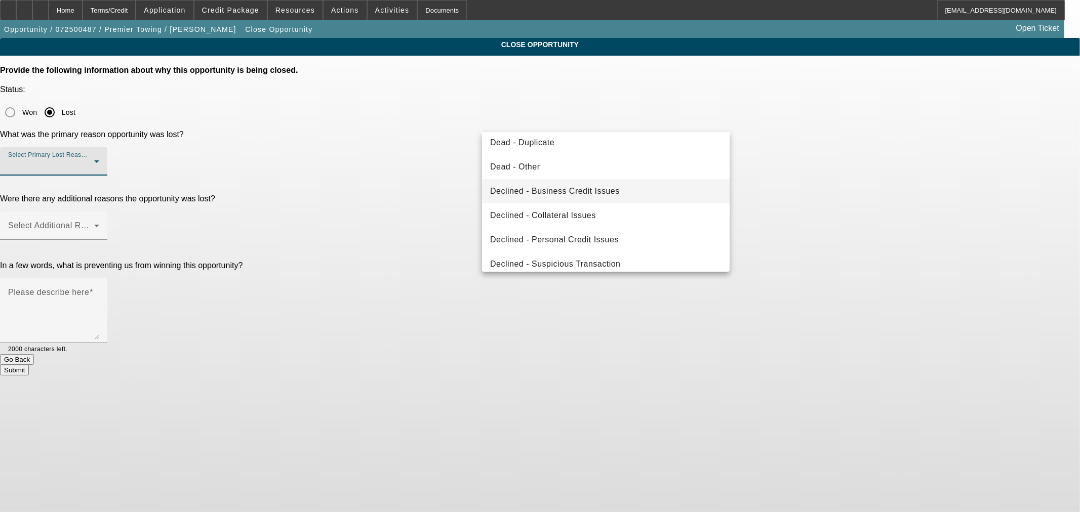
scroll to position [135, 0]
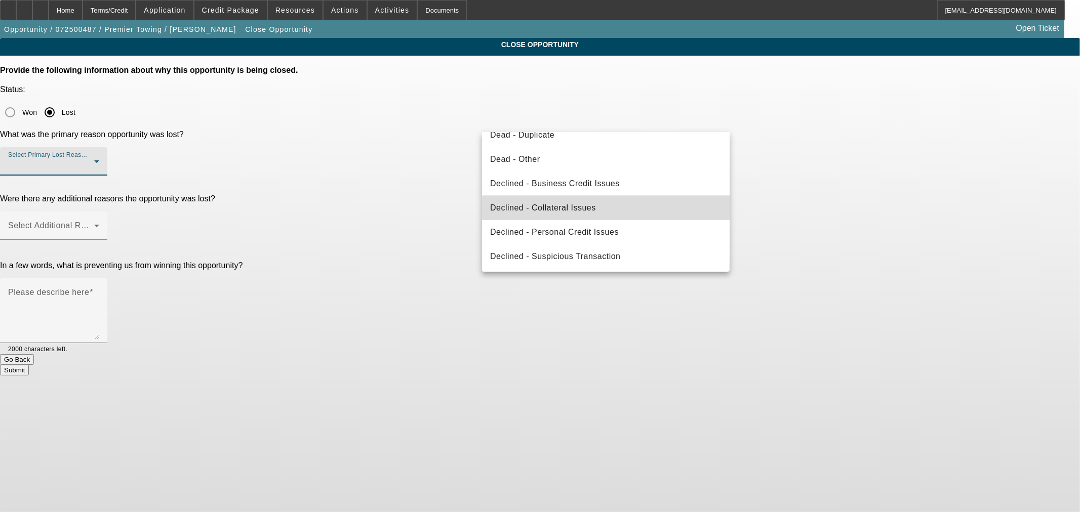
click at [634, 210] on mat-option "Declined - Collateral Issues" at bounding box center [606, 208] width 248 height 24
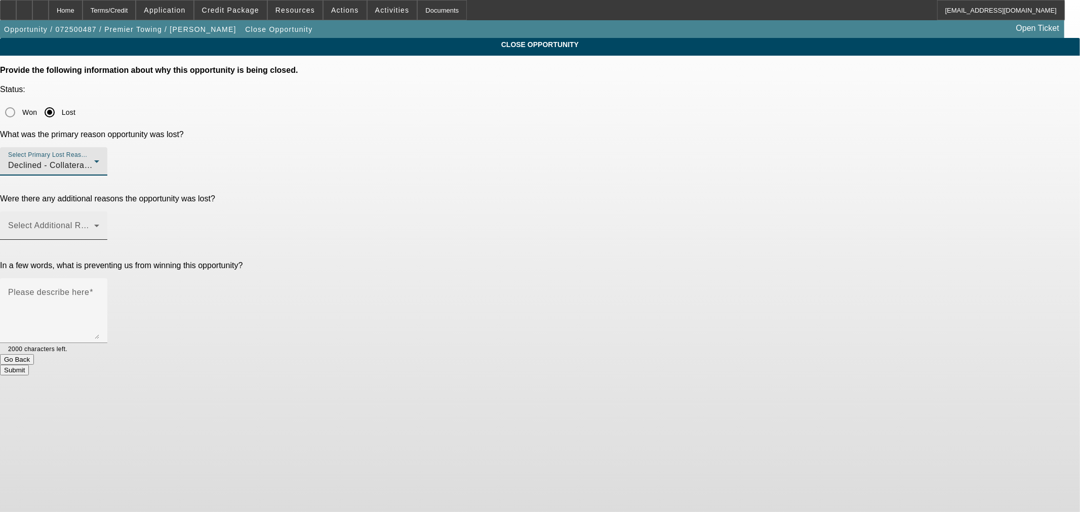
click at [94, 224] on span at bounding box center [51, 230] width 86 height 12
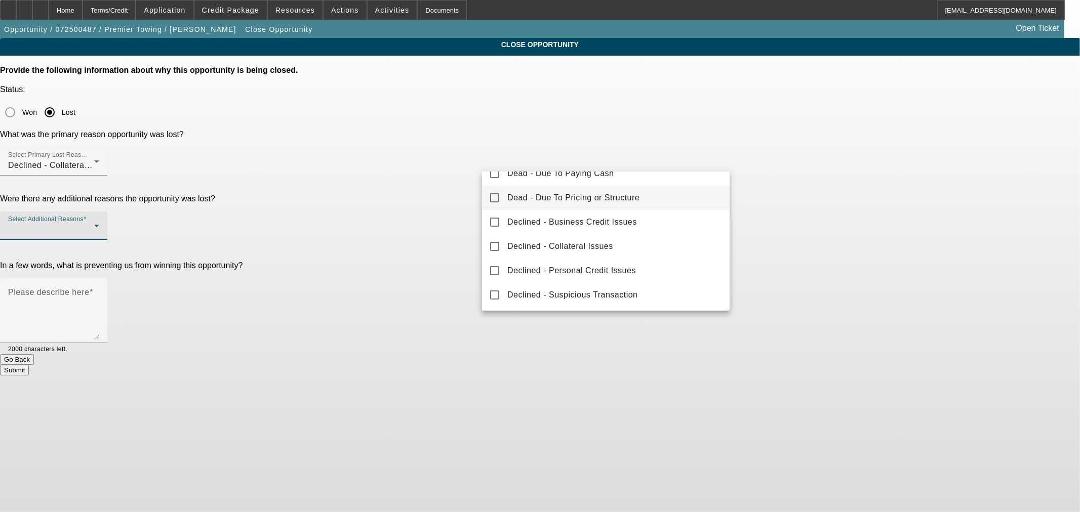
scroll to position [0, 0]
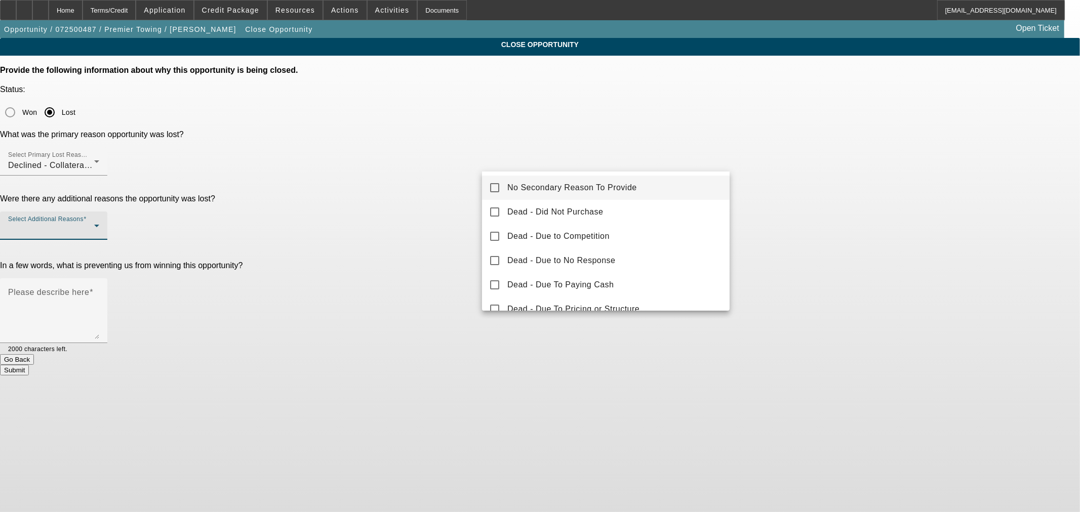
click at [601, 188] on span "No Secondary Reason To Provide" at bounding box center [572, 188] width 130 height 12
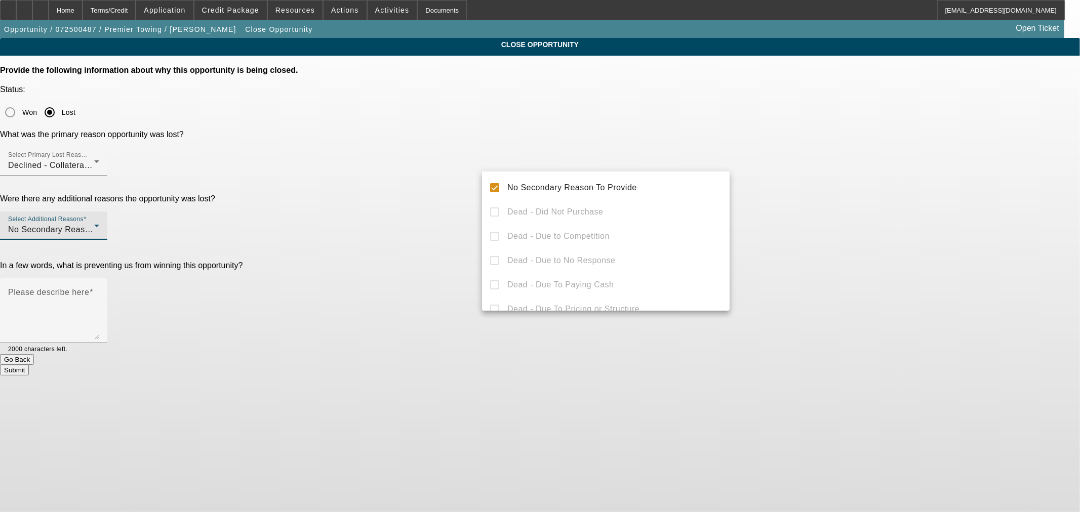
drag, startPoint x: 360, startPoint y: 150, endPoint x: 372, endPoint y: 149, distance: 12.2
click at [364, 149] on div at bounding box center [540, 256] width 1080 height 512
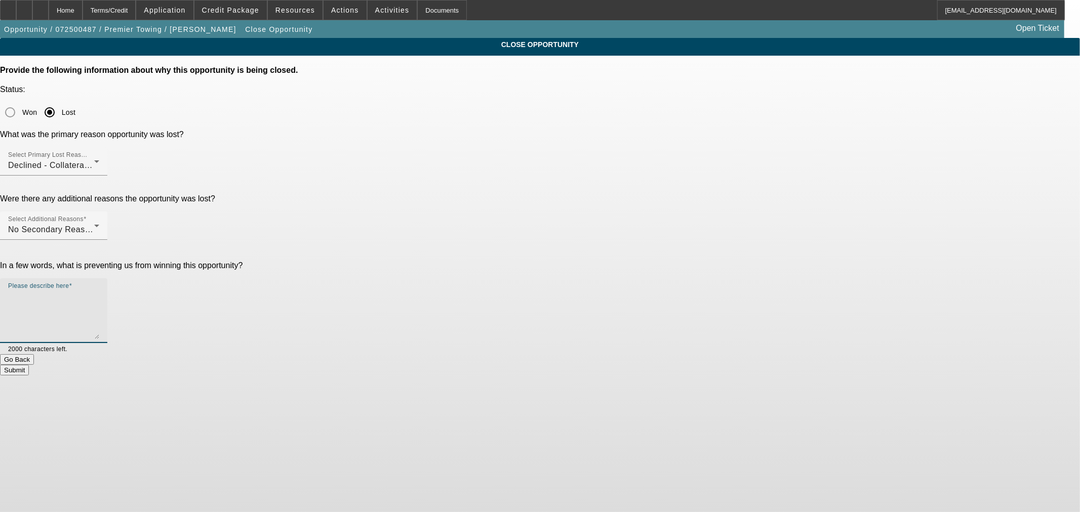
click at [99, 291] on textarea "Please describe here" at bounding box center [53, 315] width 91 height 49
click at [99, 291] on textarea "Refi escalde for tow business" at bounding box center [53, 315] width 91 height 49
type textarea "Refi escalade for tow business"
click at [29, 365] on button "Submit" at bounding box center [14, 370] width 29 height 11
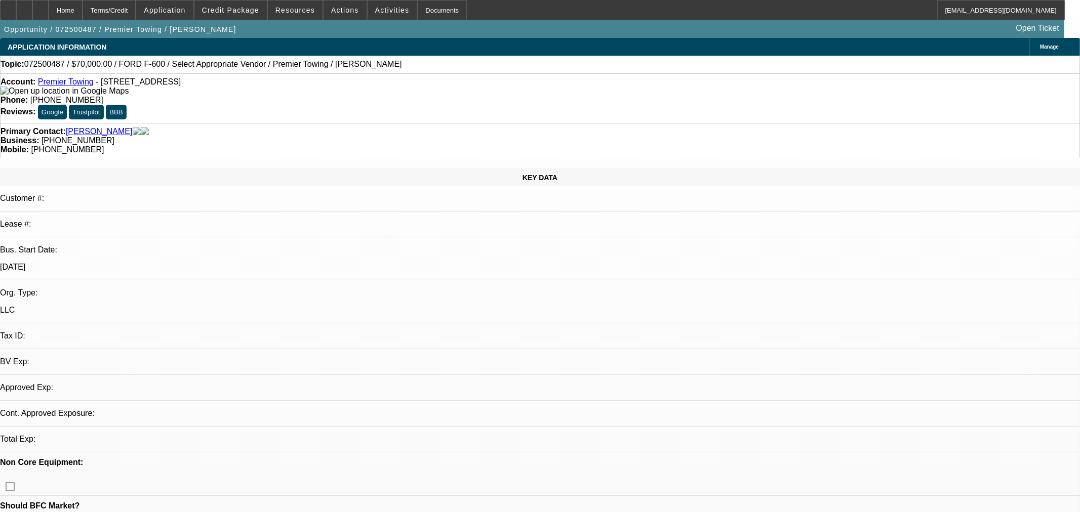
select select "0"
select select "2"
select select "0.1"
select select "4"
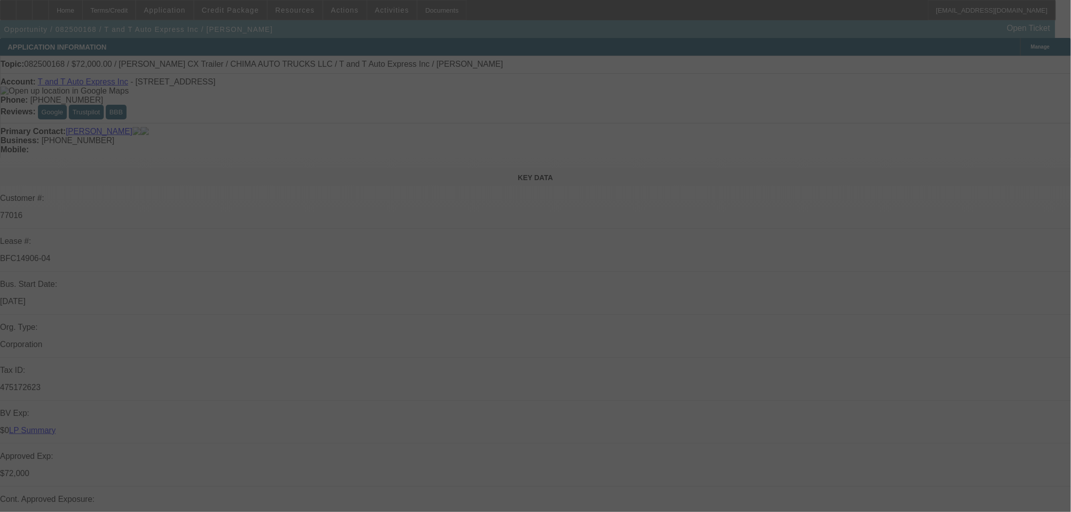
select select "0"
select select "2"
select select "0.1"
select select "4"
select select "0"
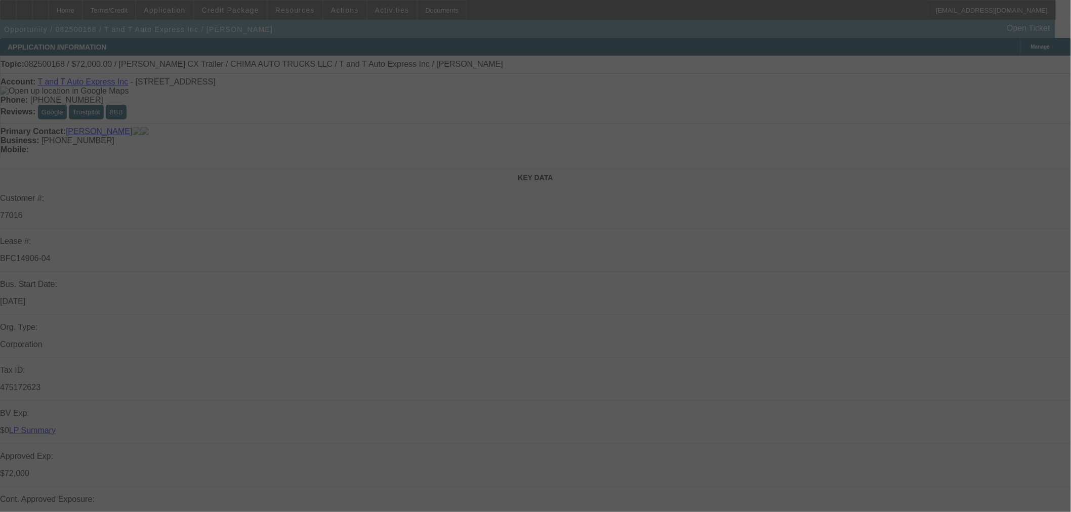
select select "2"
select select "0.1"
select select "4"
select select "0"
select select "2"
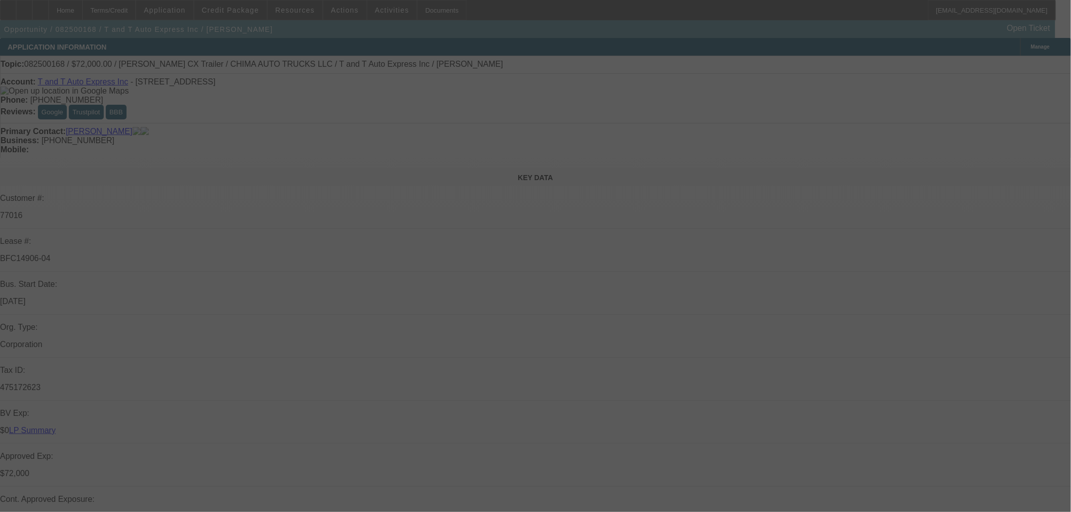
select select "0.1"
select select "4"
select select "0.15"
select select "2"
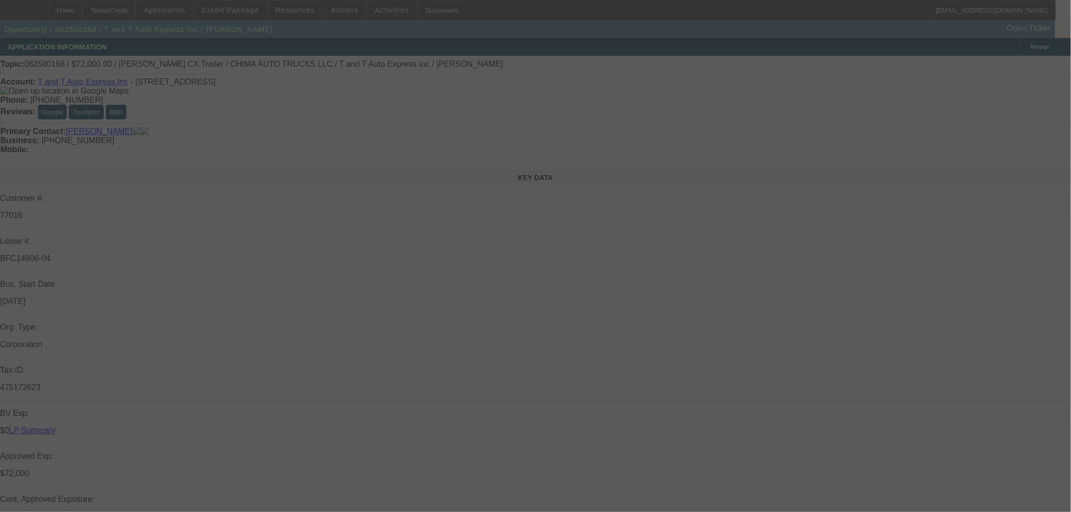
select select "0"
select select "6"
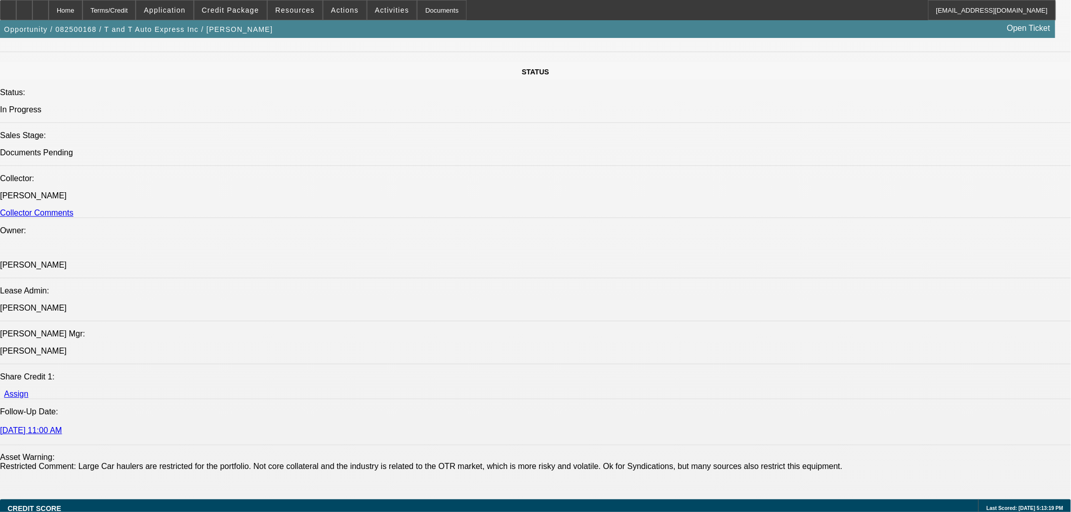
scroll to position [1294, 0]
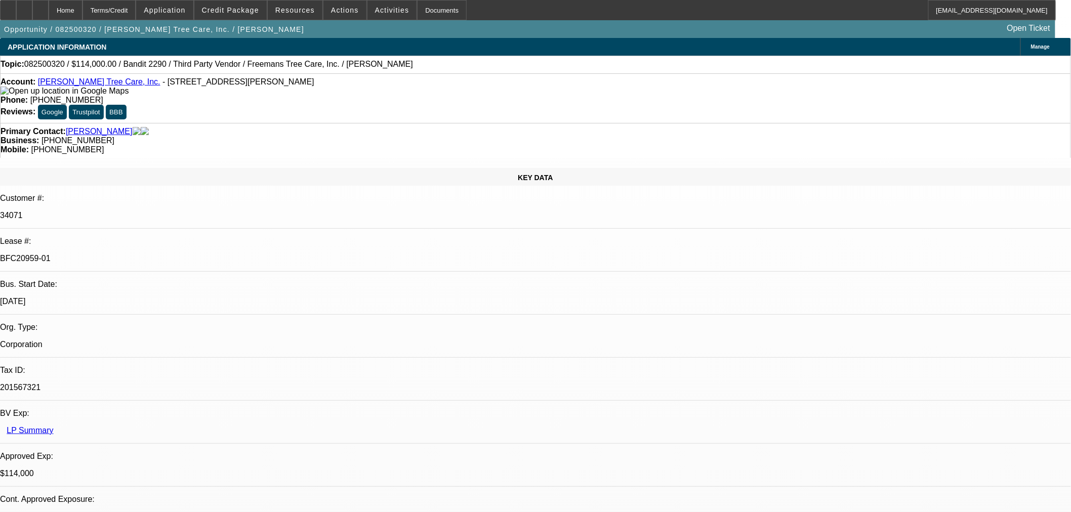
select select "0"
select select "6"
select select "0"
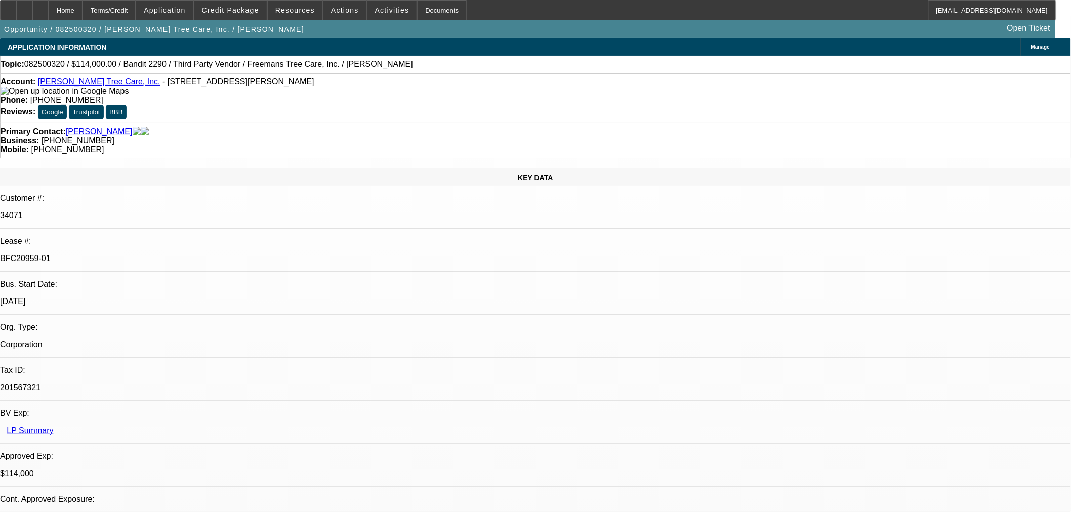
select select "0"
select select "6"
select select "0"
select select "2"
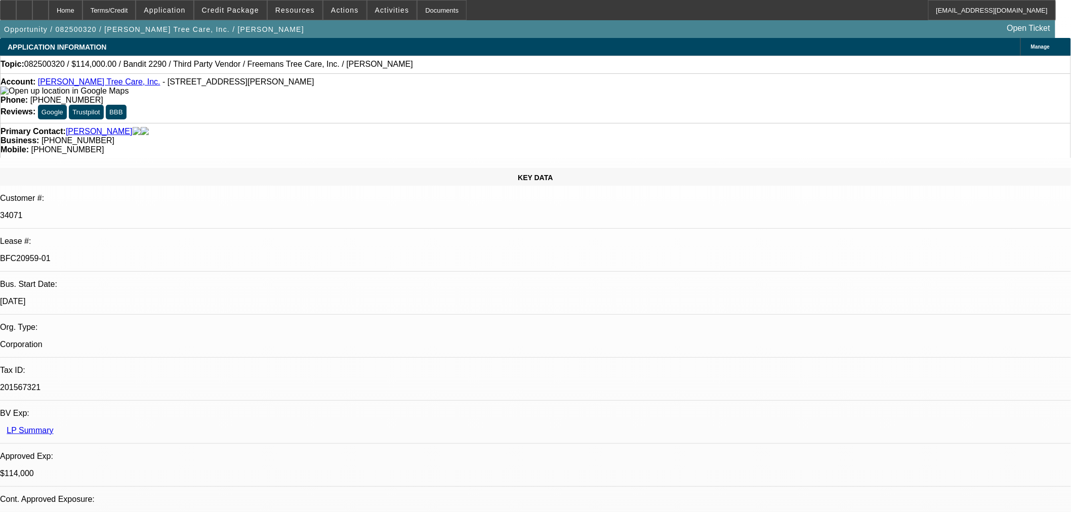
select select "2"
select select "0"
select select "6"
select select "0"
select select "2"
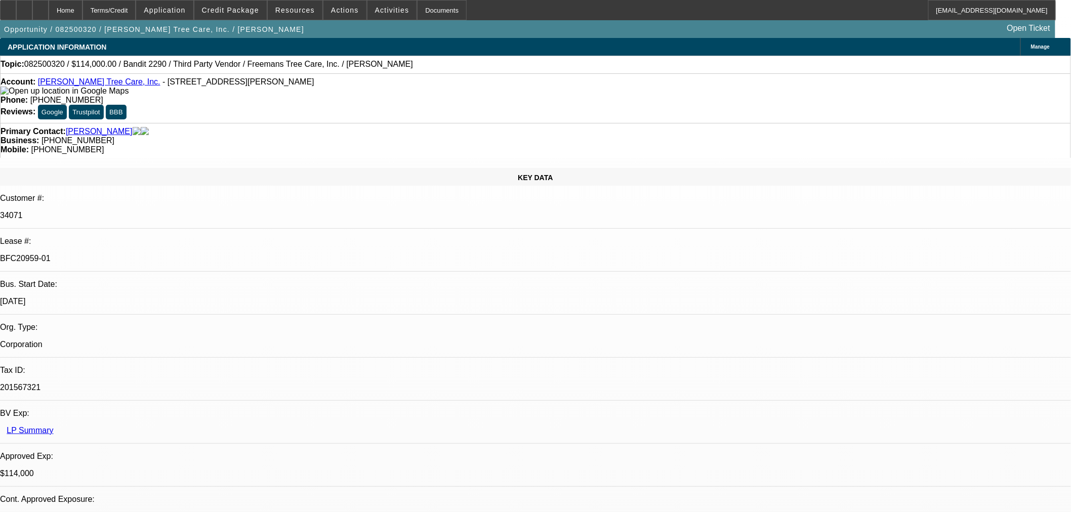
select select "2"
select select "0"
select select "6"
drag, startPoint x: 748, startPoint y: 375, endPoint x: 1057, endPoint y: 367, distance: 308.5
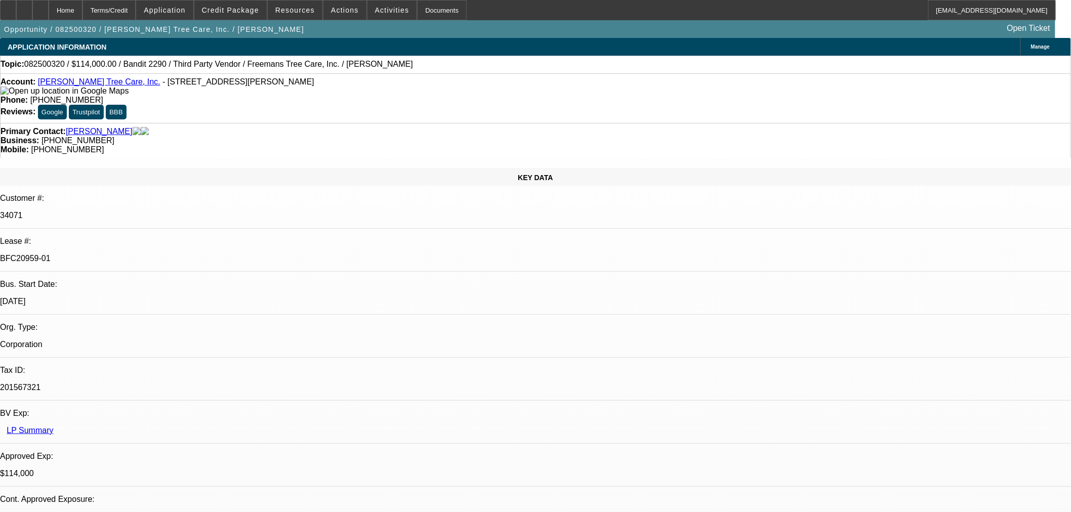
drag, startPoint x: 919, startPoint y: 381, endPoint x: 886, endPoint y: 399, distance: 37.4
click at [246, 2] on span at bounding box center [230, 10] width 72 height 24
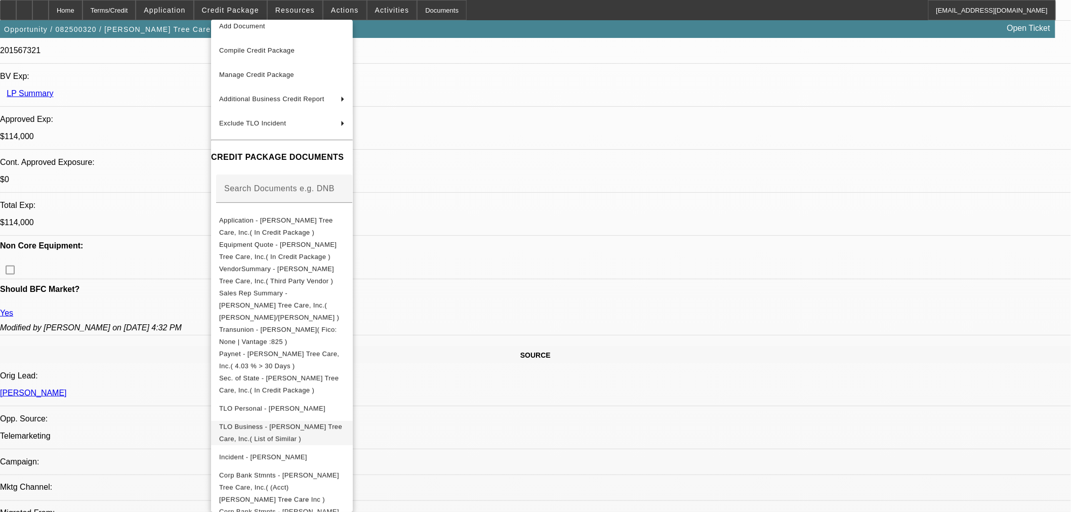
scroll to position [52, 0]
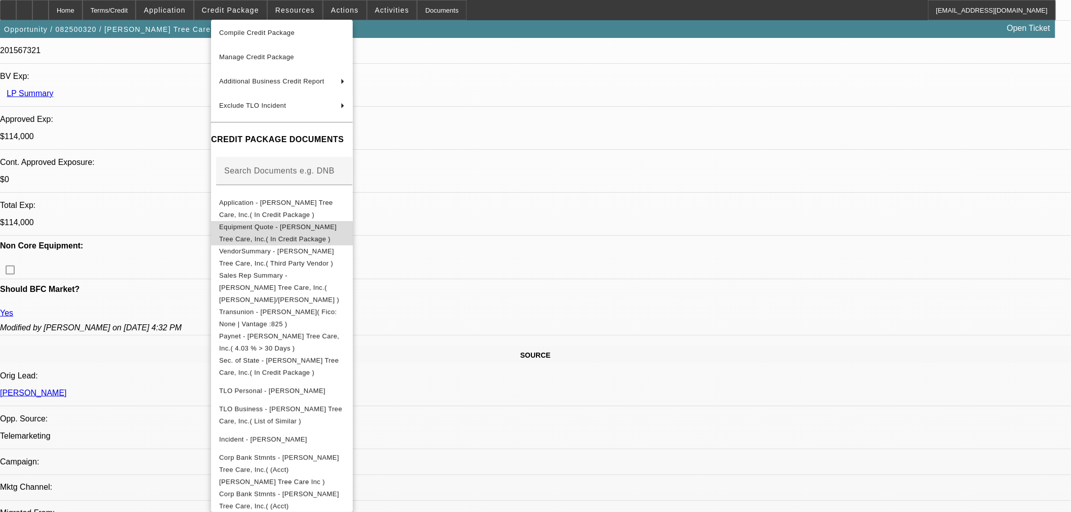
click at [318, 236] on button "Equipment Quote - Freeman's Tree Care, Inc.( In Credit Package )" at bounding box center [282, 233] width 142 height 24
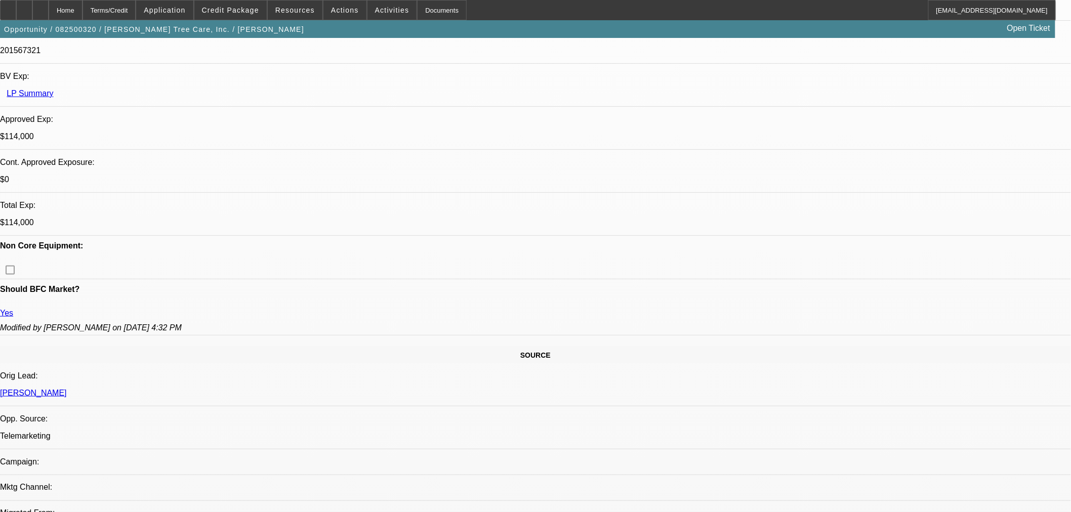
drag, startPoint x: 922, startPoint y: 378, endPoint x: 991, endPoint y: 387, distance: 69.5
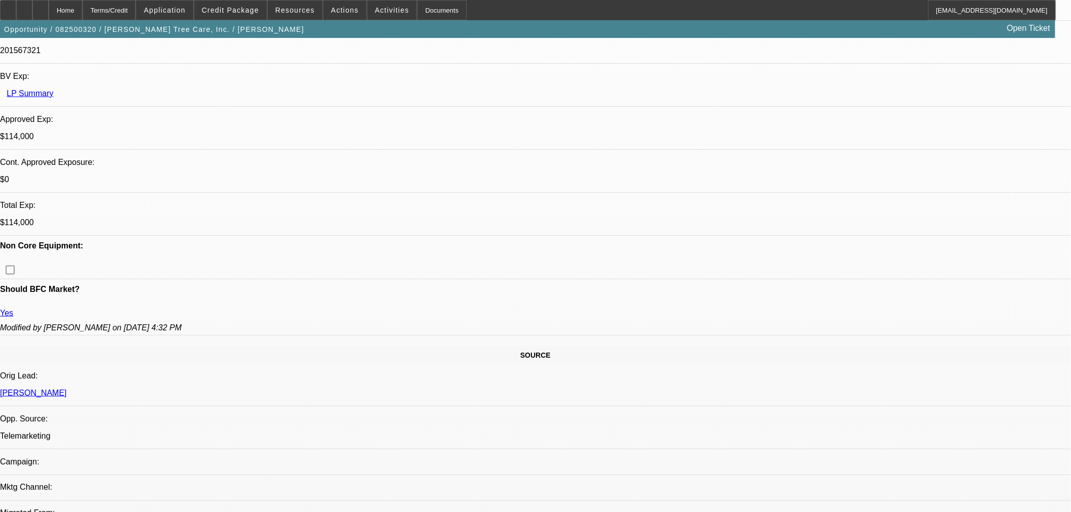
drag, startPoint x: 1011, startPoint y: 387, endPoint x: 835, endPoint y: 397, distance: 175.5
copy td "(434) 547-6779"
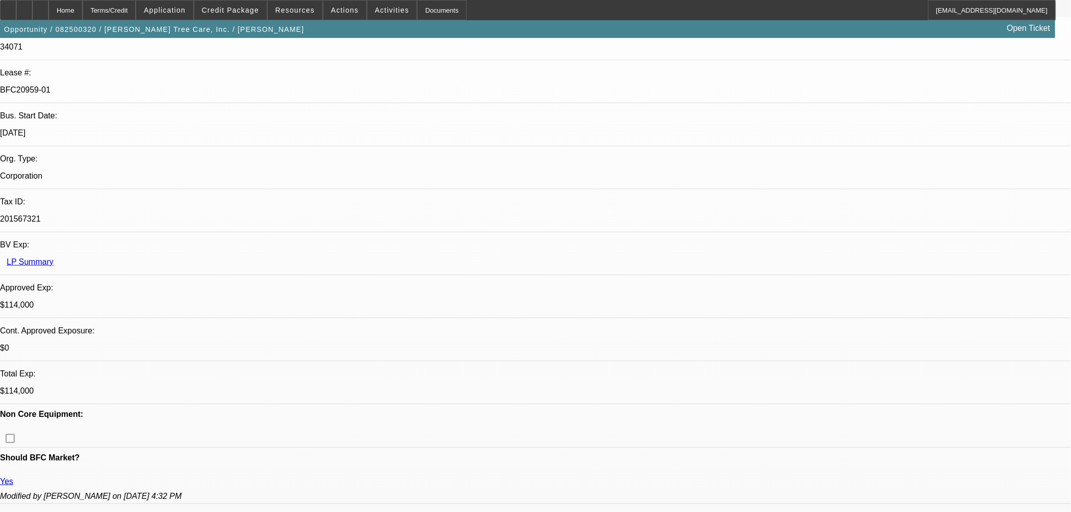
scroll to position [0, 0]
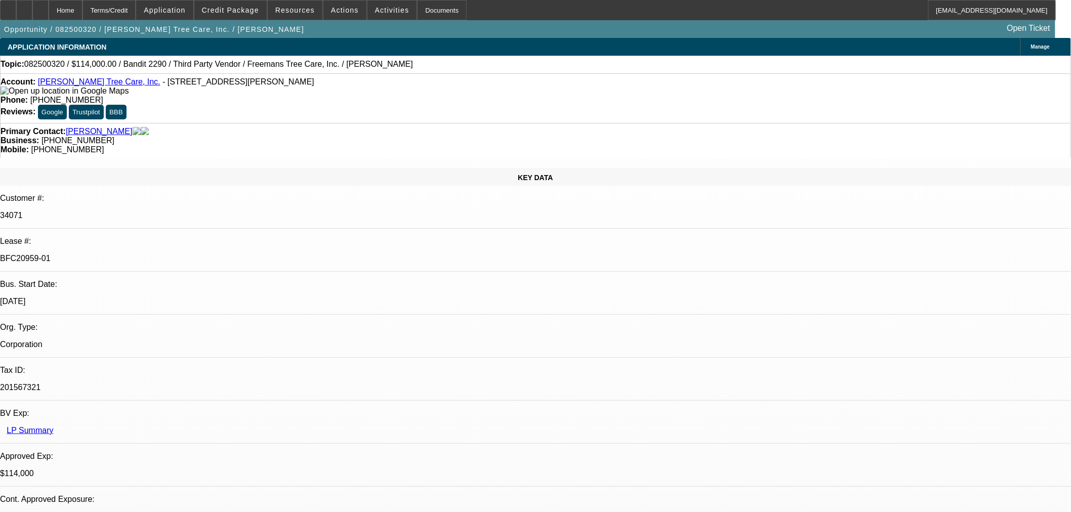
drag, startPoint x: 902, startPoint y: 156, endPoint x: 918, endPoint y: 153, distance: 16.5
click at [900, 156] on button "reply_all Reply All" at bounding box center [874, 155] width 64 height 24
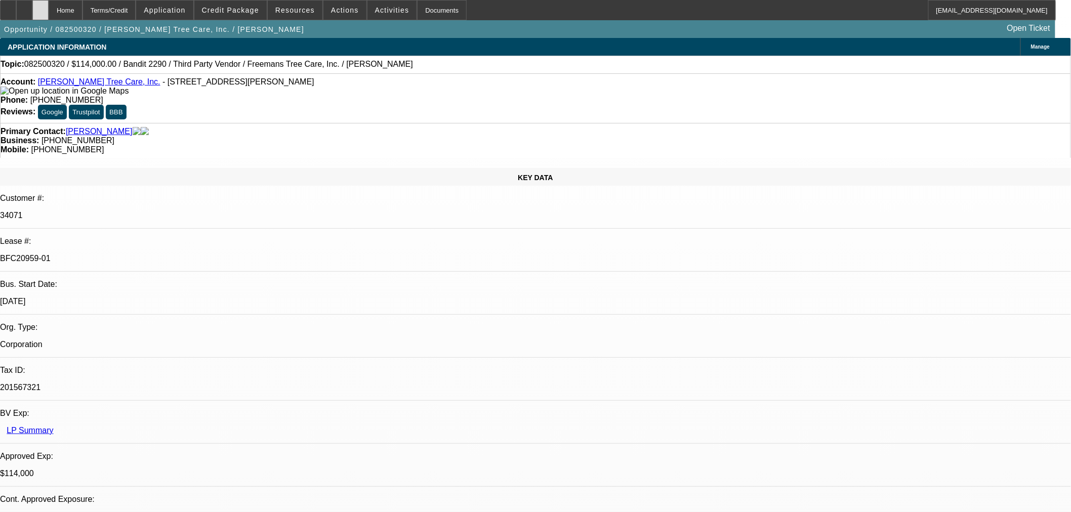
click at [49, 11] on div at bounding box center [40, 10] width 16 height 20
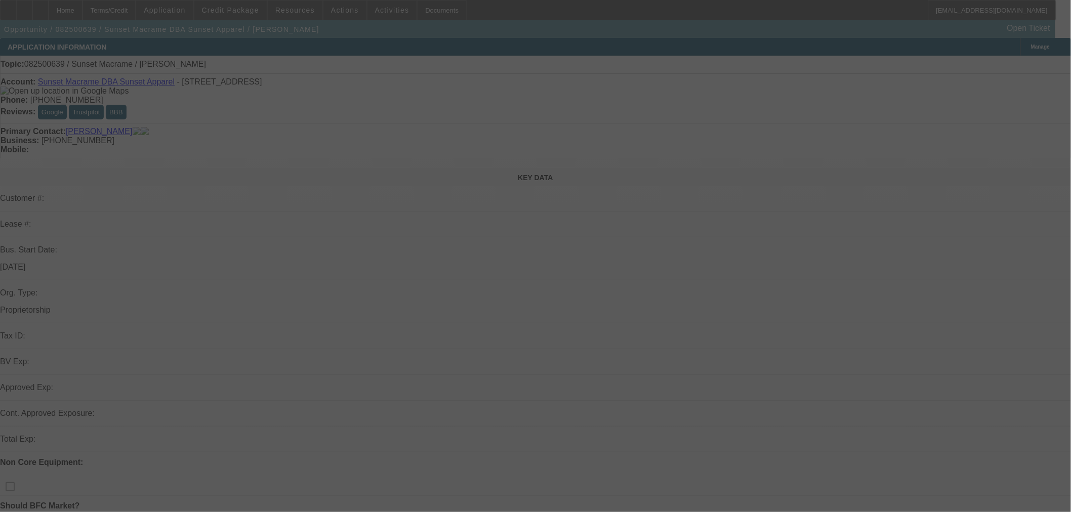
select select "0"
select select "2"
select select "0.1"
select select "4"
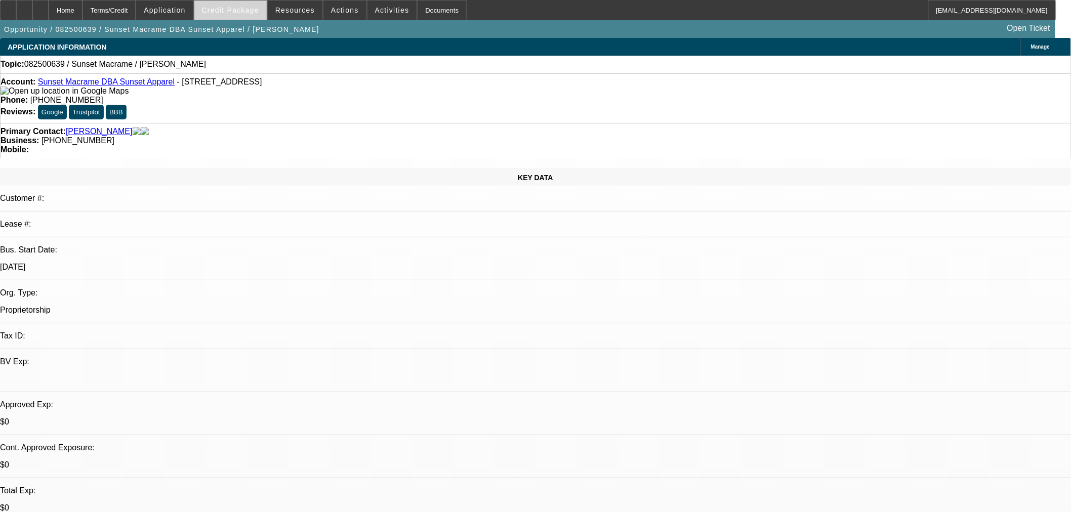
click at [237, 13] on span "Credit Package" at bounding box center [230, 10] width 57 height 8
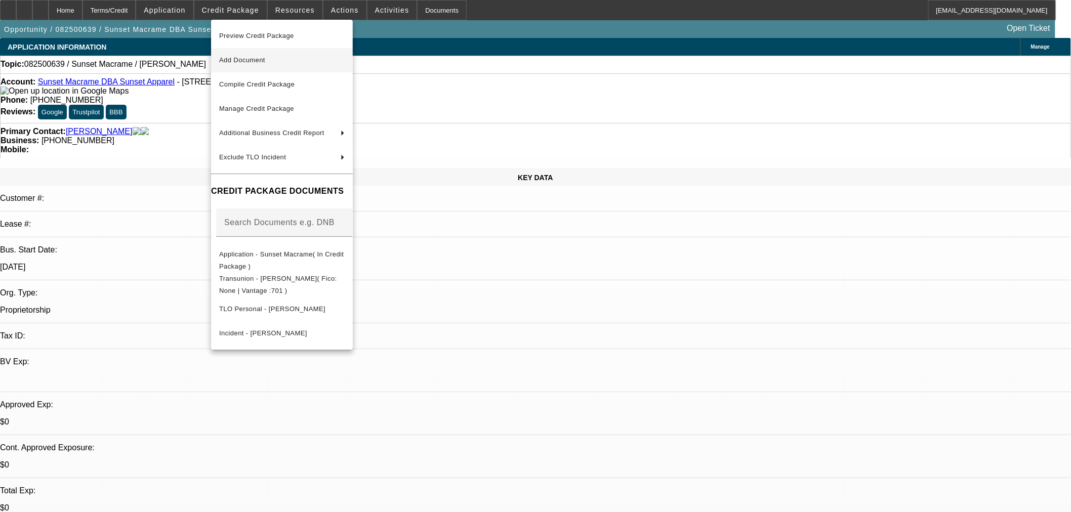
click at [273, 56] on span "Add Document" at bounding box center [282, 60] width 126 height 12
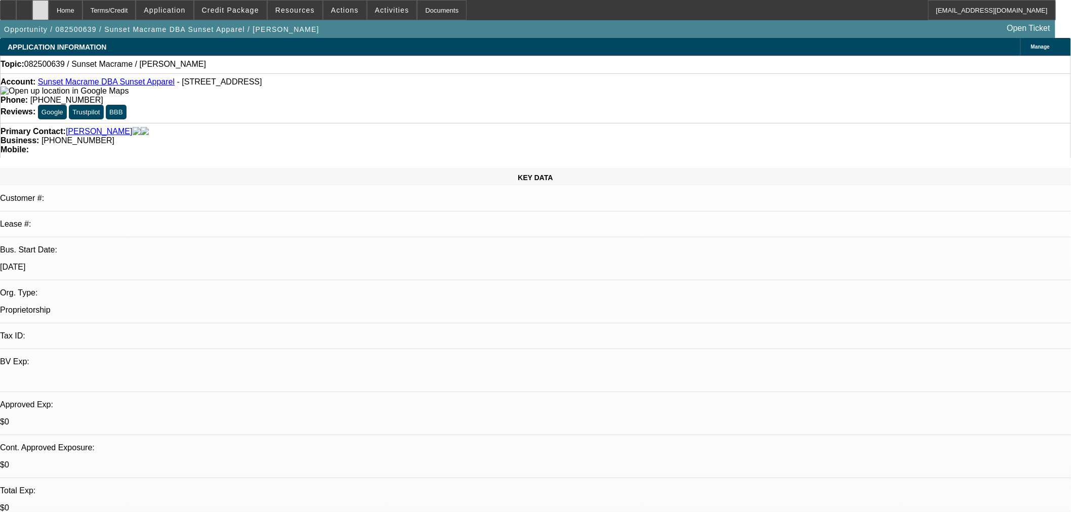
click at [49, 14] on div at bounding box center [40, 10] width 16 height 20
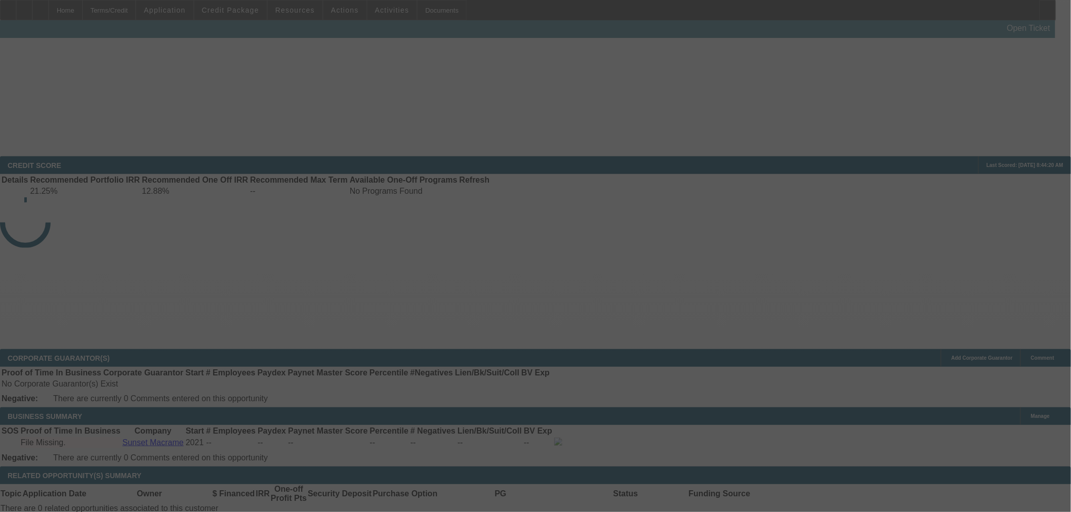
scroll to position [450, 0]
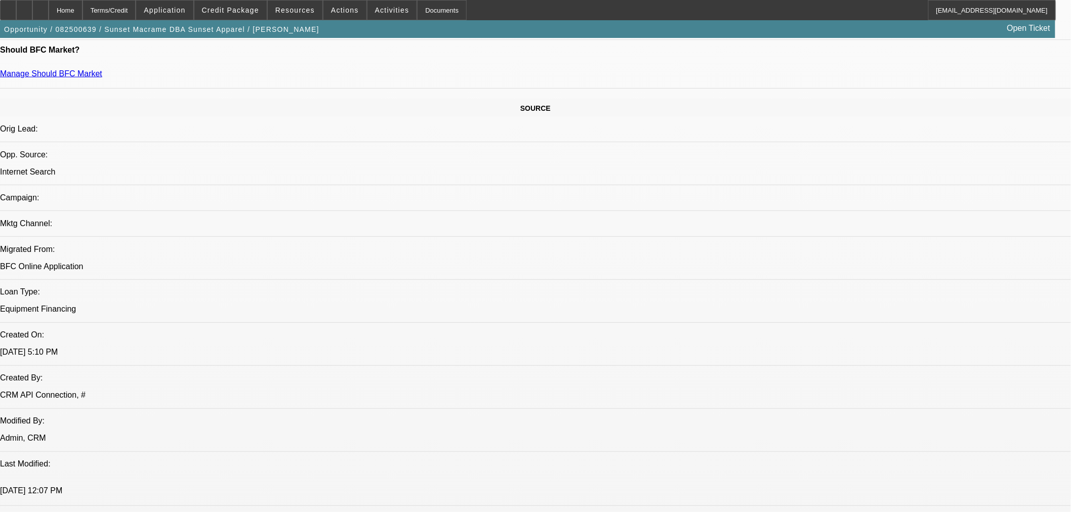
select select "0"
select select "2"
select select "0.1"
select select "4"
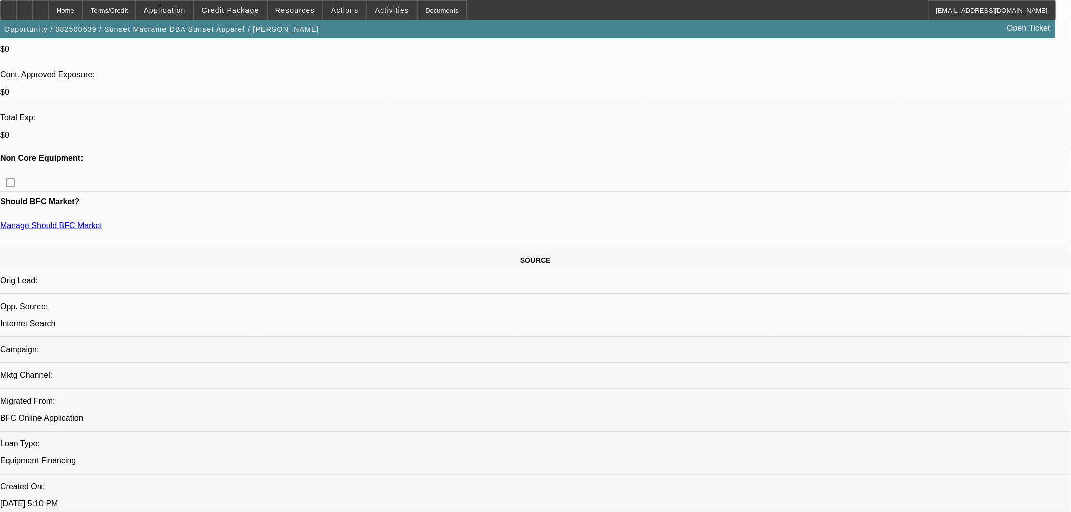
scroll to position [409, 0]
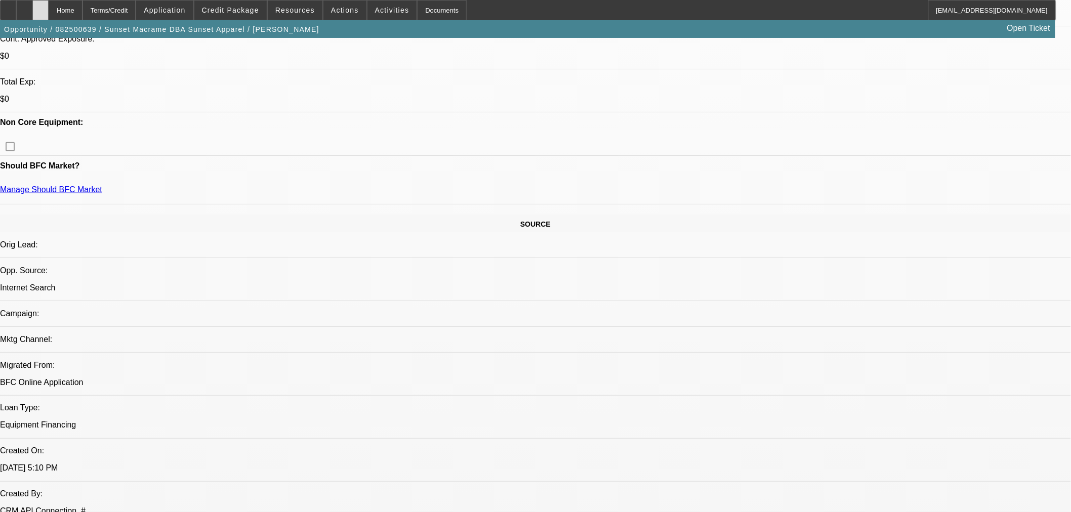
click at [49, 9] on div at bounding box center [40, 10] width 16 height 20
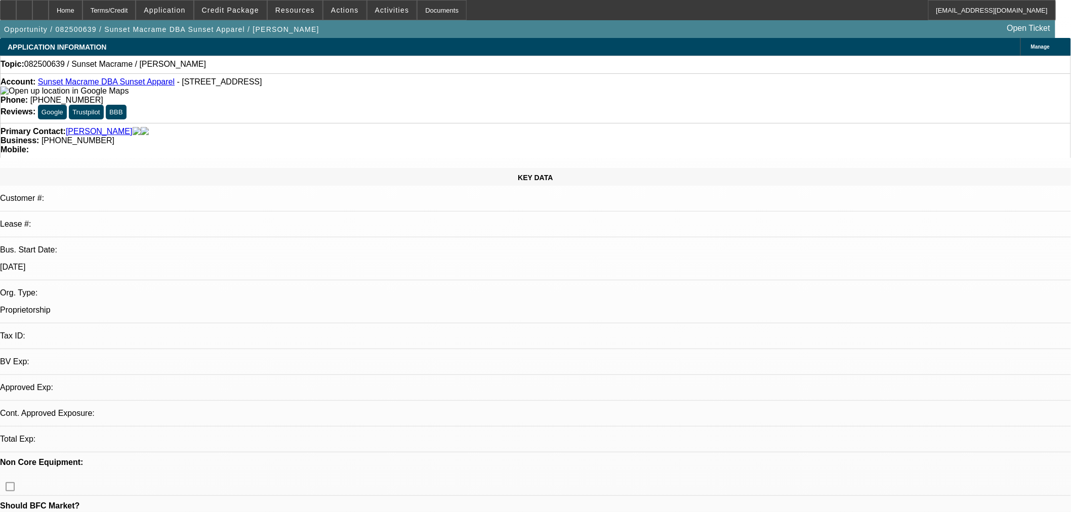
select select "0"
select select "2"
select select "0.1"
select select "4"
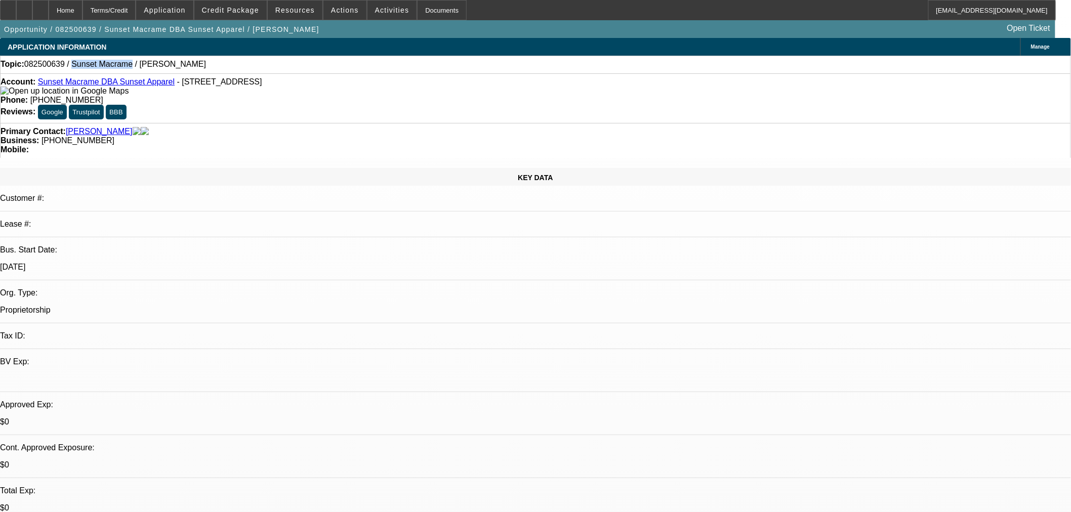
drag, startPoint x: 72, startPoint y: 66, endPoint x: 123, endPoint y: 71, distance: 50.4
click at [123, 69] on div "Topic: 082500639 / Sunset Macrame / [PERSON_NAME]" at bounding box center [536, 64] width 1070 height 9
copy span "Sunset Macrame"
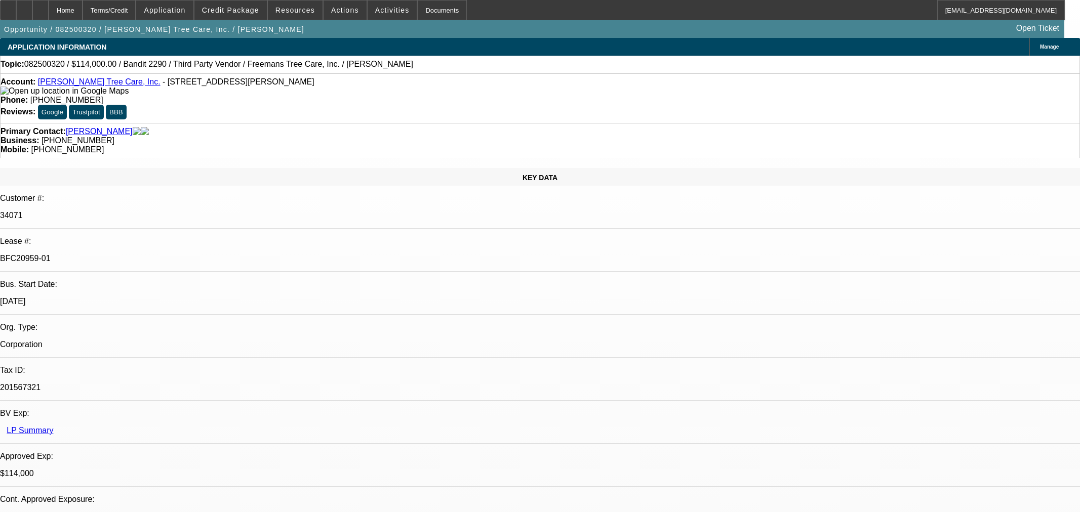
select select "0"
select select "6"
select select "0"
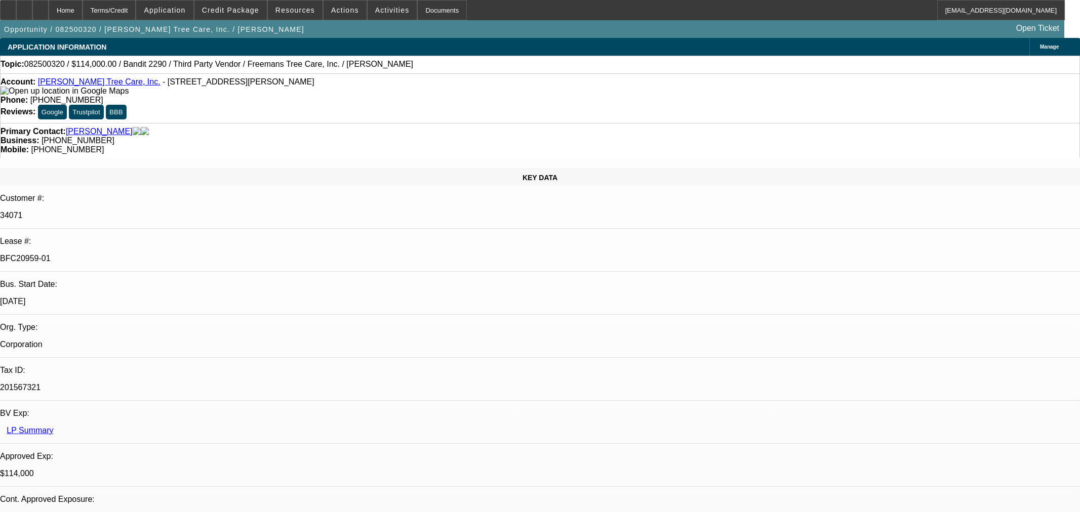
select select "0"
select select "6"
select select "0"
select select "2"
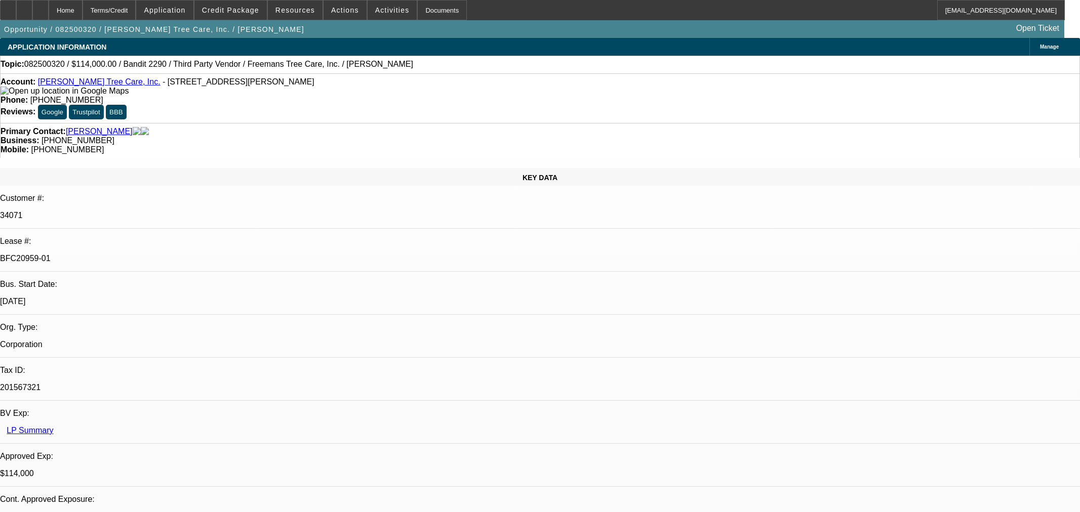
select select "2"
select select "0"
select select "6"
select select "0"
select select "2"
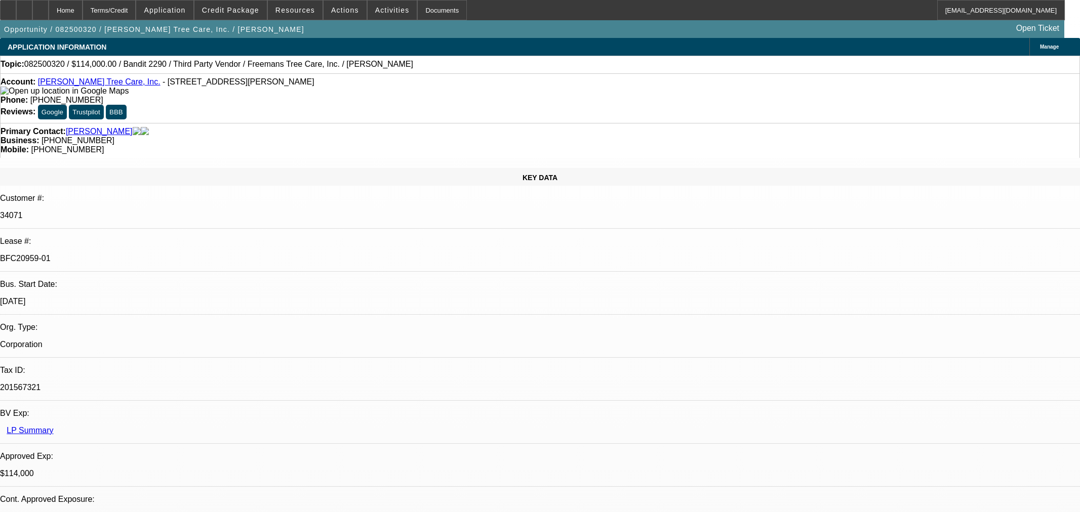
select select "2"
select select "0"
select select "6"
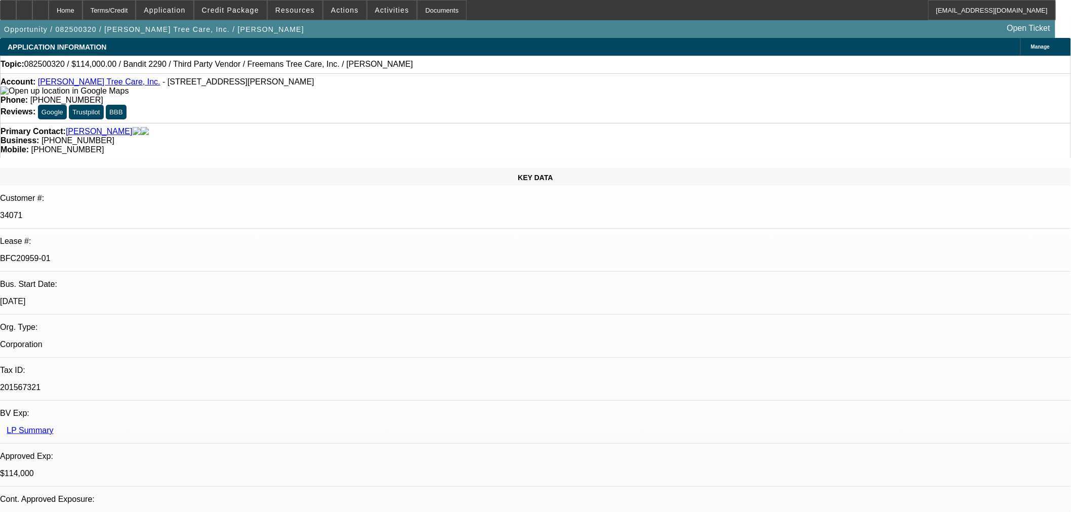
drag, startPoint x: 799, startPoint y: 87, endPoint x: 793, endPoint y: 111, distance: 24.8
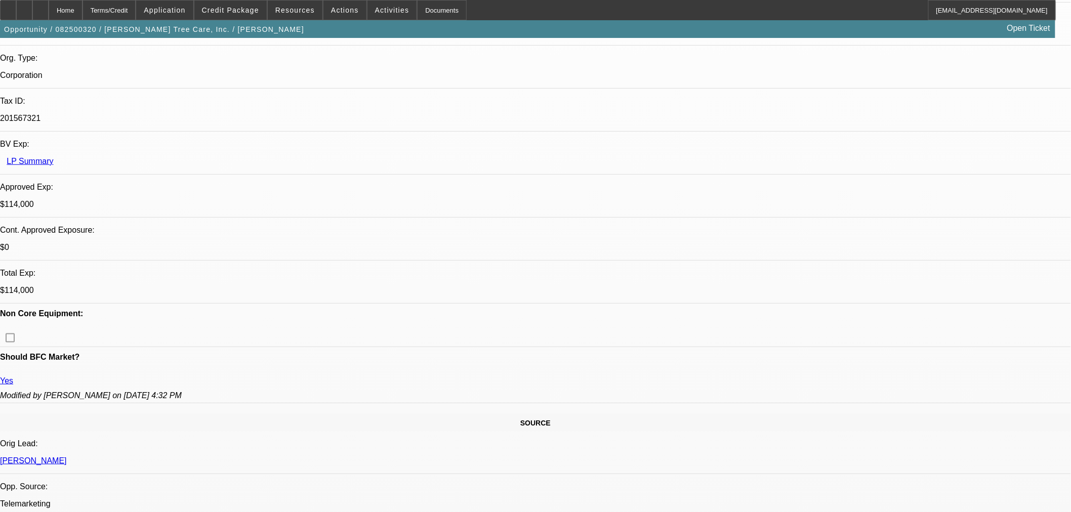
scroll to position [337, 0]
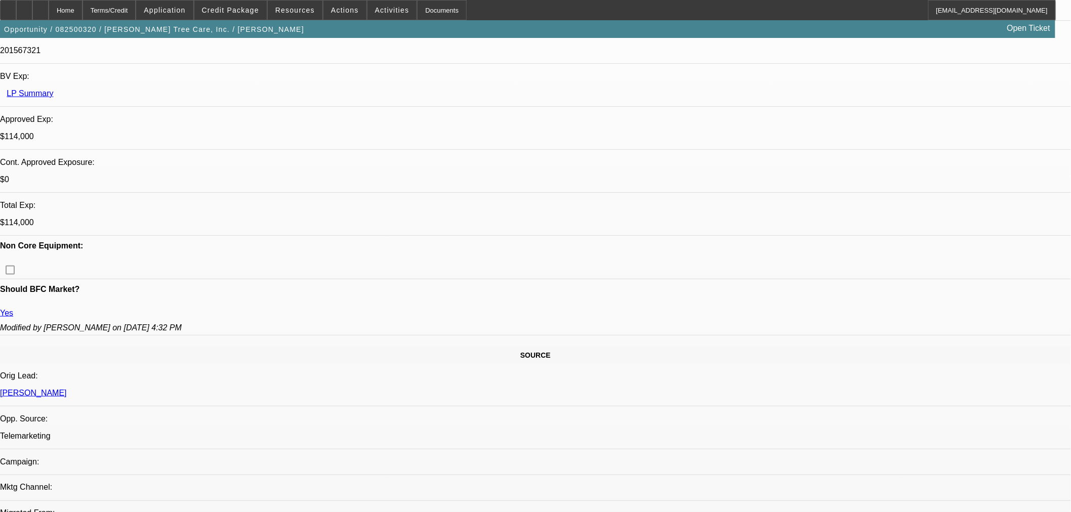
drag, startPoint x: 808, startPoint y: 120, endPoint x: 801, endPoint y: 108, distance: 13.6
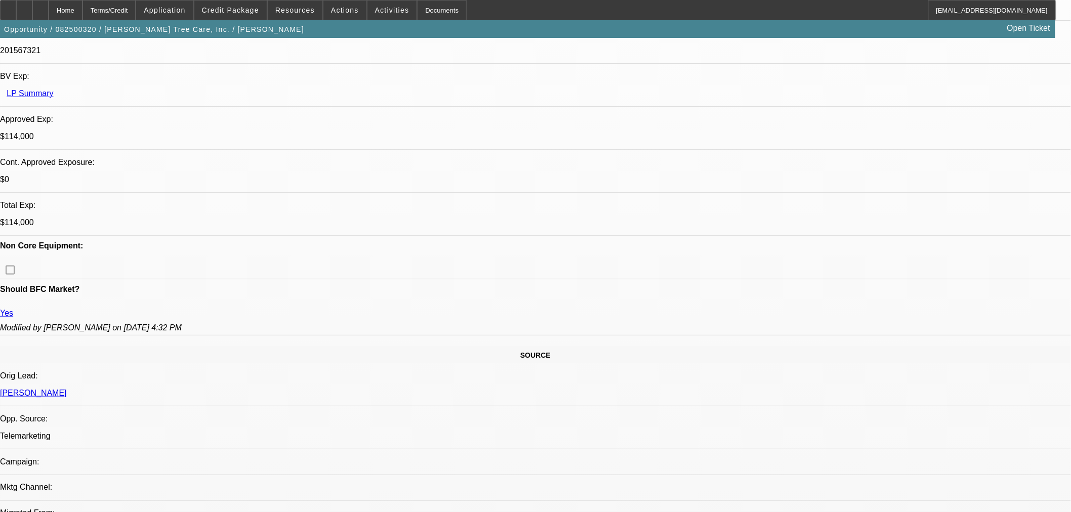
drag, startPoint x: 139, startPoint y: 335, endPoint x: 151, endPoint y: 336, distance: 11.7
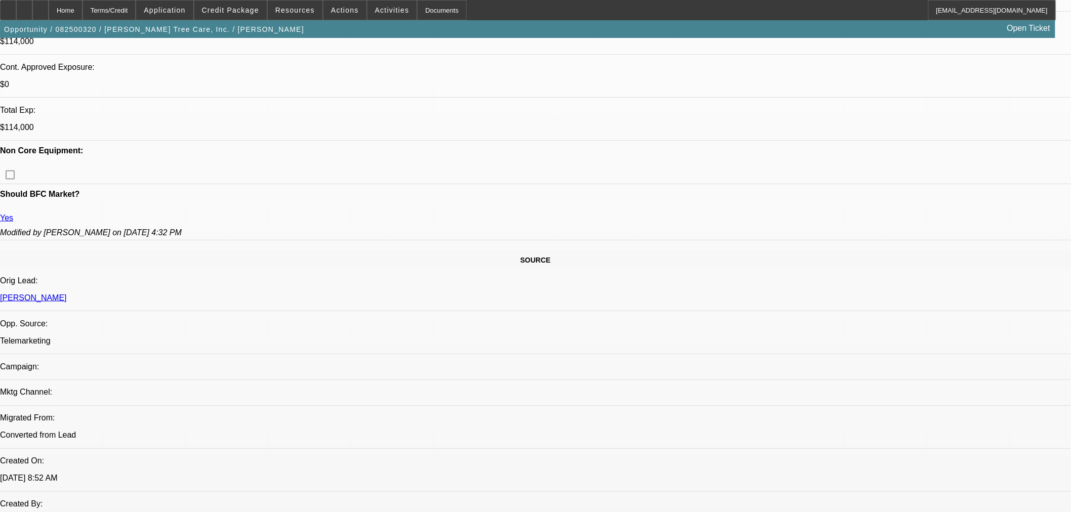
scroll to position [281, 0]
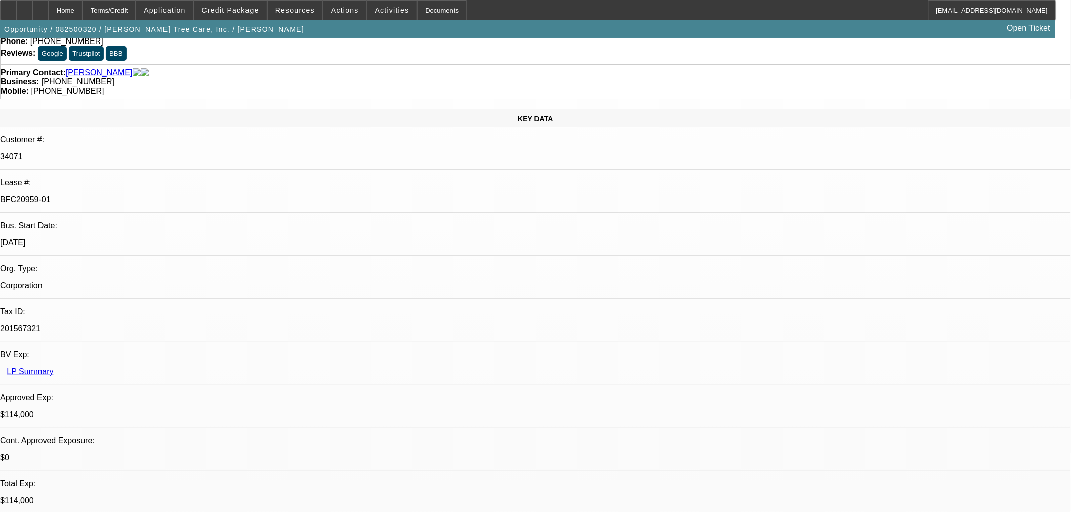
scroll to position [0, 0]
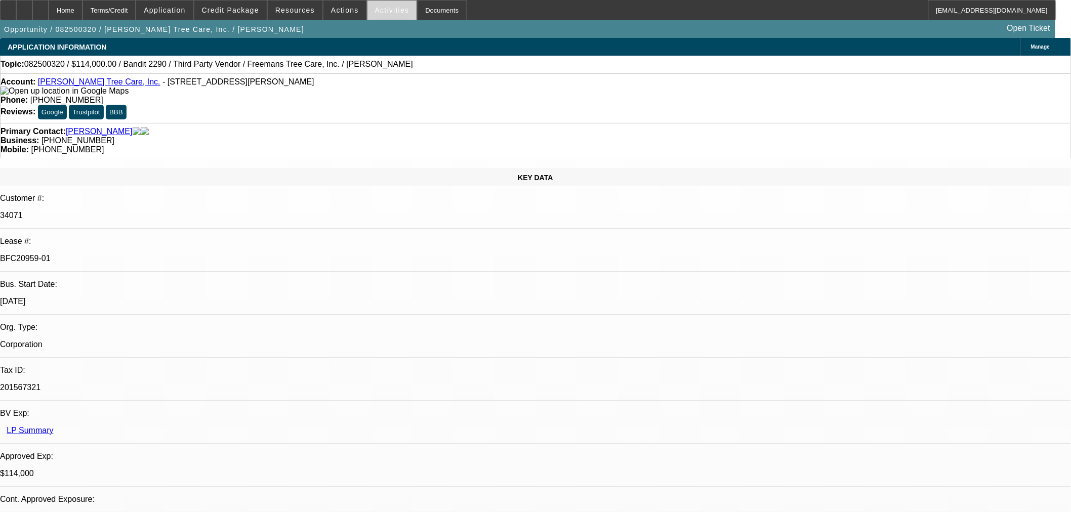
drag, startPoint x: 67, startPoint y: 4, endPoint x: 378, endPoint y: 1, distance: 311.4
click at [49, 4] on div at bounding box center [40, 10] width 16 height 20
select select "0"
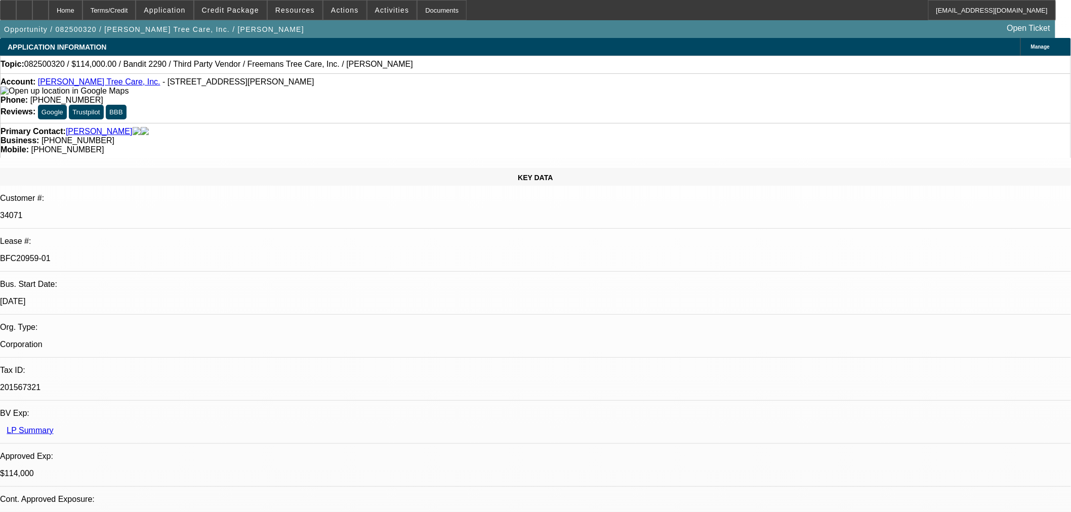
select select "6"
select select "0"
select select "6"
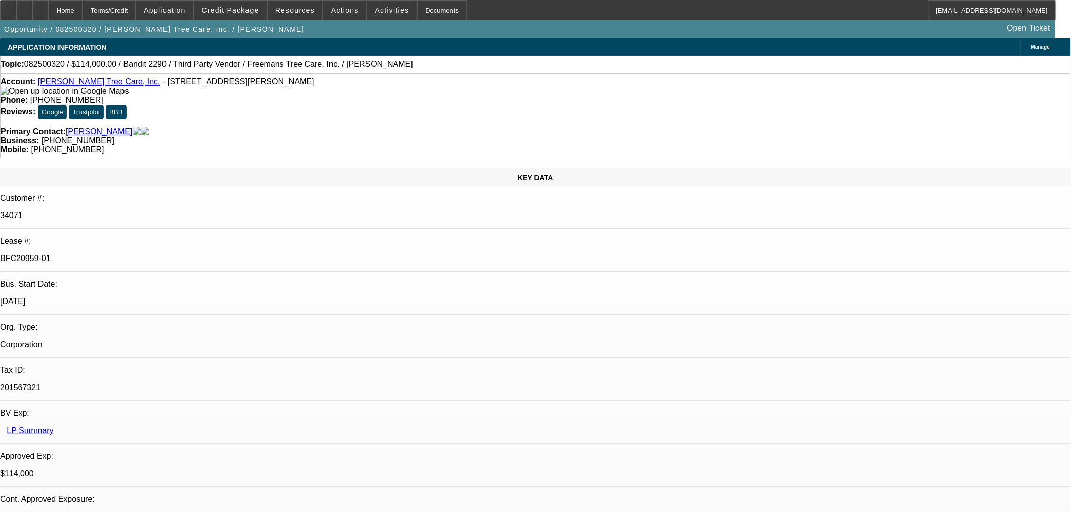
select select "0"
select select "2"
select select "0"
select select "6"
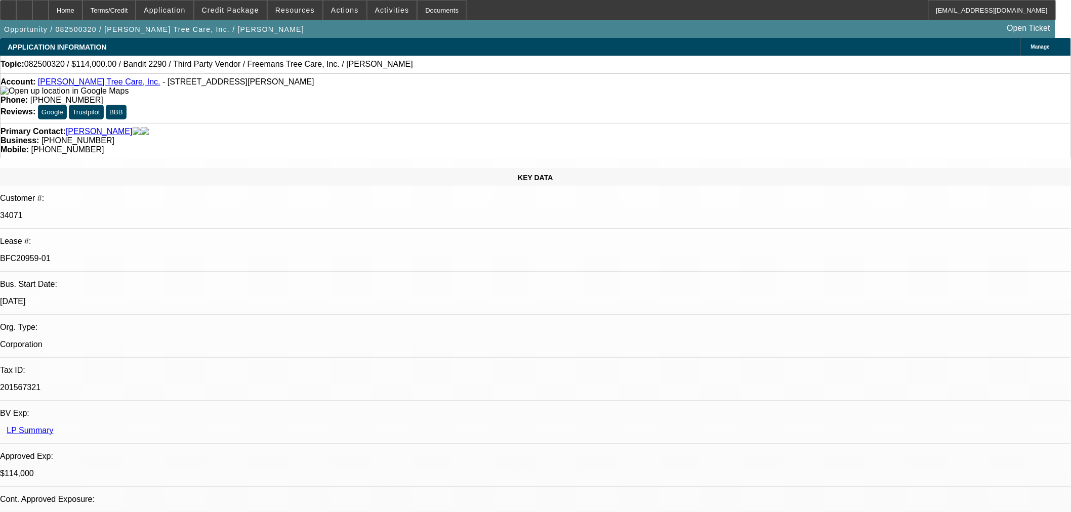
select select "0"
select select "2"
select select "0"
select select "6"
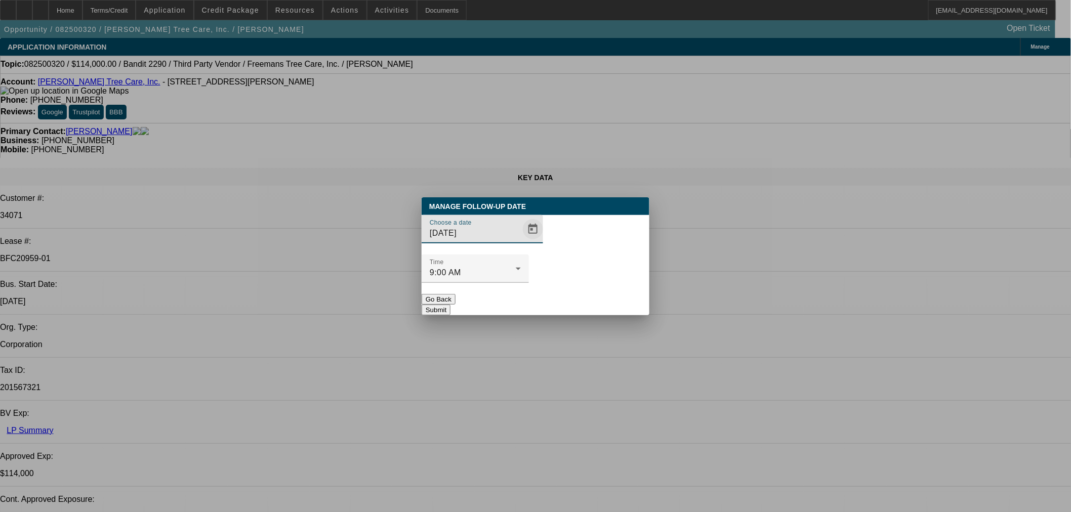
click at [521, 242] on span "Open calendar" at bounding box center [533, 229] width 24 height 24
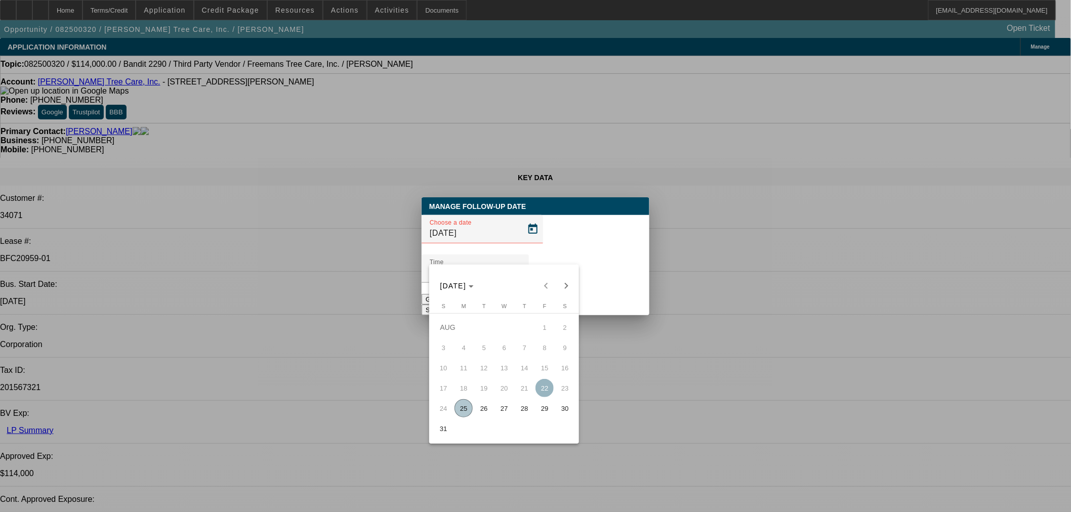
click at [485, 402] on button "26" at bounding box center [484, 409] width 20 height 20
type input "[DATE]"
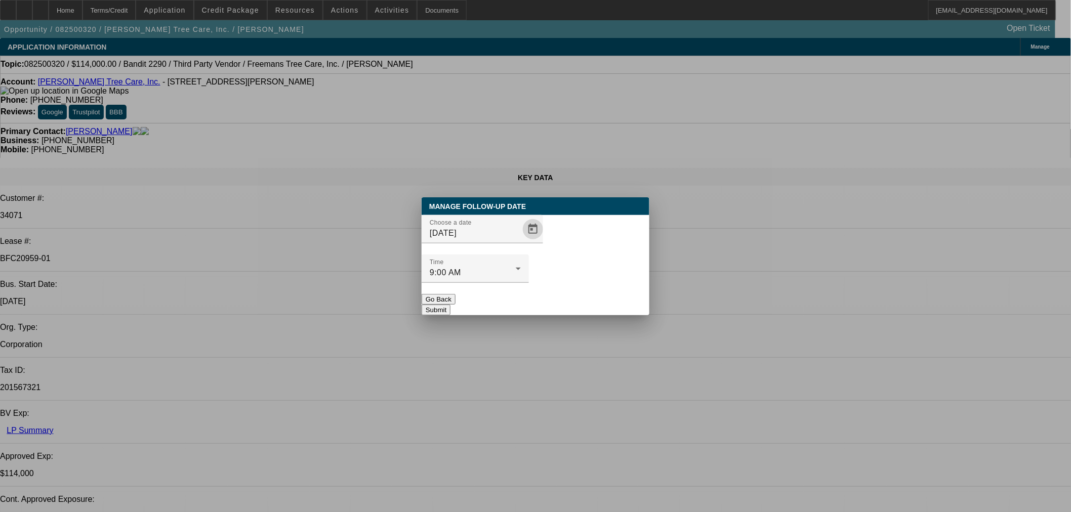
click at [451, 305] on button "Submit" at bounding box center [436, 310] width 29 height 11
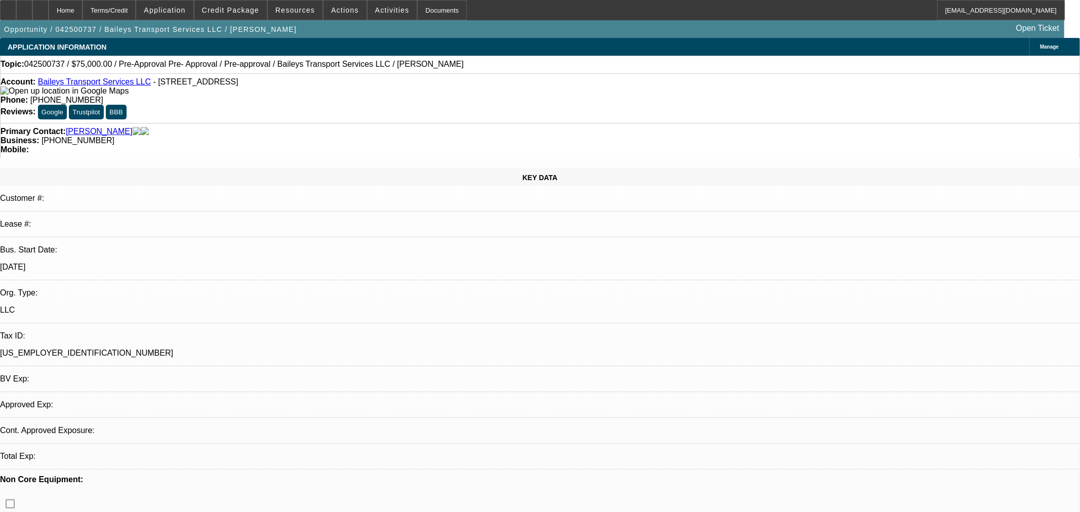
select select "0"
select select "2"
select select "0"
select select "6"
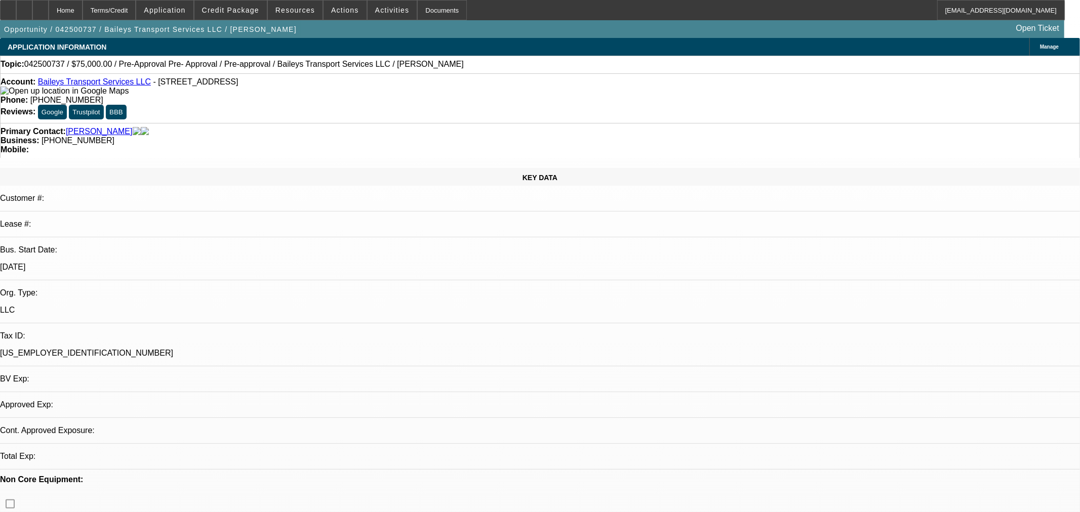
select select "0"
select select "2"
select select "0"
select select "6"
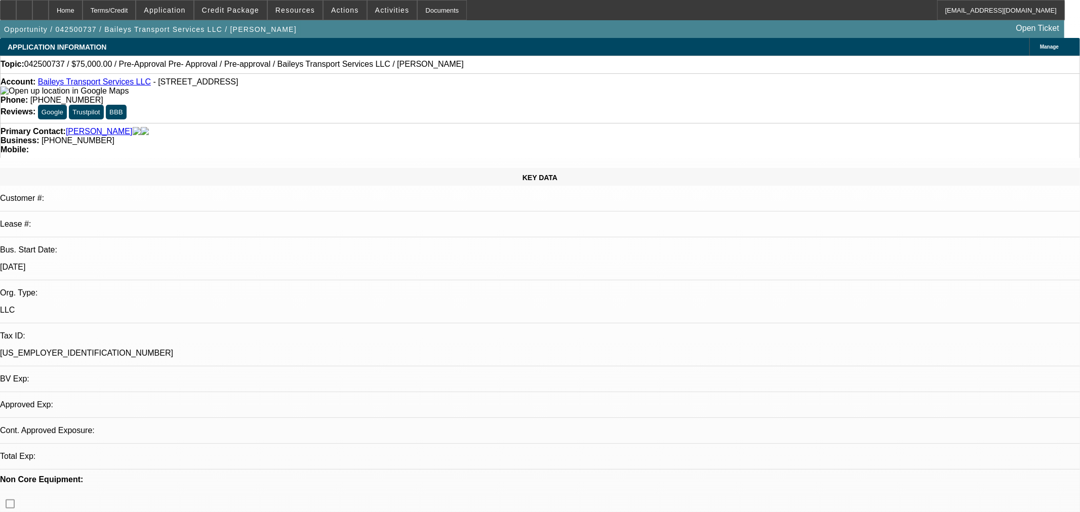
select select "0.15"
select select "2"
select select "0"
select select "6"
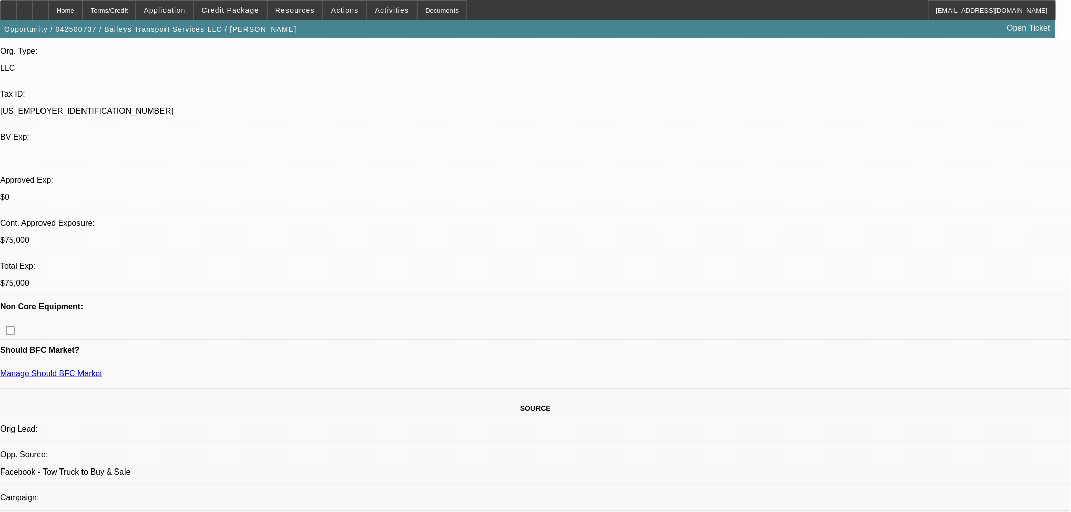
scroll to position [128, 0]
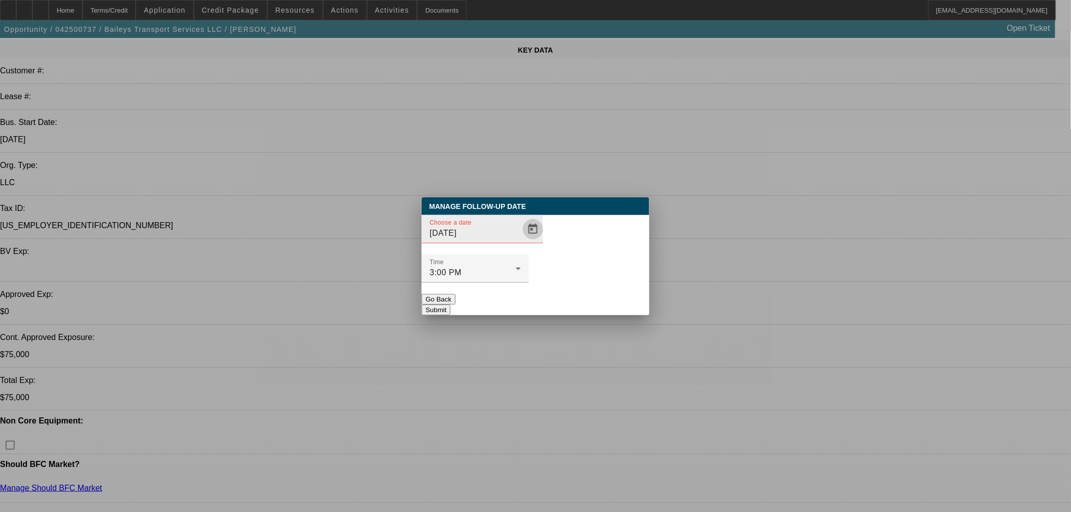
click at [525, 242] on span "Open calendar" at bounding box center [533, 229] width 24 height 24
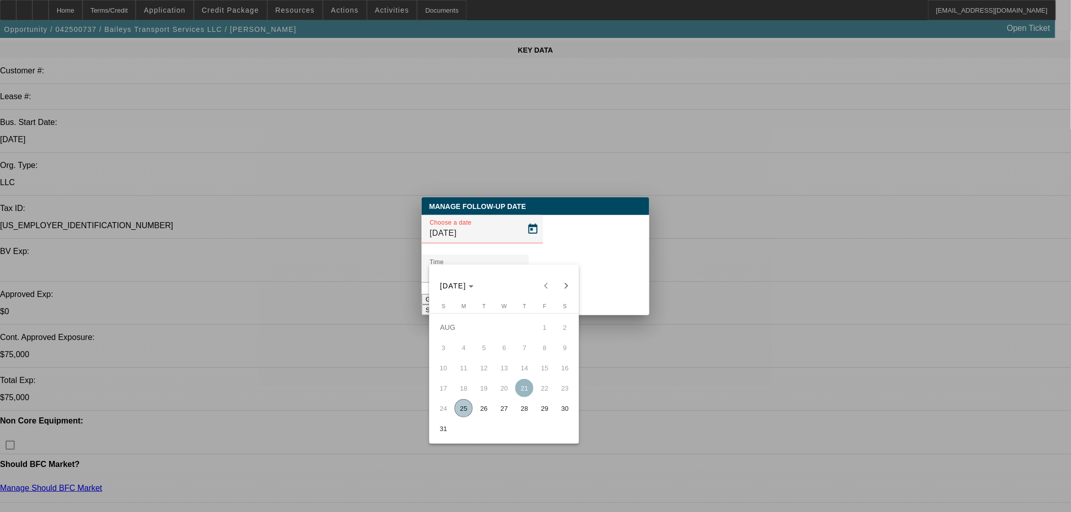
click at [482, 411] on span "26" at bounding box center [484, 409] width 18 height 18
type input "[DATE]"
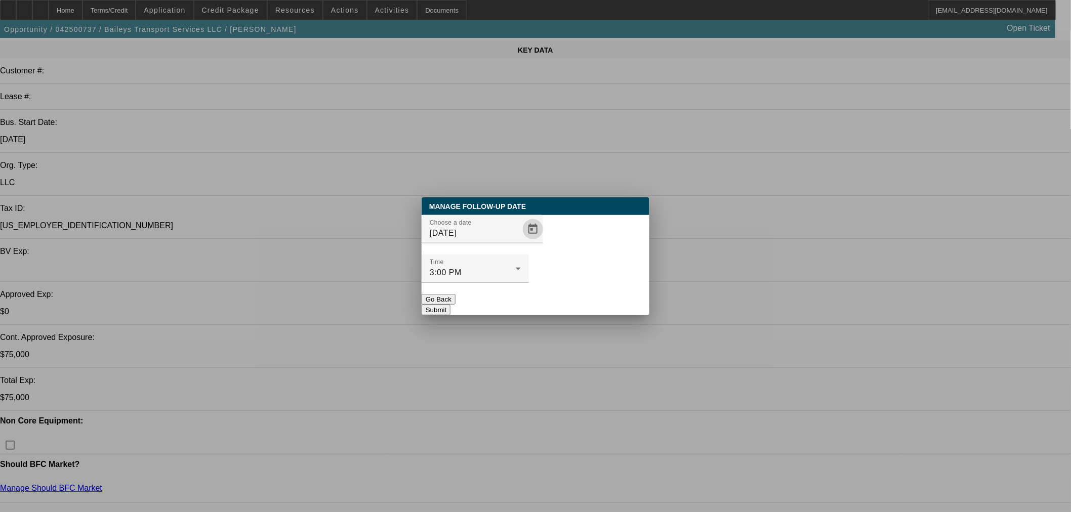
drag, startPoint x: 569, startPoint y: 278, endPoint x: 597, endPoint y: 7, distance: 273.4
click at [451, 305] on button "Submit" at bounding box center [436, 310] width 29 height 11
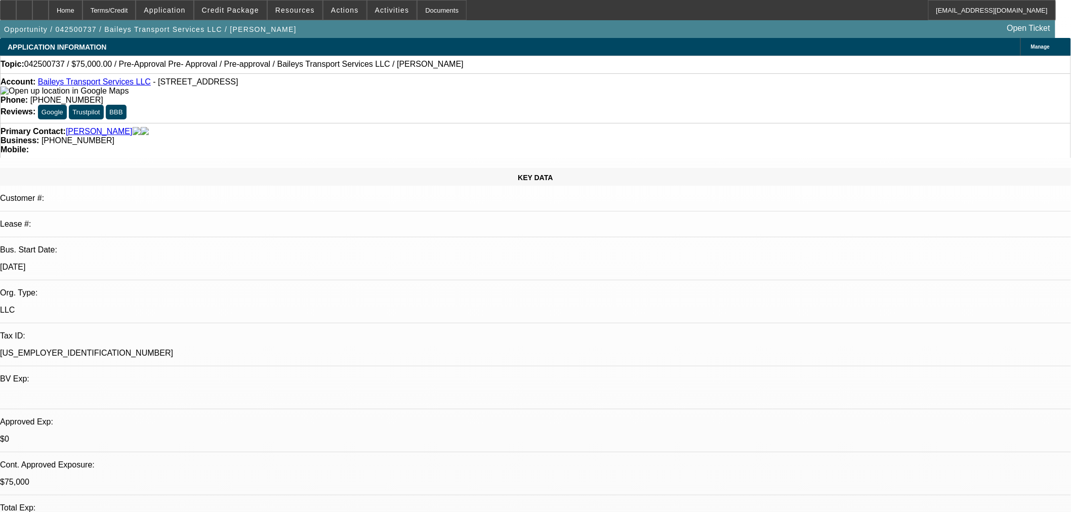
scroll to position [128, 0]
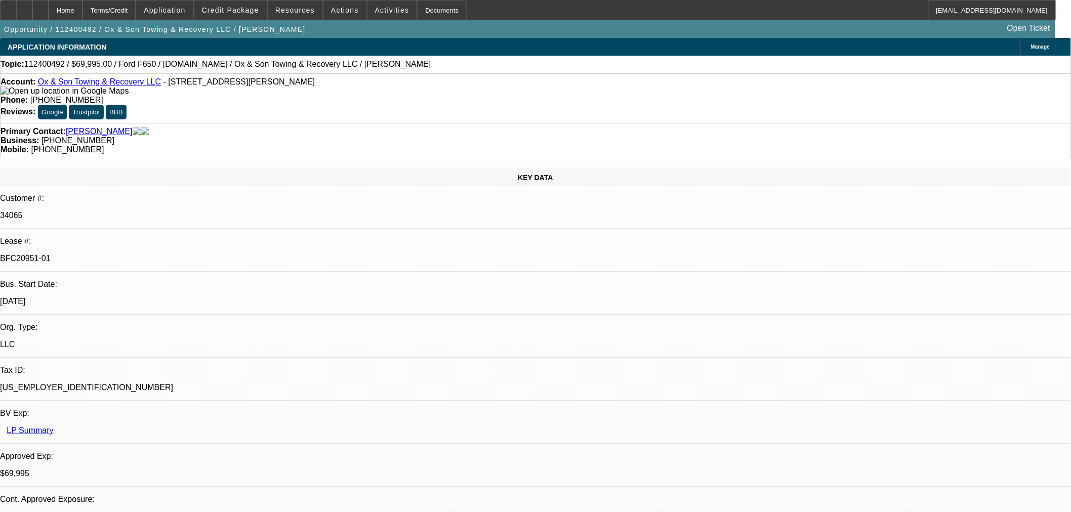
select select "0"
select select "3"
select select "0"
select select "6"
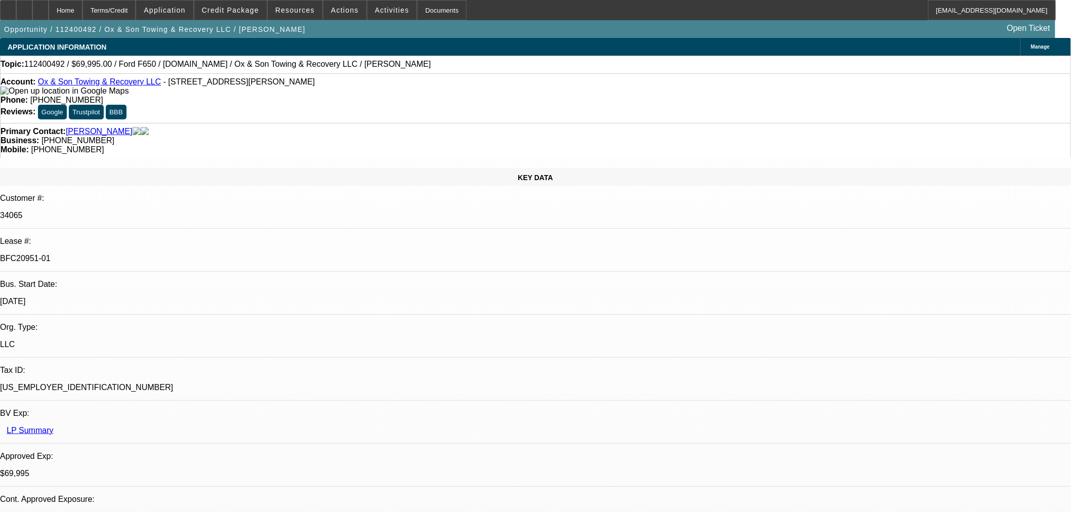
select select "0"
select select "3"
select select "0"
select select "6"
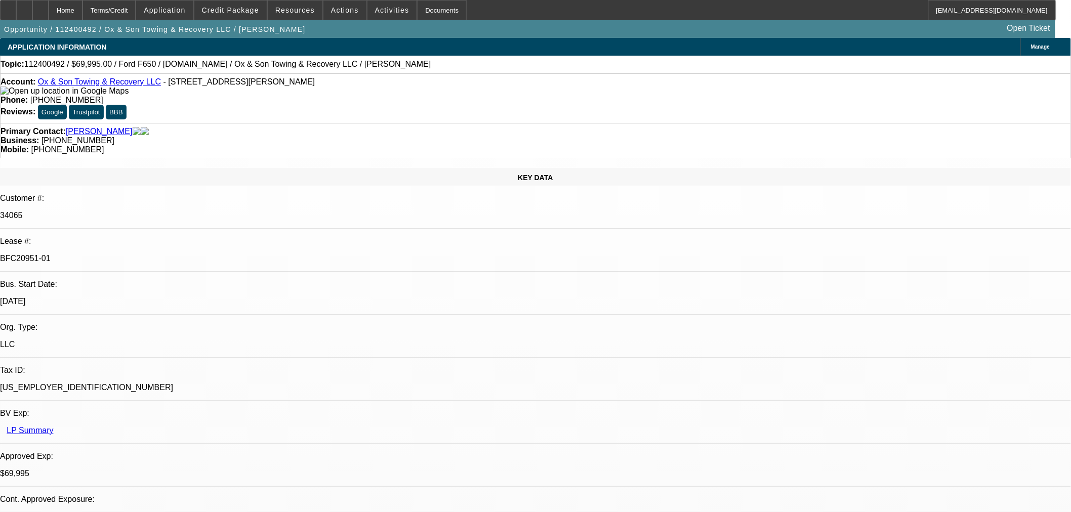
select select "0"
select select "3"
select select "0"
select select "6"
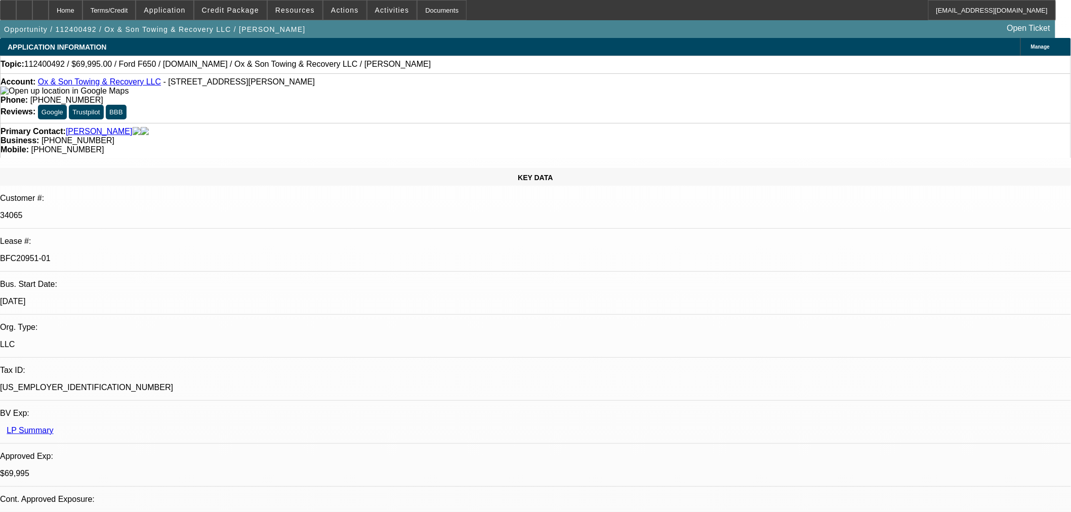
select select "0"
select select "3"
select select "0"
select select "6"
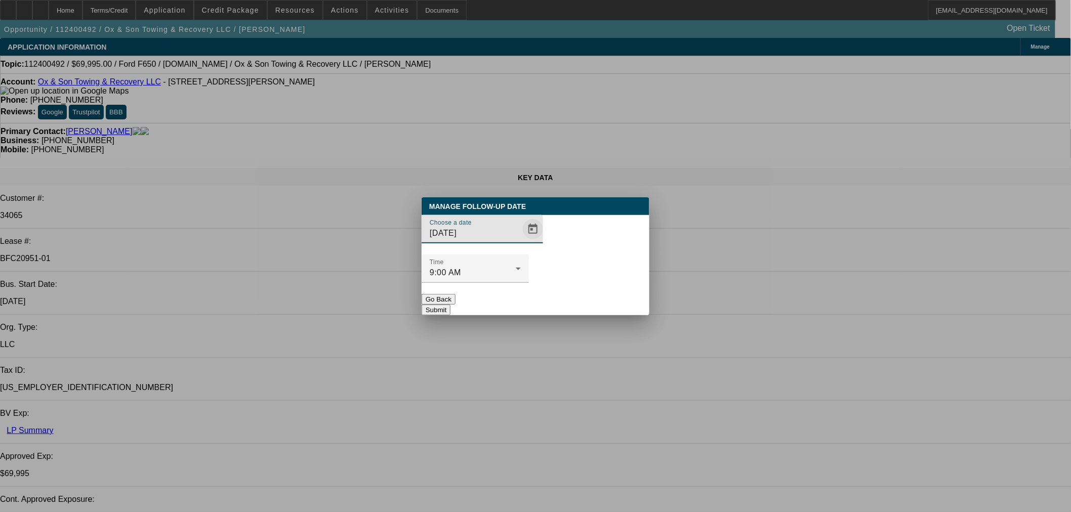
click at [521, 242] on span "Open calendar" at bounding box center [533, 229] width 24 height 24
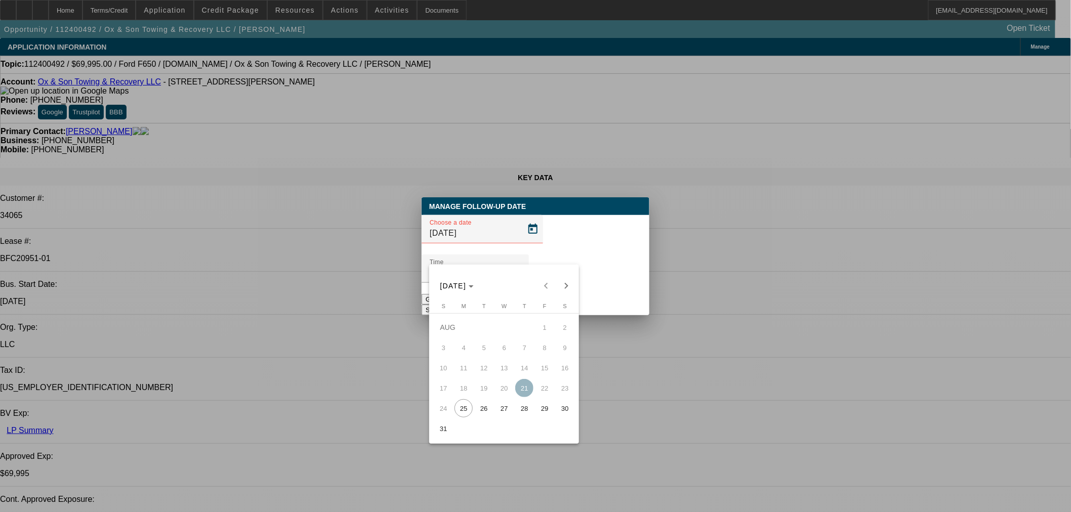
drag, startPoint x: 497, startPoint y: 404, endPoint x: 484, endPoint y: 409, distance: 14.1
click at [484, 409] on tr "24 25 26 27 28 29 30" at bounding box center [504, 409] width 142 height 20
click at [485, 408] on span "26" at bounding box center [484, 409] width 18 height 18
type input "[DATE]"
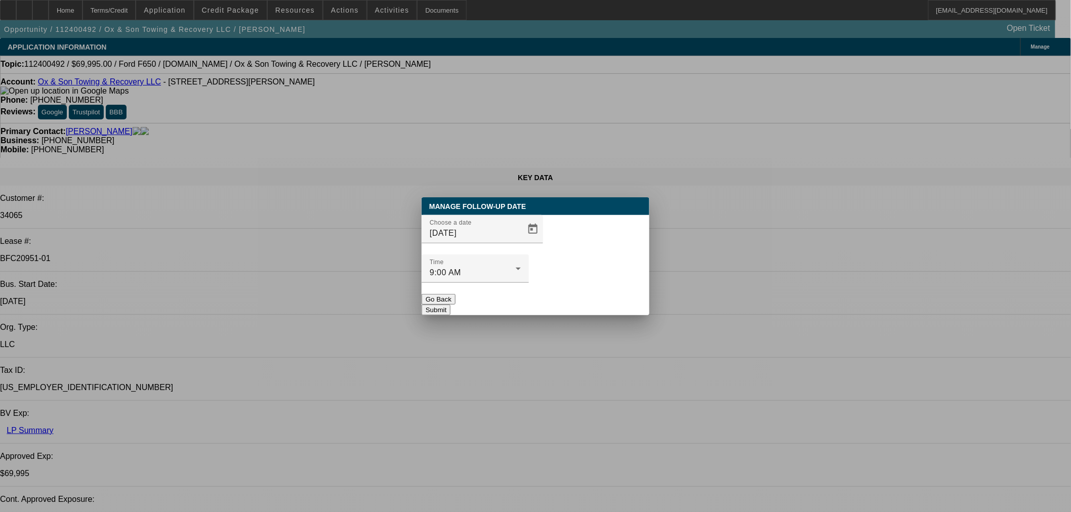
click at [451, 305] on button "Submit" at bounding box center [436, 310] width 29 height 11
